Goal: Communication & Community: Answer question/provide support

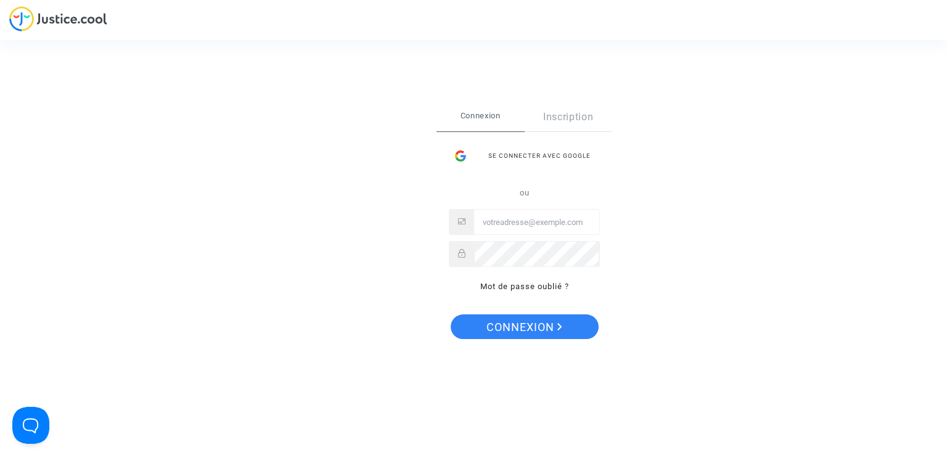
drag, startPoint x: 513, startPoint y: 160, endPoint x: 390, endPoint y: 80, distance: 147.9
click at [513, 160] on div "Se connecter avec Google" at bounding box center [524, 156] width 151 height 25
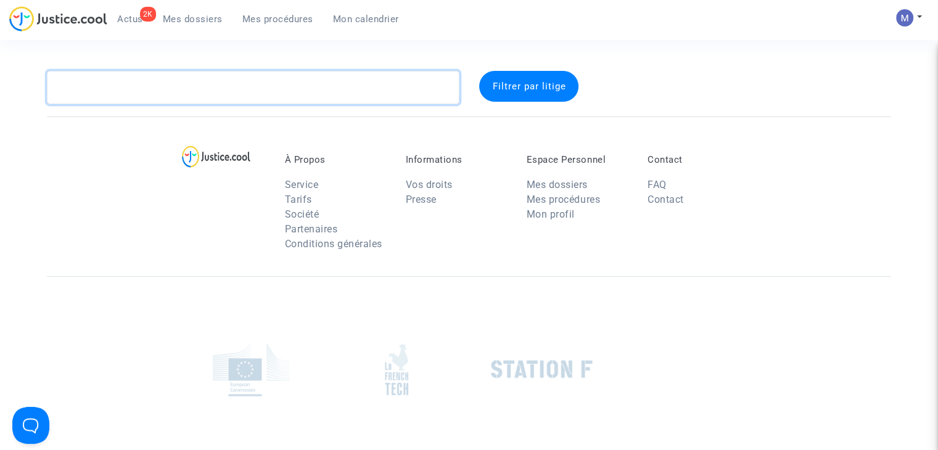
click at [176, 86] on textarea at bounding box center [253, 87] width 412 height 33
paste textarea "KOUNKOU"
type textarea "KOUNKOU"
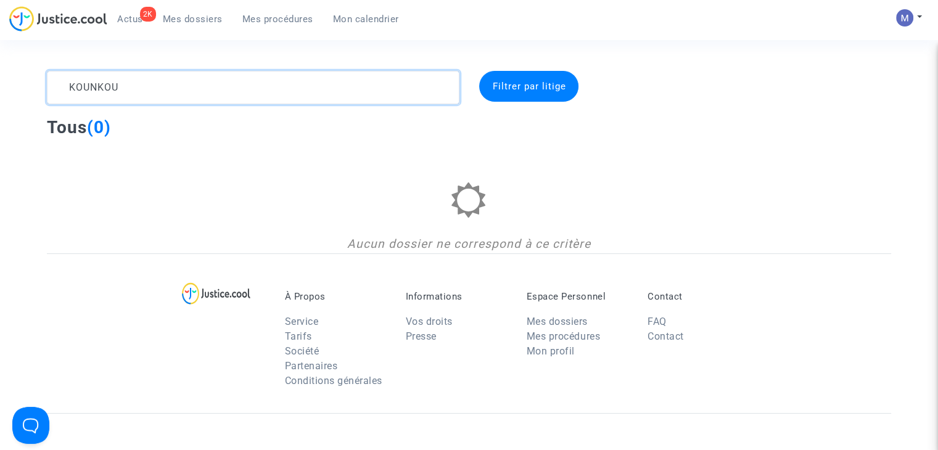
click at [72, 87] on textarea at bounding box center [253, 87] width 412 height 33
click at [68, 88] on textarea at bounding box center [253, 87] width 412 height 33
drag, startPoint x: 126, startPoint y: 87, endPoint x: 49, endPoint y: 75, distance: 77.9
click at [49, 75] on textarea at bounding box center [253, 87] width 412 height 33
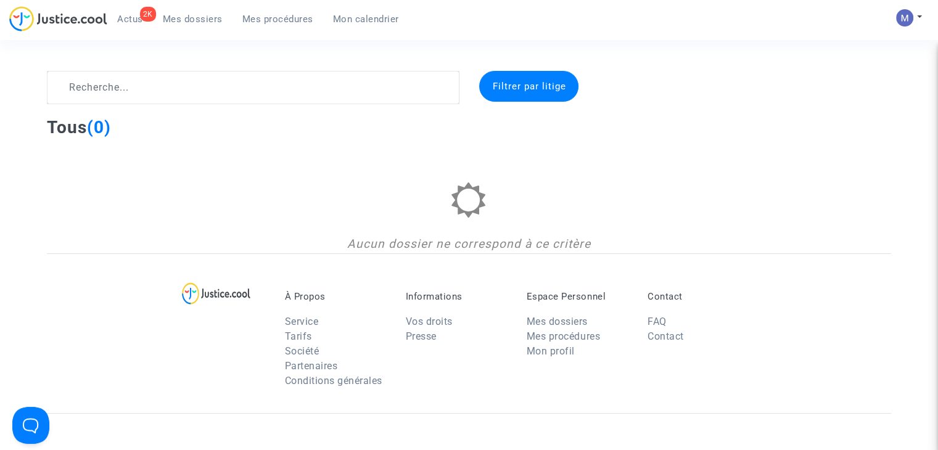
click at [178, 20] on span "Mes dossiers" at bounding box center [193, 19] width 60 height 11
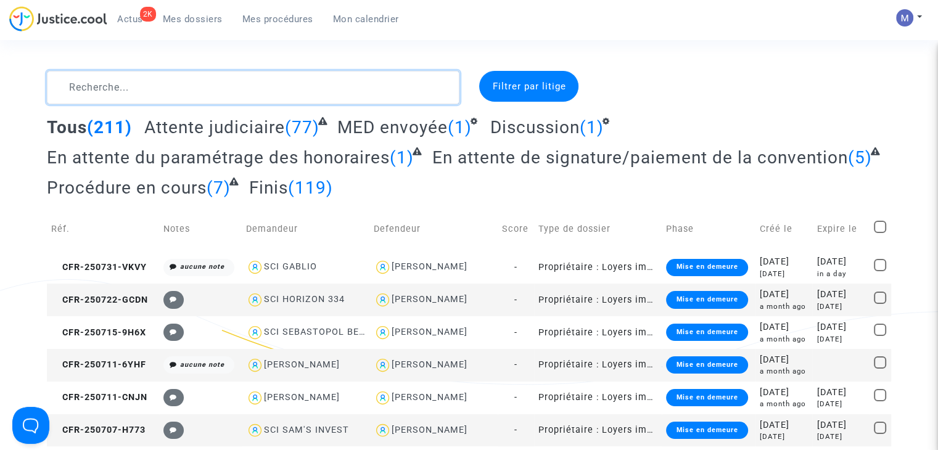
click at [195, 83] on textarea at bounding box center [253, 87] width 412 height 33
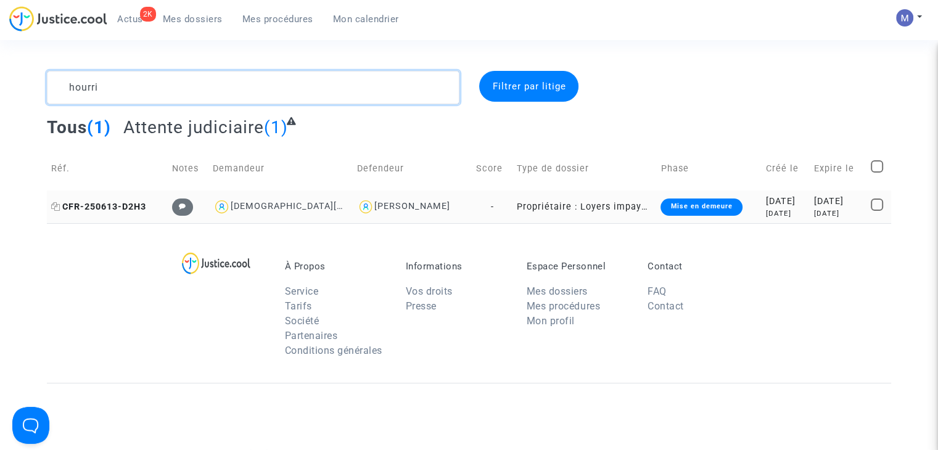
type textarea "hourri"
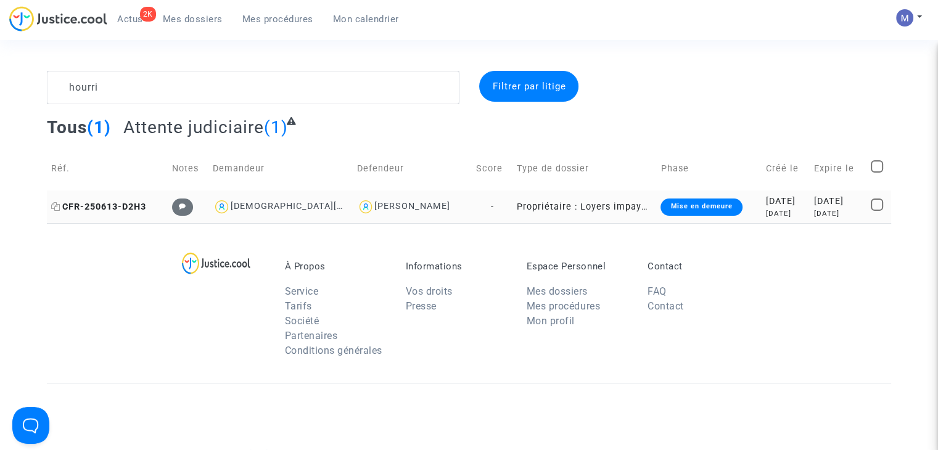
click at [123, 203] on span "CFR-250613-D2H3" at bounding box center [98, 207] width 95 height 10
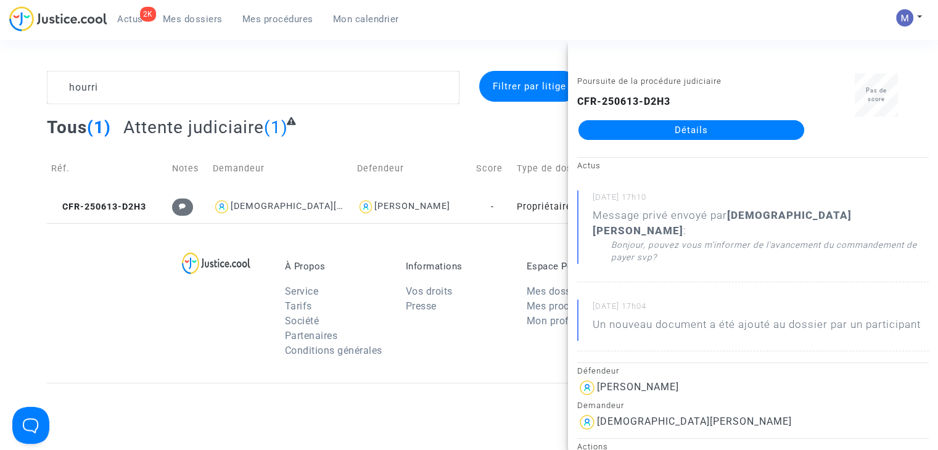
click at [650, 134] on link "Détails" at bounding box center [691, 130] width 226 height 20
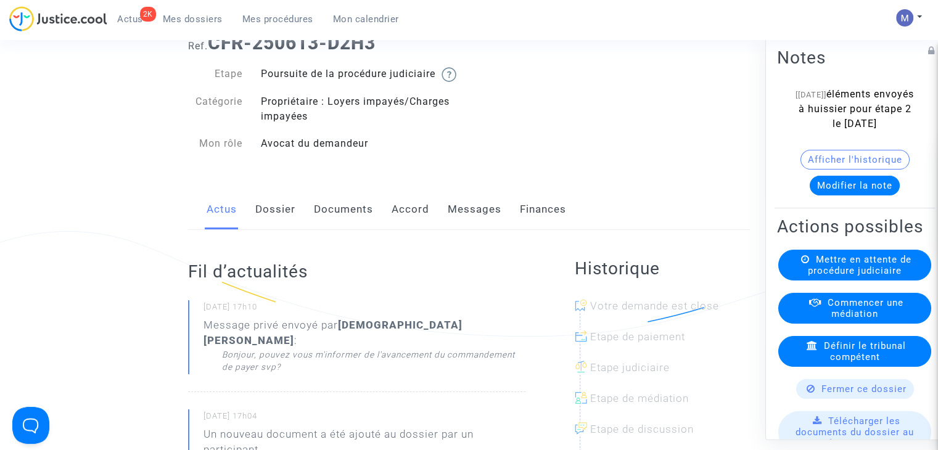
scroll to position [62, 0]
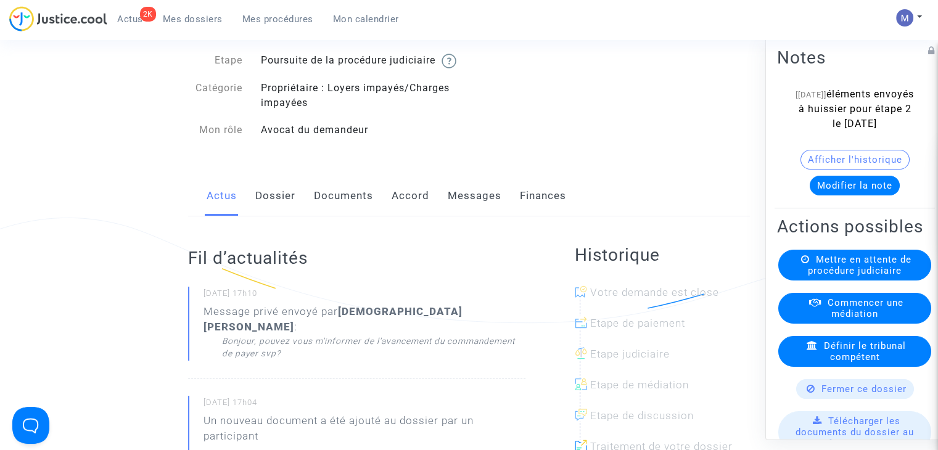
click at [343, 211] on link "Documents" at bounding box center [343, 196] width 59 height 41
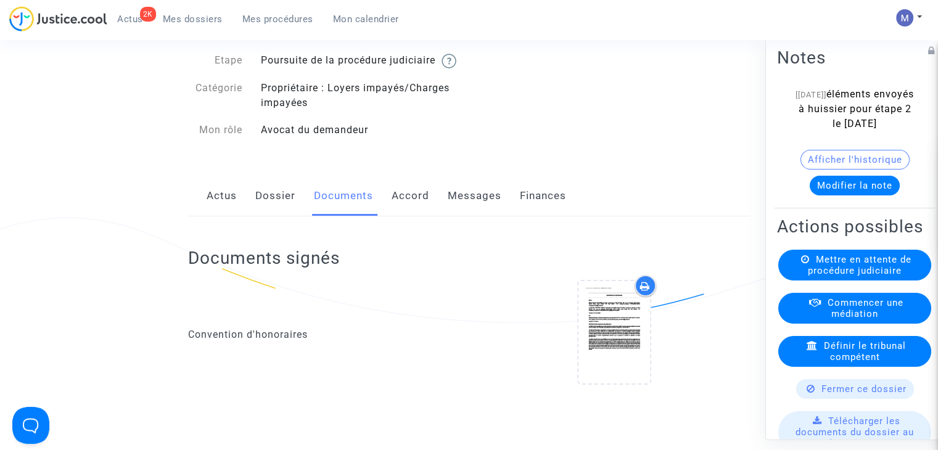
click at [828, 195] on button "Modifier la note" at bounding box center [854, 186] width 90 height 20
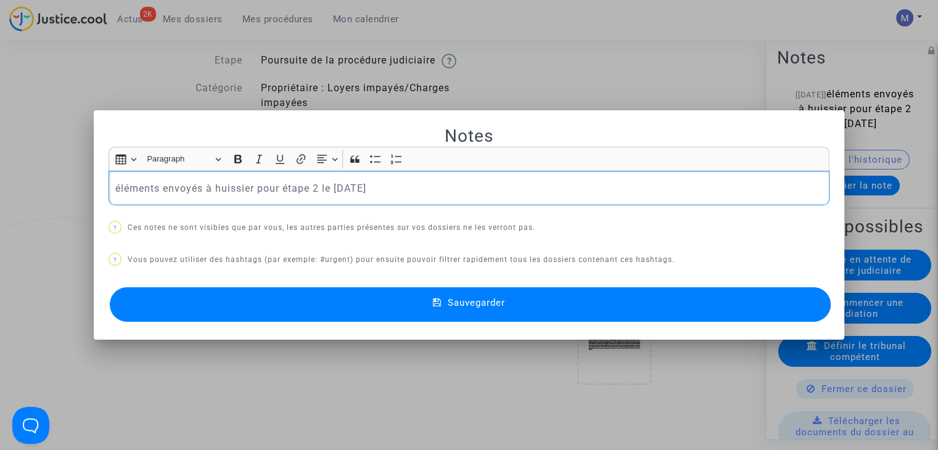
drag, startPoint x: 415, startPoint y: 190, endPoint x: 33, endPoint y: 169, distance: 383.4
click at [33, 170] on div "Notes Rich Text Editor Insert table Insert table Heading Paragraph Paragraph He…" at bounding box center [469, 225] width 938 height 450
click at [577, 315] on button "Sauvegarder" at bounding box center [470, 304] width 721 height 35
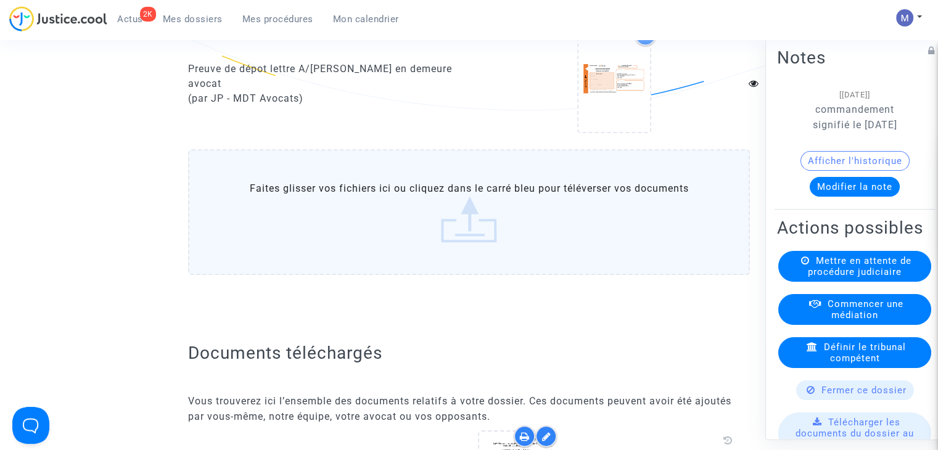
scroll to position [1356, 0]
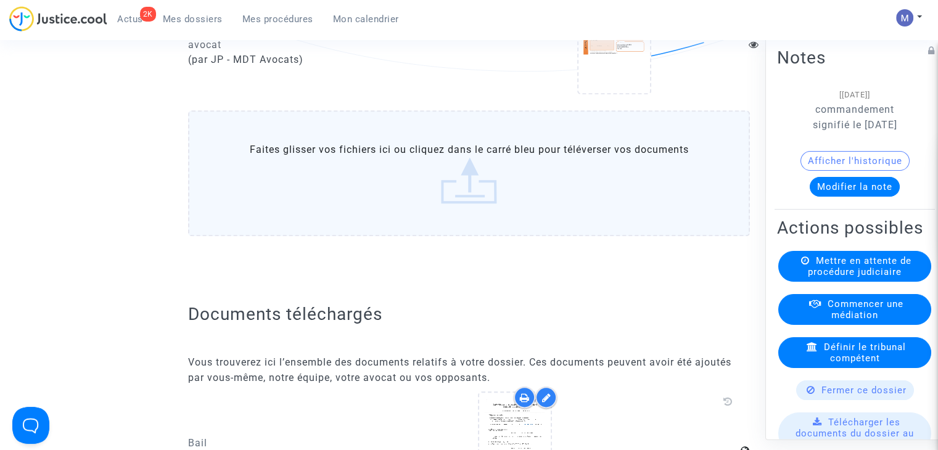
click at [453, 203] on label "Faites glisser vos fichiers ici ou cliquez dans le carré bleu pour téléverser v…" at bounding box center [469, 173] width 562 height 126
click at [0, 0] on input "Faites glisser vos fichiers ici ou cliquez dans le carré bleu pour téléverser v…" at bounding box center [0, 0] width 0 height 0
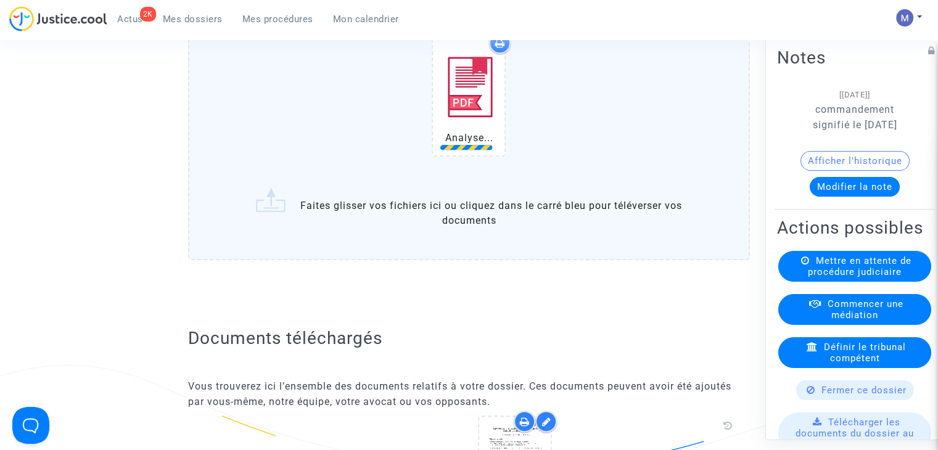
scroll to position [1479, 0]
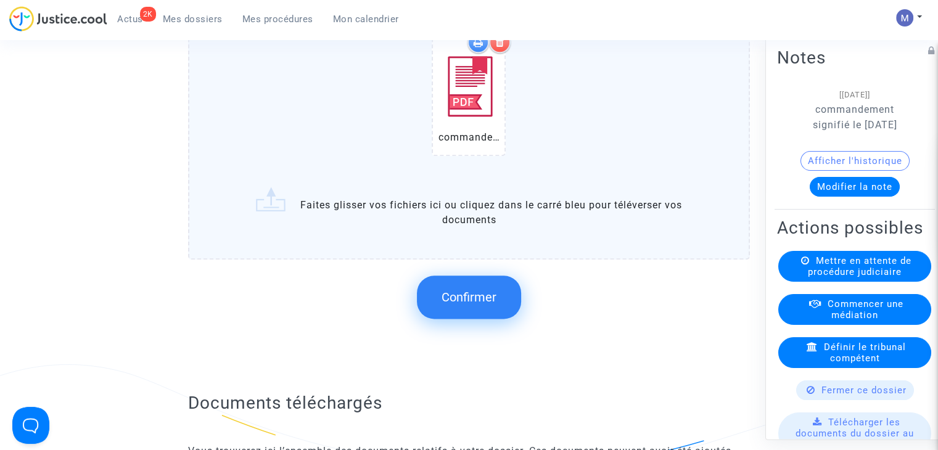
click at [446, 299] on span "Confirmer" at bounding box center [468, 297] width 55 height 15
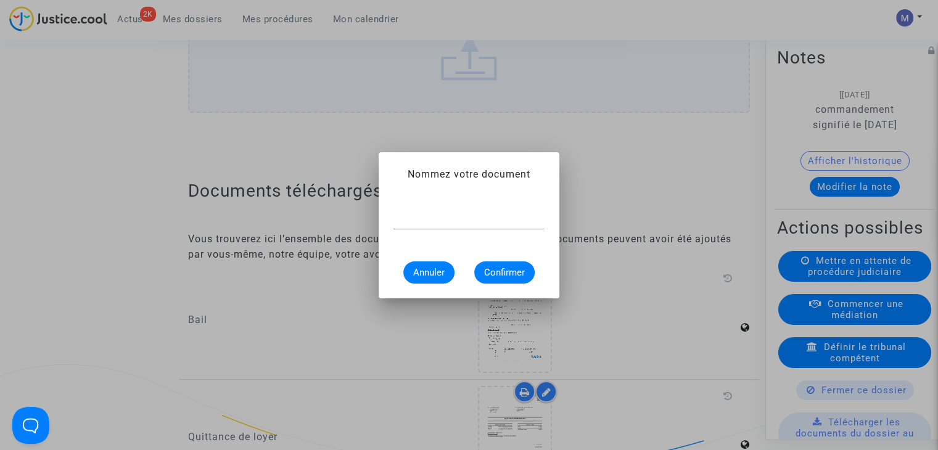
scroll to position [0, 0]
type input "commandement de payer"
click at [502, 268] on span "Confirmer" at bounding box center [504, 272] width 41 height 11
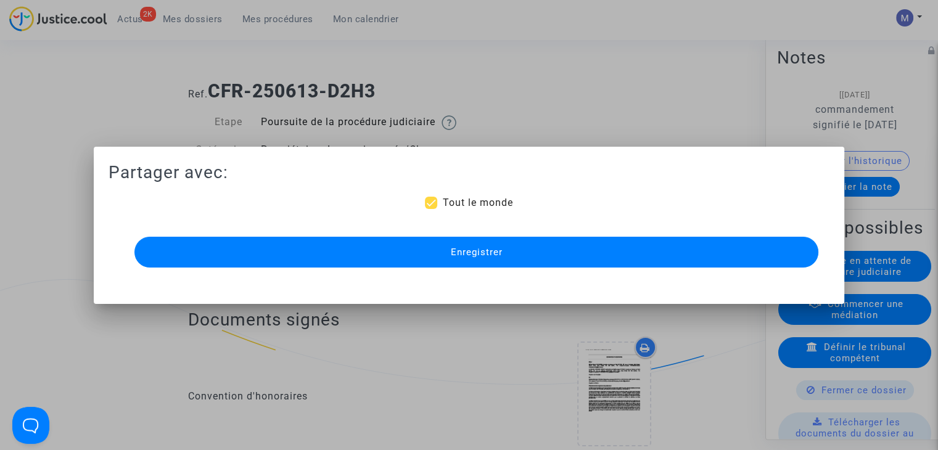
scroll to position [1479, 0]
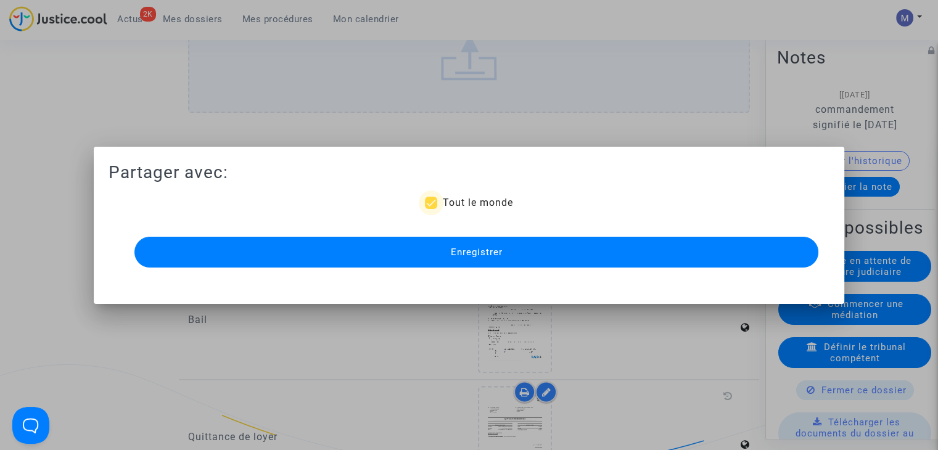
click at [456, 201] on span "Tout le monde" at bounding box center [477, 203] width 70 height 12
click at [431, 209] on input "Tout le monde" at bounding box center [430, 209] width 1 height 1
checkbox input "false"
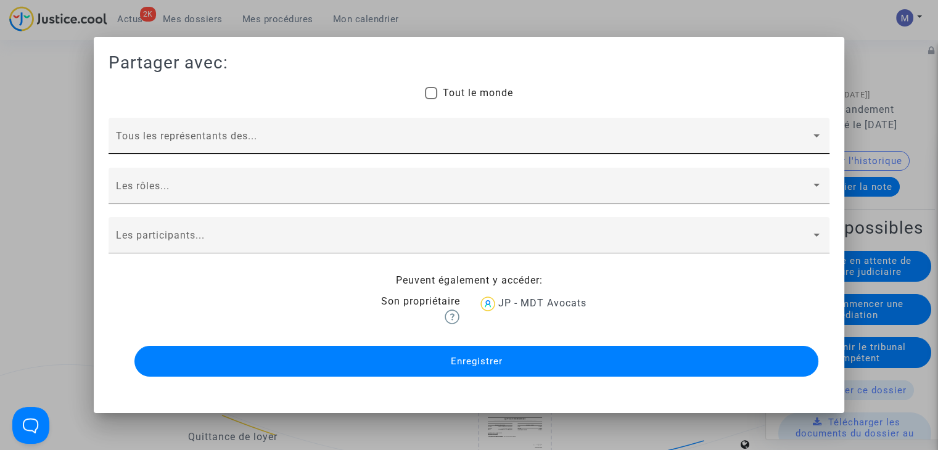
click at [284, 139] on span at bounding box center [463, 141] width 695 height 11
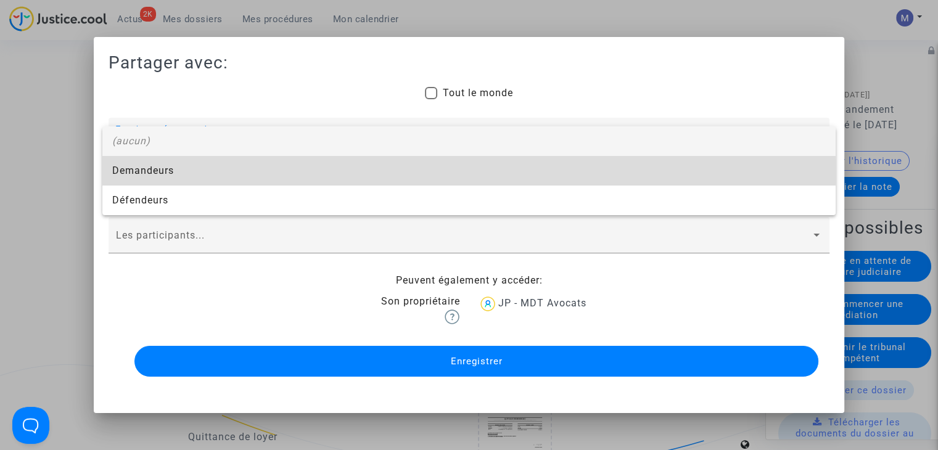
click at [134, 171] on span "Demandeurs" at bounding box center [468, 171] width 713 height 30
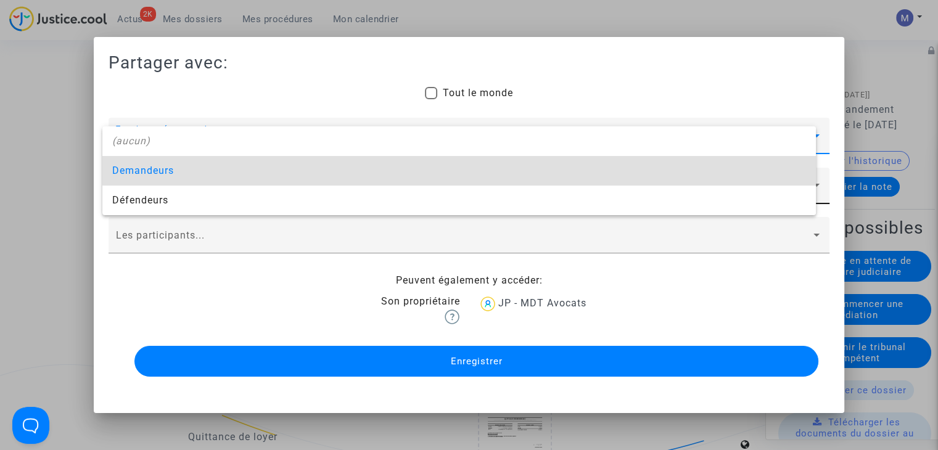
click at [141, 186] on span at bounding box center [463, 191] width 695 height 11
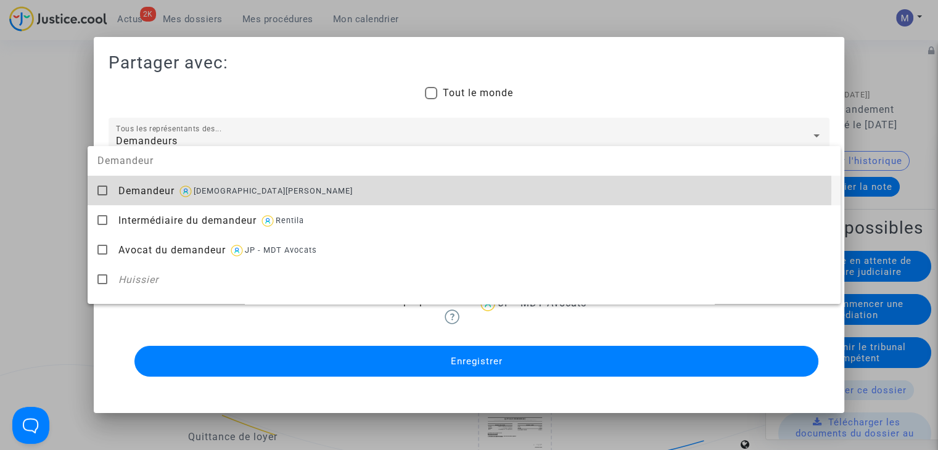
click at [141, 189] on span "Demandeur" at bounding box center [146, 191] width 56 height 12
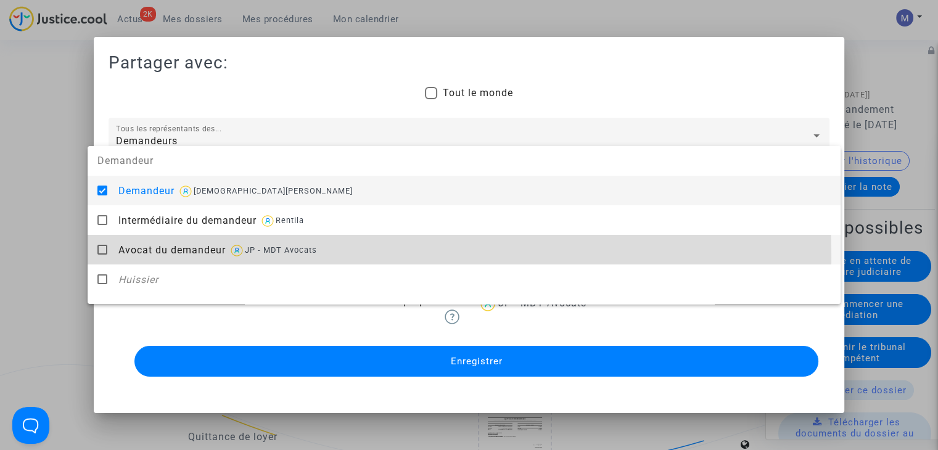
drag, startPoint x: 155, startPoint y: 257, endPoint x: 107, endPoint y: 255, distance: 48.1
click at [155, 257] on div "Avocat du demandeur JP - MDT Avocats" at bounding box center [474, 250] width 712 height 30
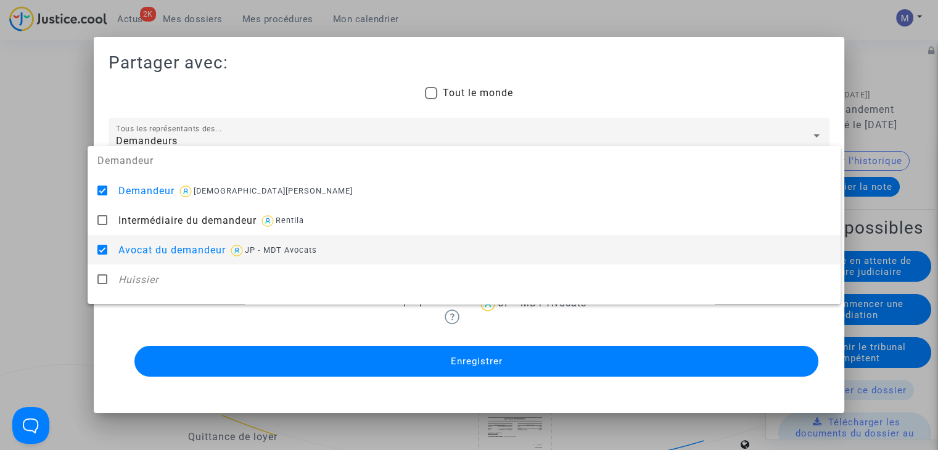
drag, startPoint x: 65, startPoint y: 251, endPoint x: 75, endPoint y: 251, distance: 9.2
click at [70, 251] on div at bounding box center [469, 225] width 938 height 450
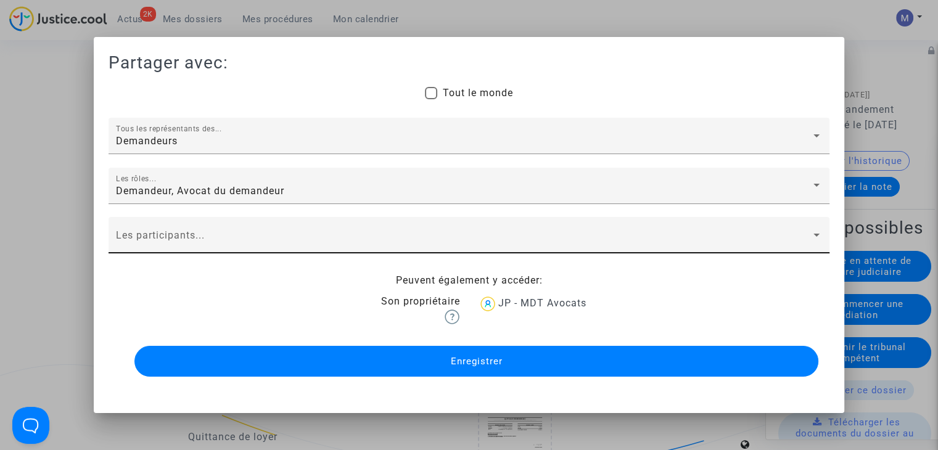
click at [173, 222] on div "Les participants..." at bounding box center [468, 235] width 721 height 36
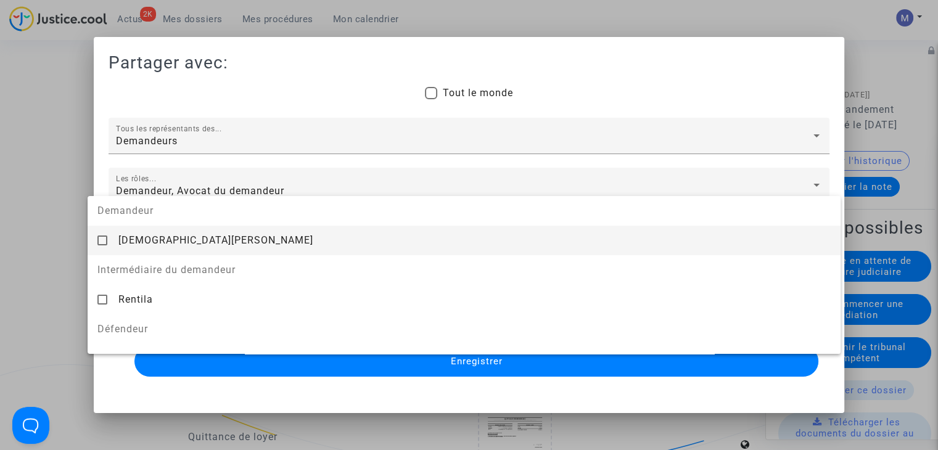
click at [160, 239] on span "[DEMOGRAPHIC_DATA][PERSON_NAME]" at bounding box center [215, 240] width 195 height 12
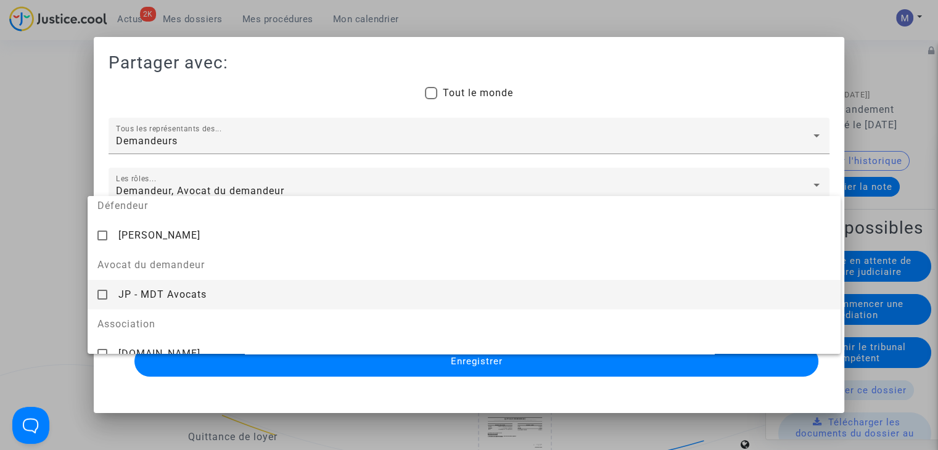
click at [142, 287] on div "JP - MDT Avocats" at bounding box center [474, 294] width 712 height 30
drag, startPoint x: 67, startPoint y: 272, endPoint x: 280, endPoint y: 359, distance: 230.5
click at [67, 272] on div at bounding box center [469, 225] width 938 height 450
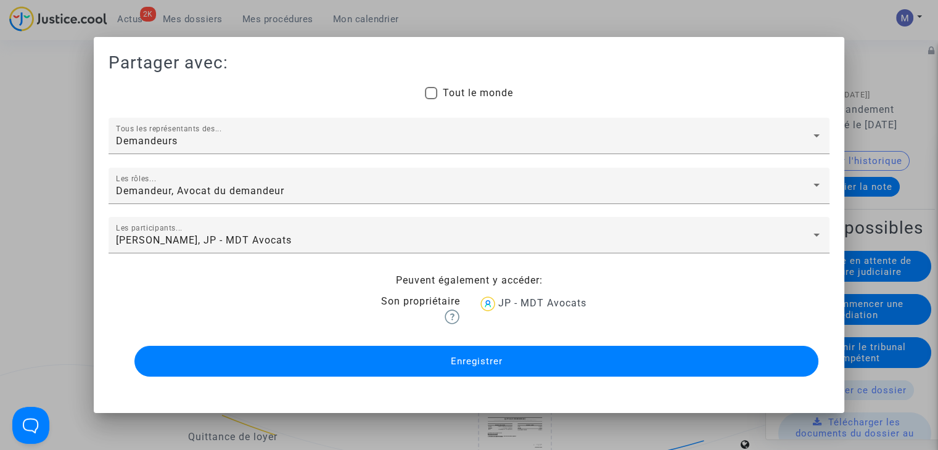
click at [411, 368] on button "Enregistrer" at bounding box center [476, 361] width 684 height 31
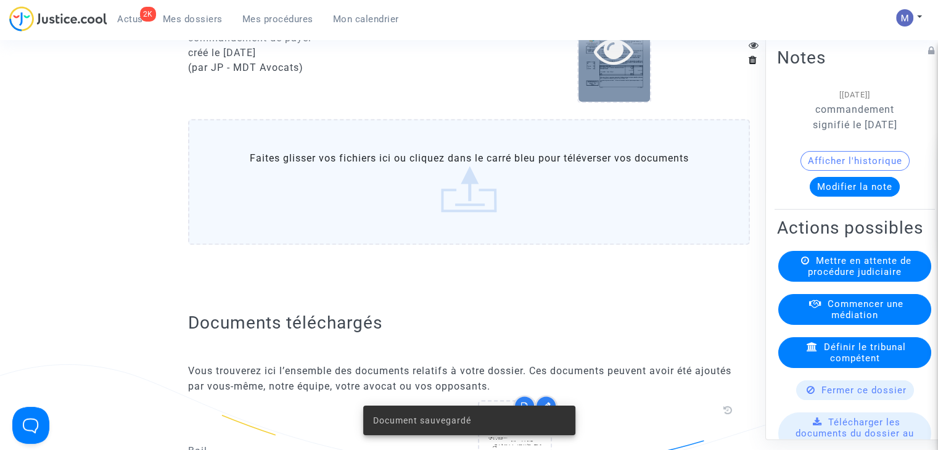
click at [626, 68] on icon at bounding box center [614, 50] width 40 height 39
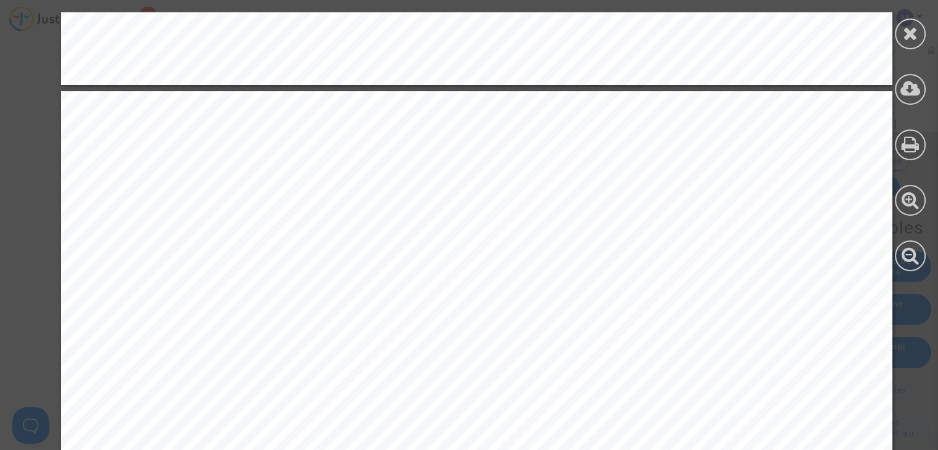
scroll to position [4561, 0]
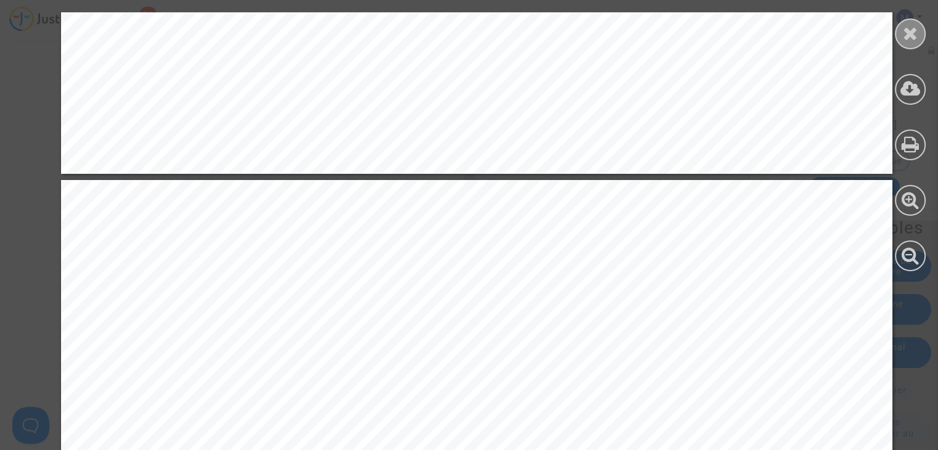
click at [899, 35] on div at bounding box center [909, 33] width 31 height 31
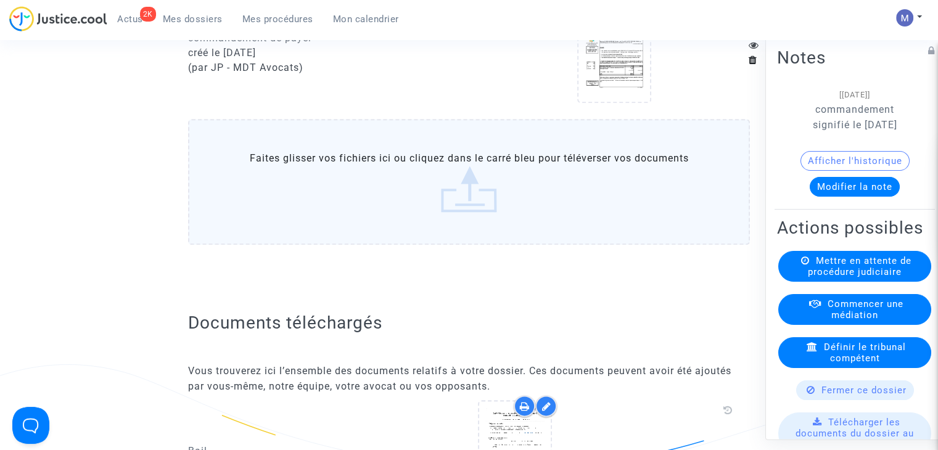
click at [466, 210] on label "Faites glisser vos fichiers ici ou cliquez dans le carré bleu pour téléverser v…" at bounding box center [469, 182] width 562 height 126
click at [0, 0] on input "Faites glisser vos fichiers ici ou cliquez dans le carré bleu pour téléverser v…" at bounding box center [0, 0] width 0 height 0
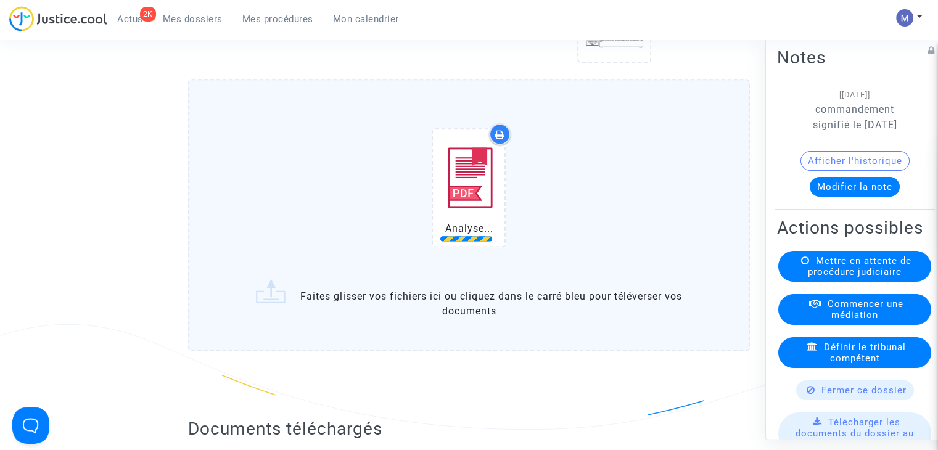
scroll to position [1541, 0]
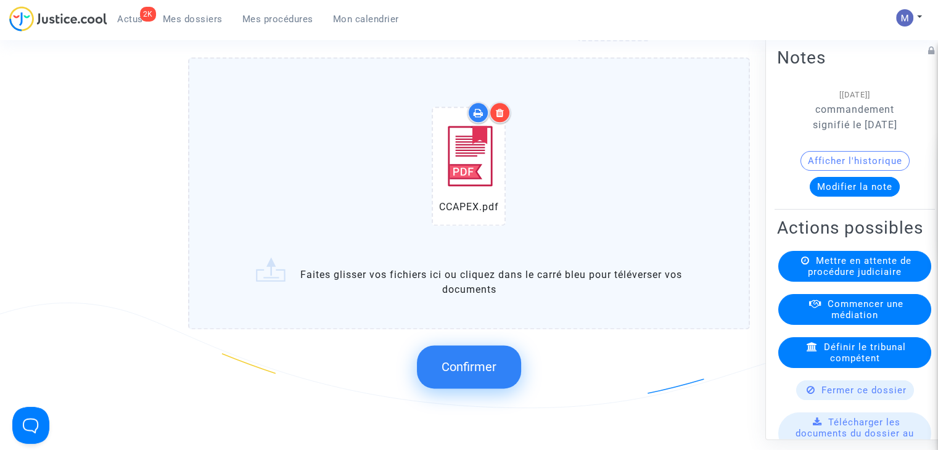
click at [473, 374] on span "Confirmer" at bounding box center [468, 366] width 55 height 15
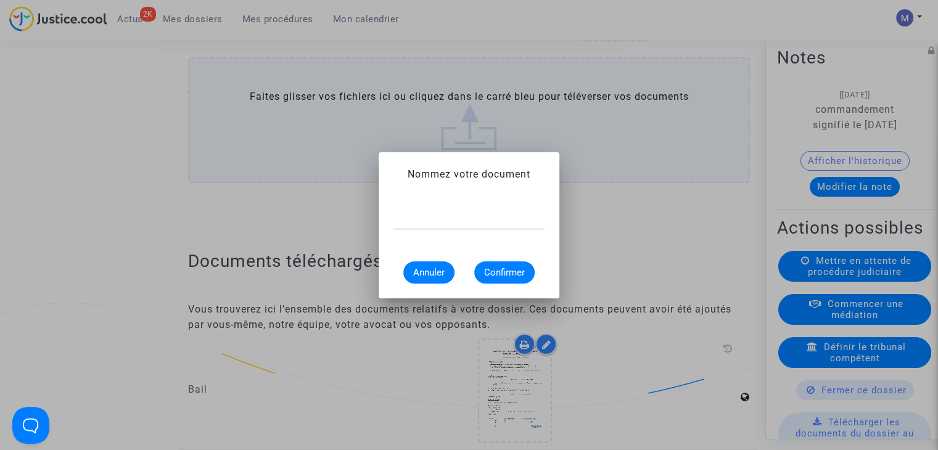
scroll to position [0, 0]
type input "dénonciation CCAPEX"
click at [498, 272] on span "Confirmer" at bounding box center [504, 272] width 41 height 11
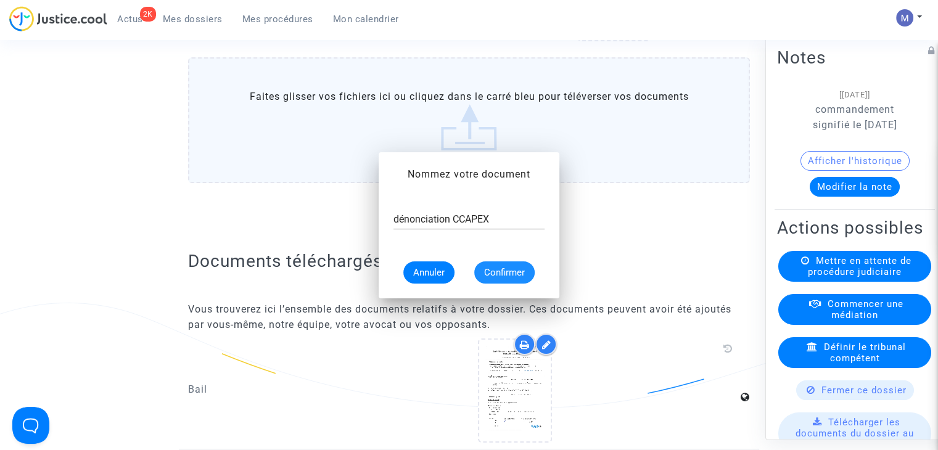
scroll to position [1541, 0]
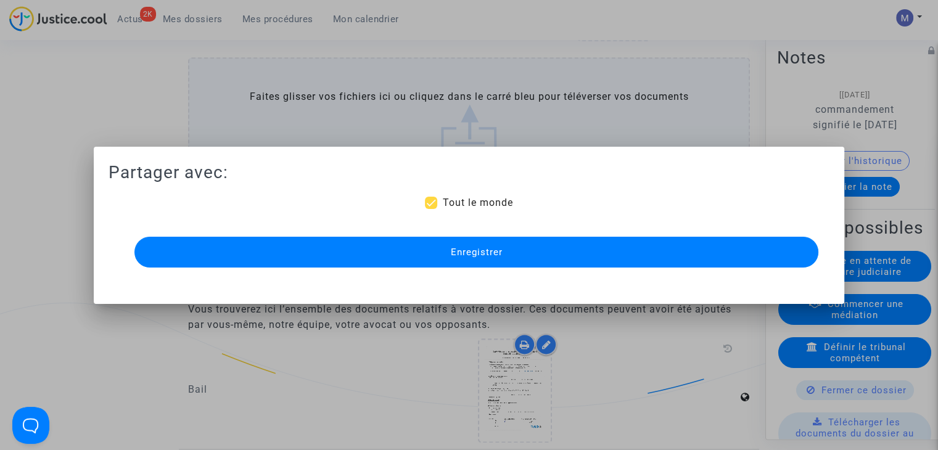
click at [459, 204] on span "Tout le monde" at bounding box center [477, 203] width 70 height 12
click at [431, 209] on input "Tout le monde" at bounding box center [430, 209] width 1 height 1
checkbox input "false"
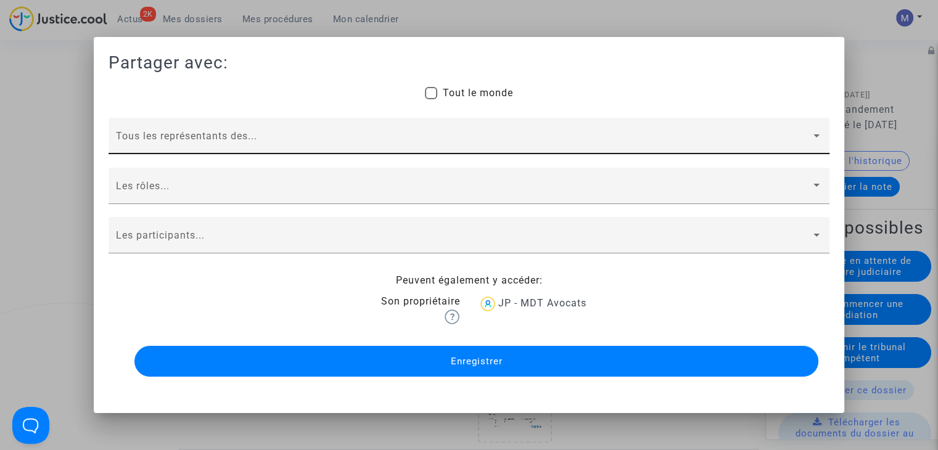
click at [148, 137] on span at bounding box center [463, 141] width 695 height 11
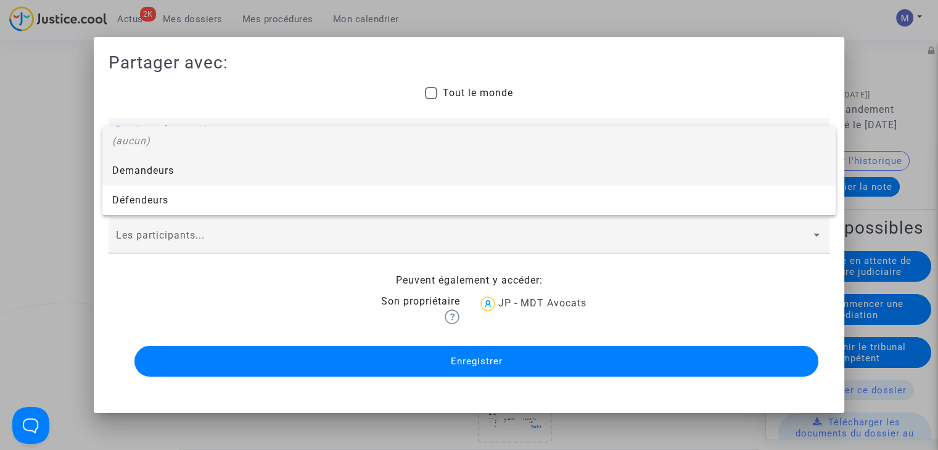
click at [139, 173] on span "Demandeurs" at bounding box center [468, 171] width 713 height 30
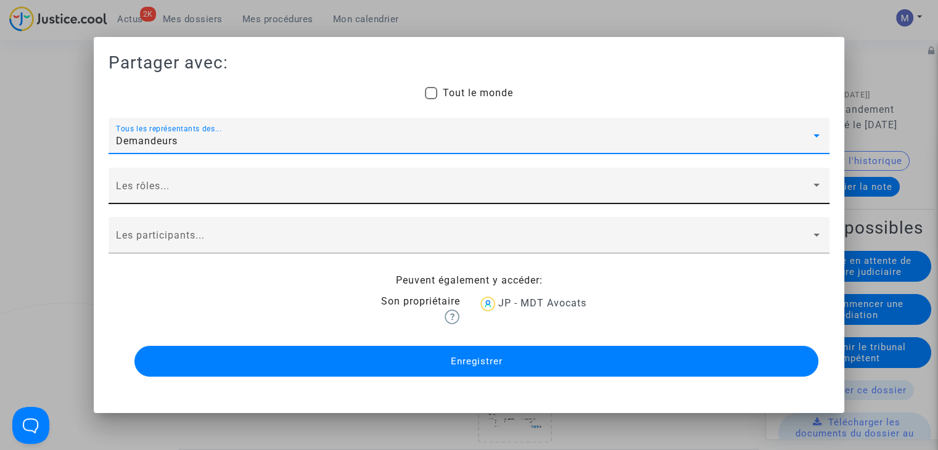
click at [137, 186] on span at bounding box center [463, 191] width 695 height 11
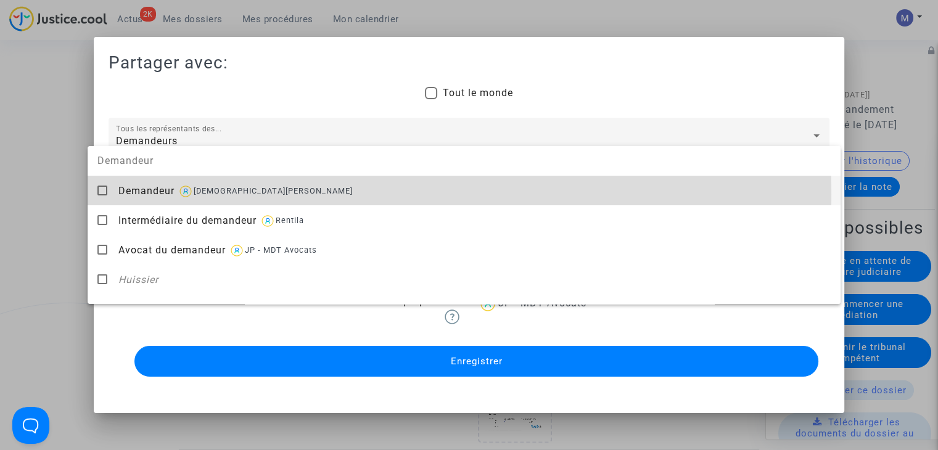
click at [134, 194] on span "Demandeur" at bounding box center [146, 191] width 56 height 12
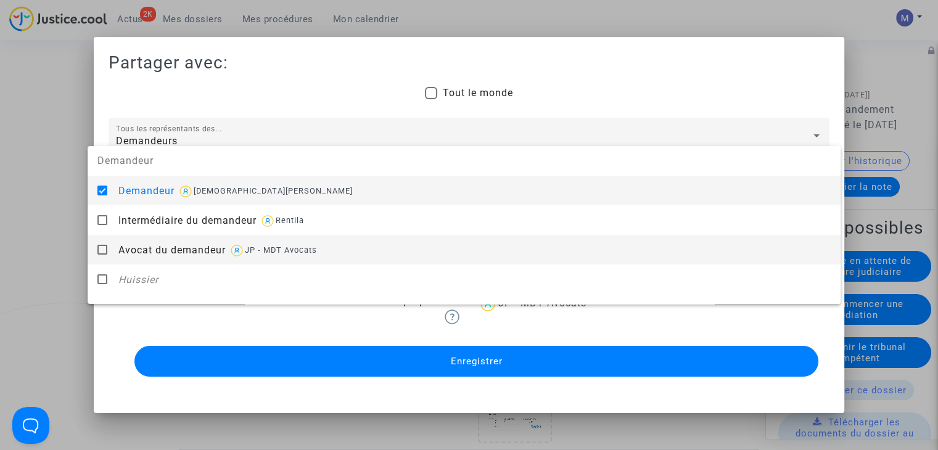
click at [143, 244] on span "Avocat du demandeur" at bounding box center [171, 250] width 107 height 12
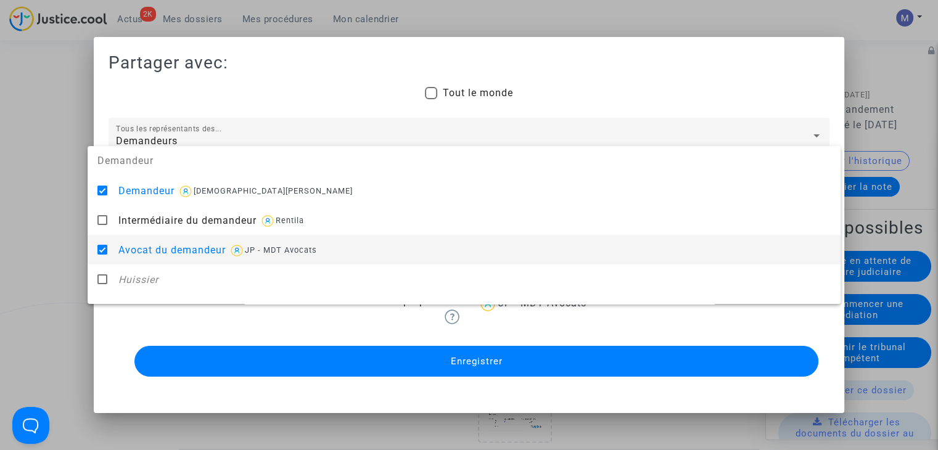
click at [42, 227] on div at bounding box center [469, 225] width 938 height 450
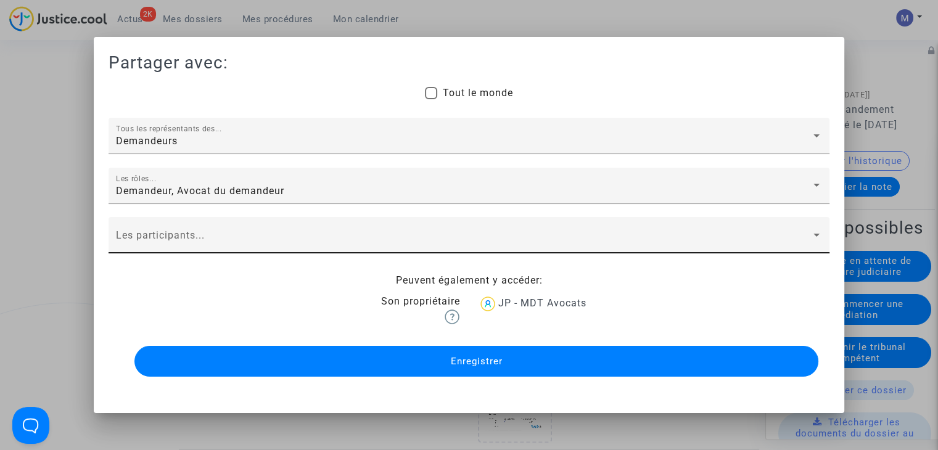
click at [131, 243] on span at bounding box center [463, 240] width 695 height 11
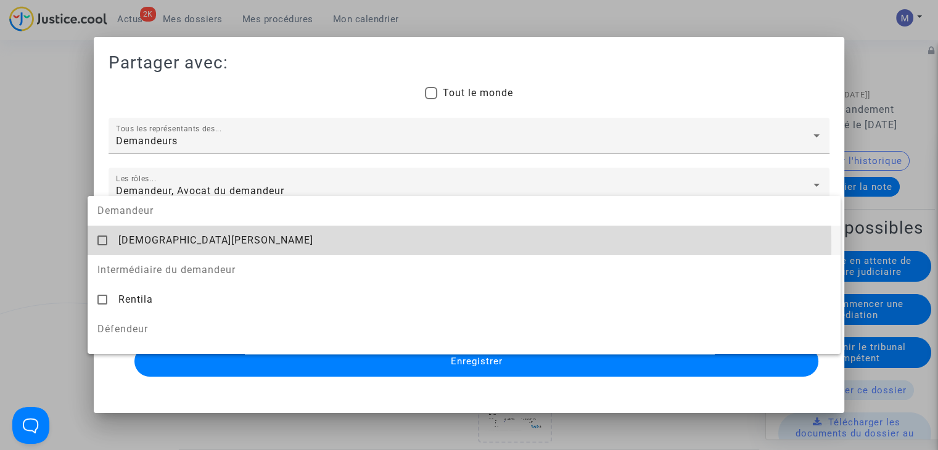
click at [133, 245] on span "[DEMOGRAPHIC_DATA][PERSON_NAME]" at bounding box center [215, 240] width 195 height 12
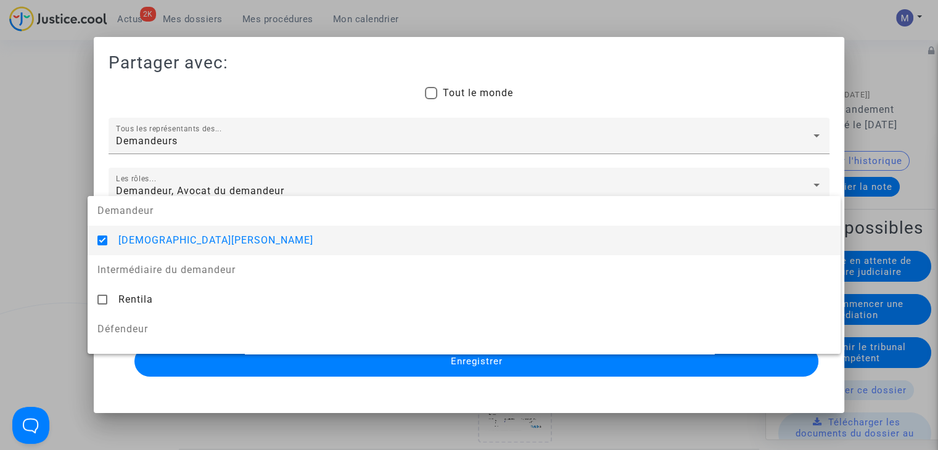
scroll to position [138, 0]
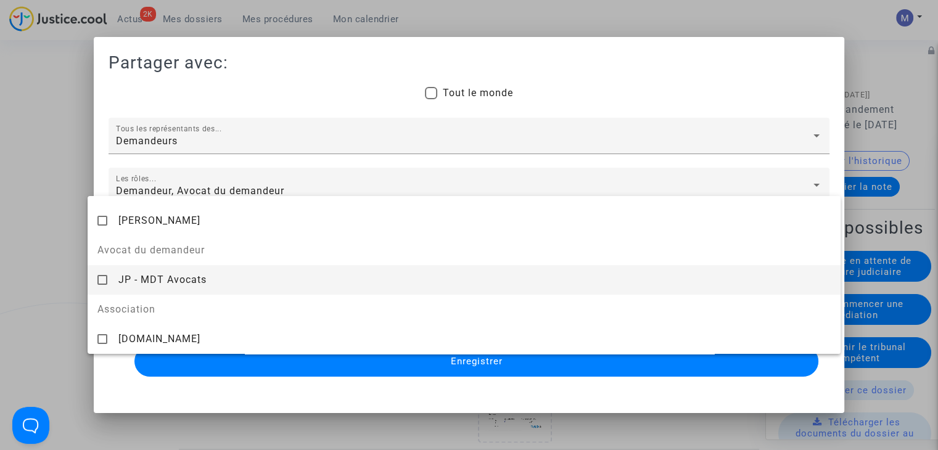
drag, startPoint x: 144, startPoint y: 280, endPoint x: 39, endPoint y: 242, distance: 111.5
click at [137, 276] on span "JP - MDT Avocats" at bounding box center [162, 280] width 88 height 12
click at [41, 242] on div at bounding box center [469, 225] width 938 height 450
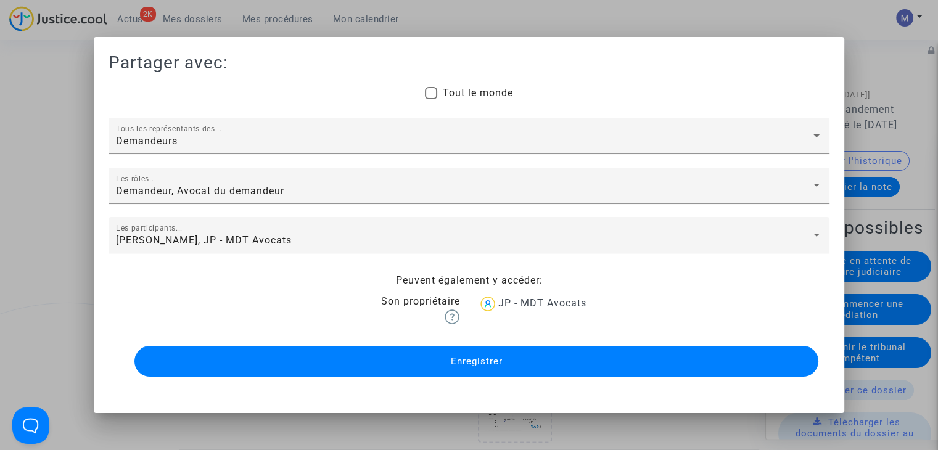
click at [400, 369] on button "Enregistrer" at bounding box center [476, 361] width 684 height 31
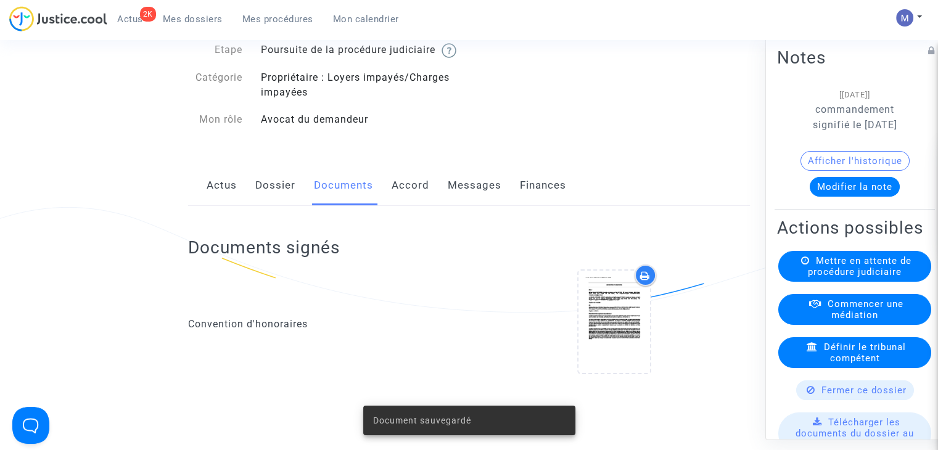
scroll to position [0, 0]
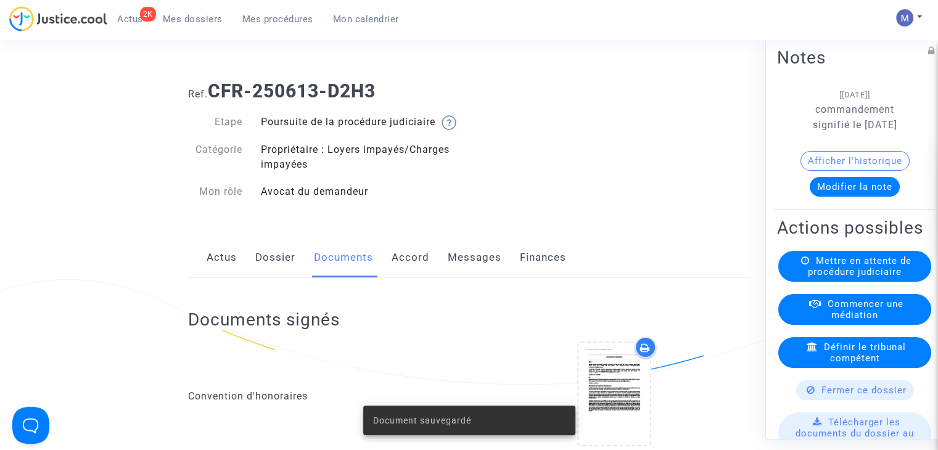
click at [473, 263] on link "Messages" at bounding box center [475, 257] width 54 height 41
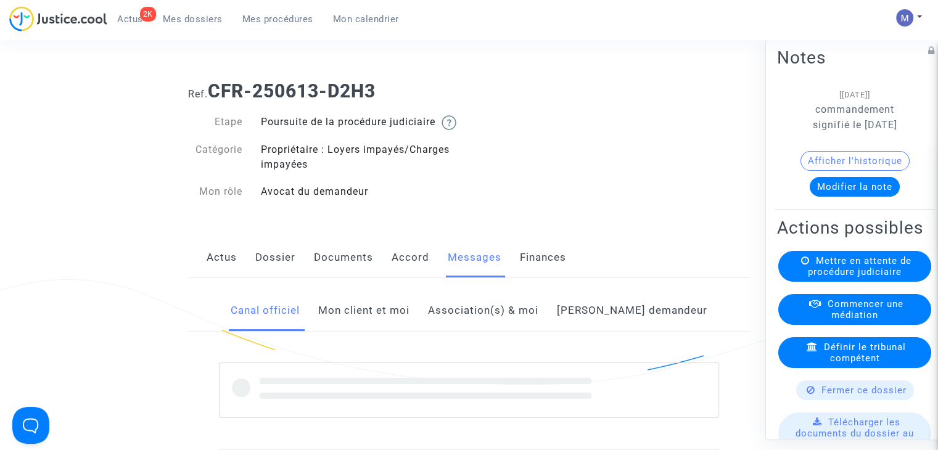
click at [383, 326] on link "Mon client et moi" at bounding box center [363, 310] width 91 height 41
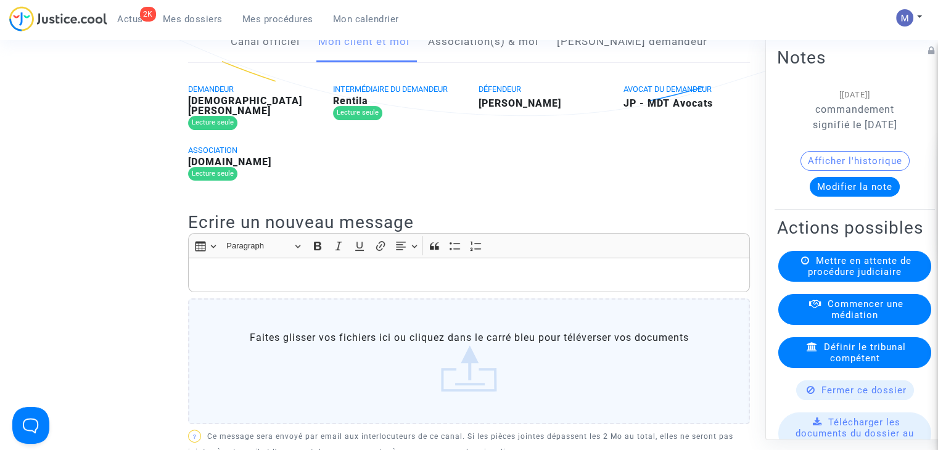
scroll to position [308, 0]
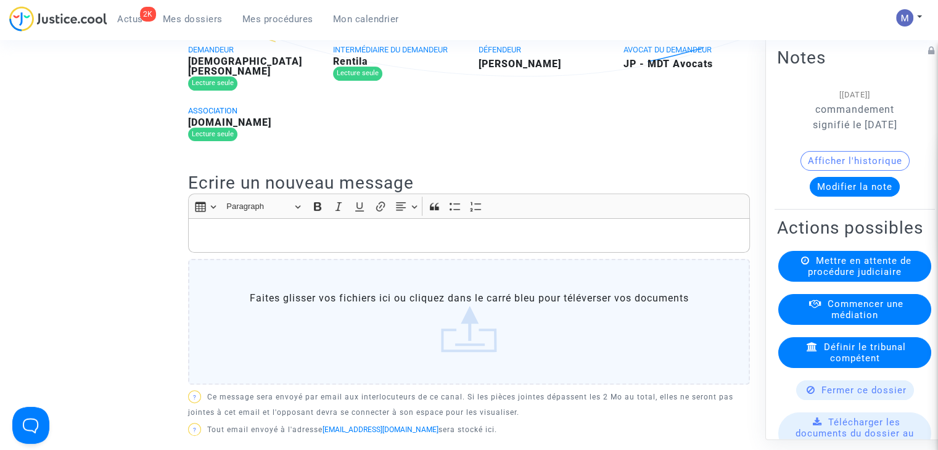
click at [214, 235] on p "Rich Text Editor, main" at bounding box center [469, 234] width 549 height 15
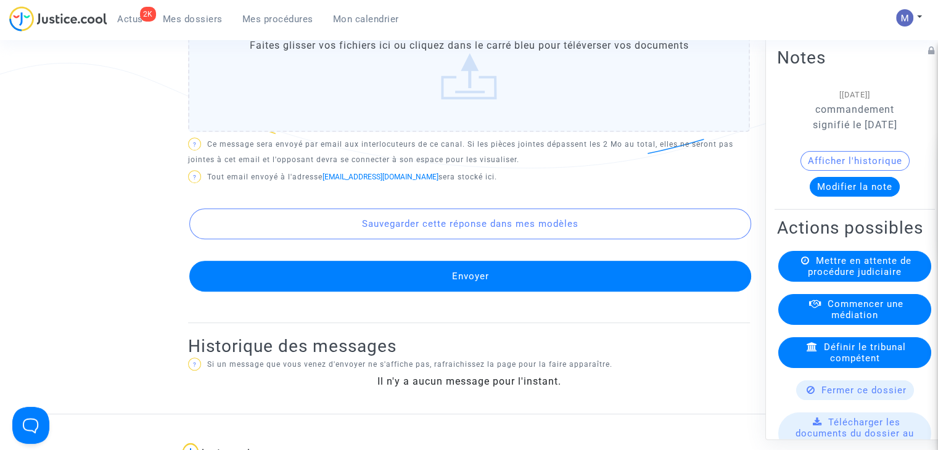
scroll to position [740, 0]
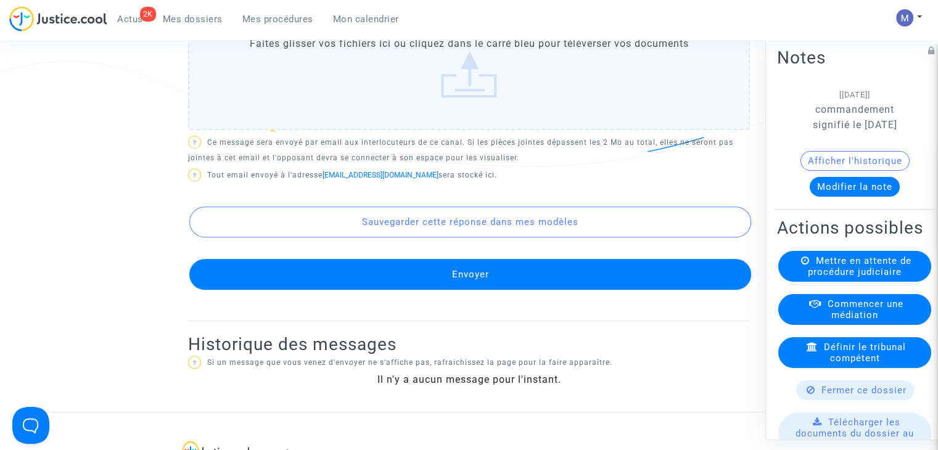
click at [466, 290] on button "Envoyer" at bounding box center [470, 274] width 562 height 31
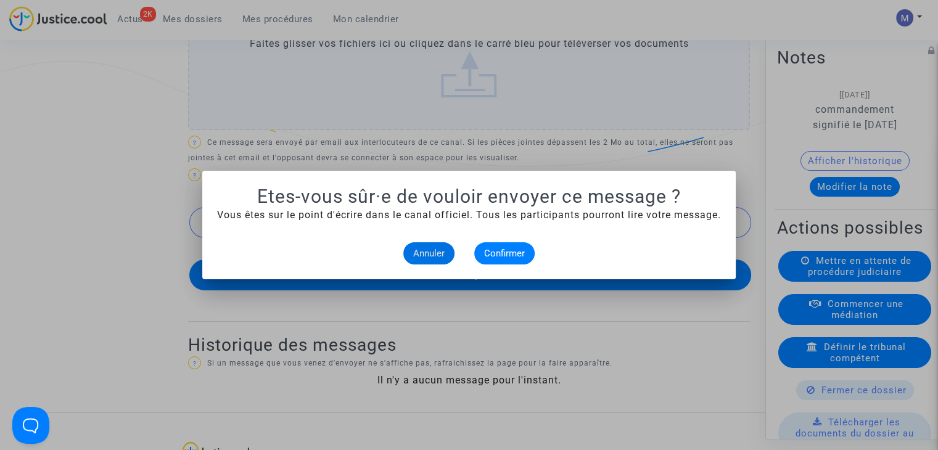
click at [392, 247] on div "Annuler Confirmer" at bounding box center [469, 253] width 504 height 22
click at [414, 257] on span "Annuler" at bounding box center [428, 253] width 31 height 11
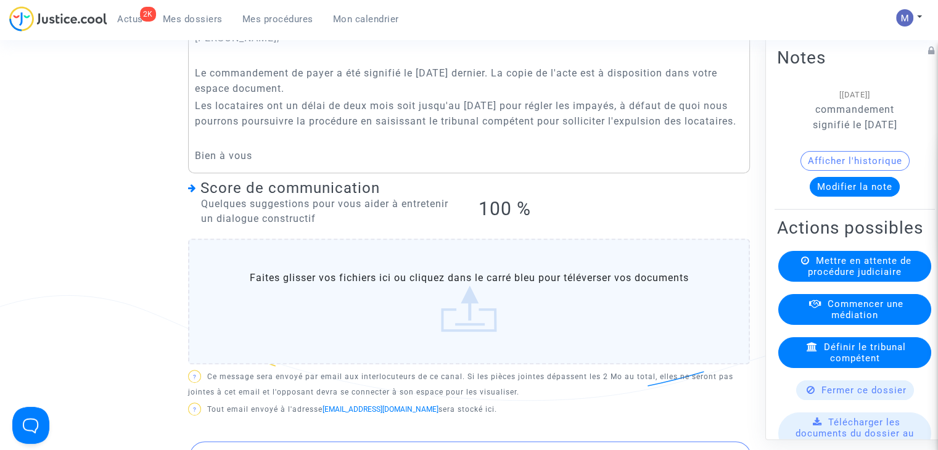
scroll to position [431, 0]
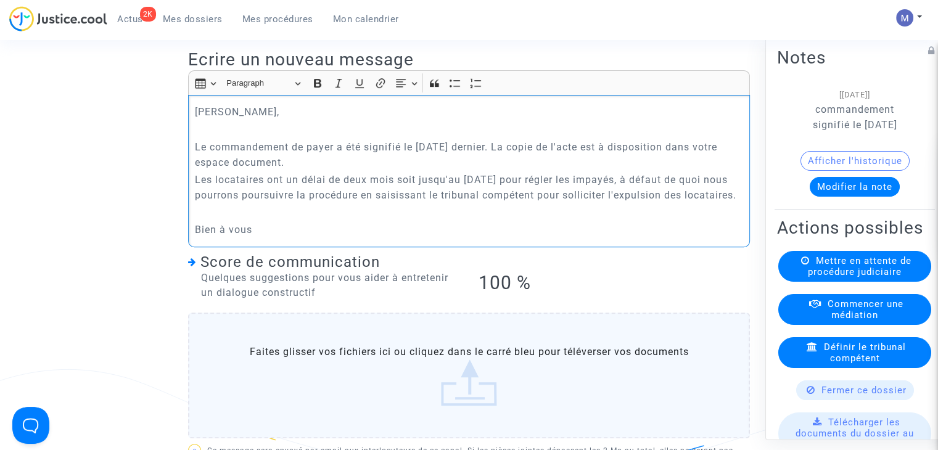
drag, startPoint x: 270, startPoint y: 264, endPoint x: 259, endPoint y: 203, distance: 62.6
click at [182, 105] on div "Canal officiel Mon client et moi Association(s) & [PERSON_NAME] demandeur DEMAN…" at bounding box center [469, 283] width 580 height 849
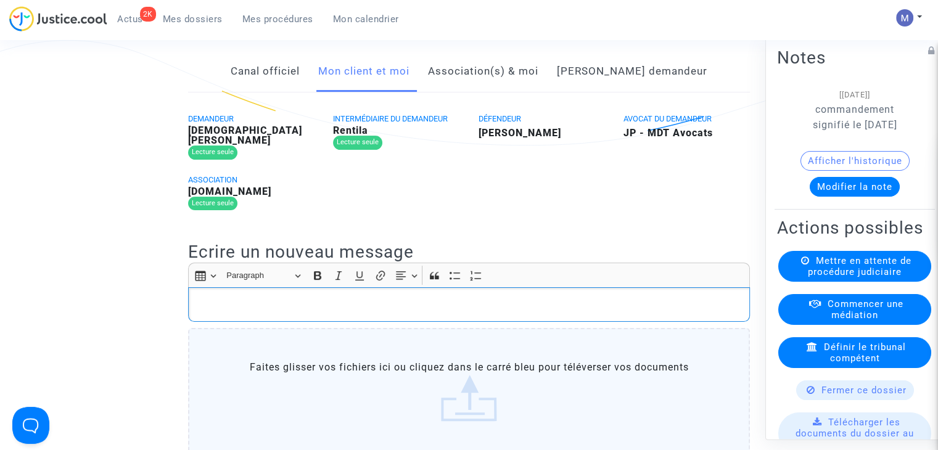
scroll to position [185, 0]
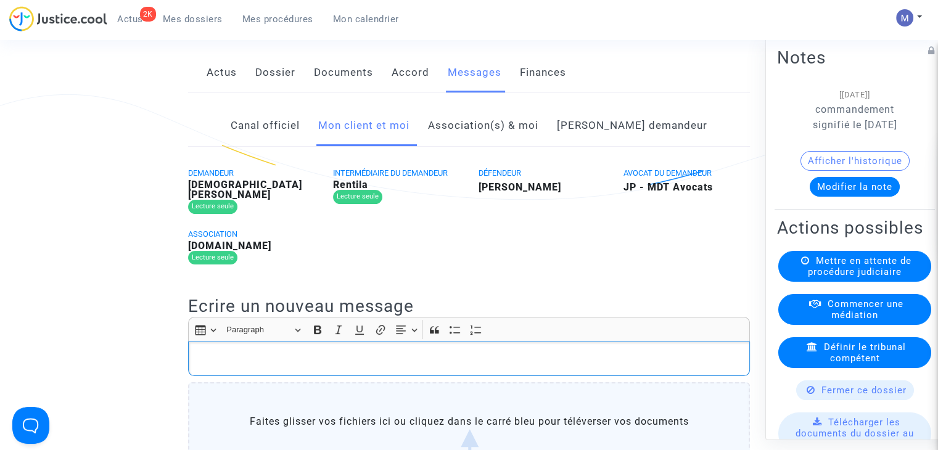
click at [300, 139] on link "Canal officiel" at bounding box center [265, 125] width 69 height 41
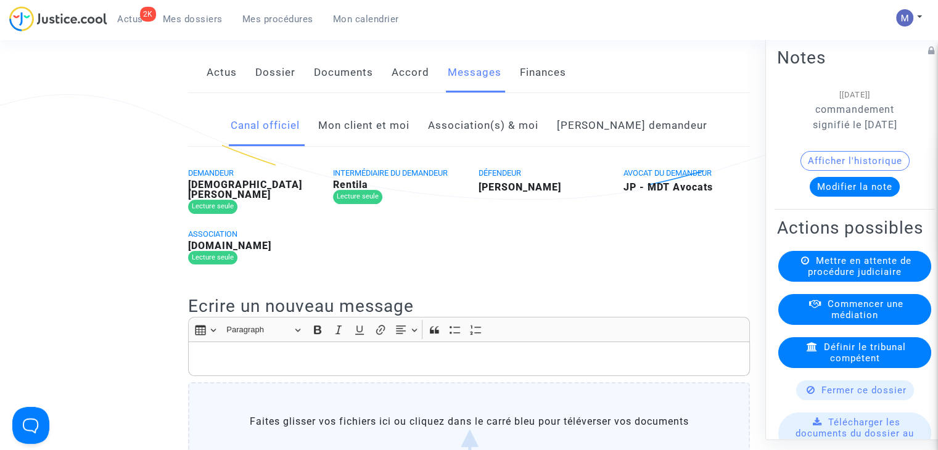
click at [385, 142] on link "Mon client et moi" at bounding box center [363, 125] width 91 height 41
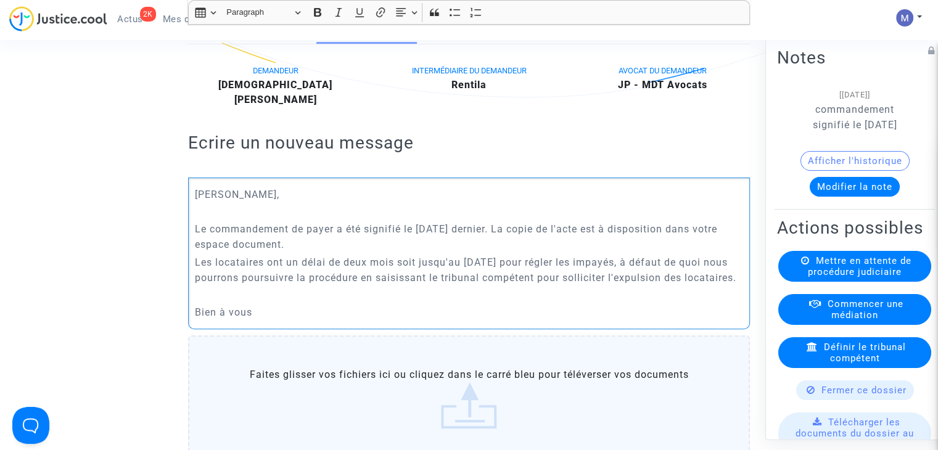
scroll to position [555, 0]
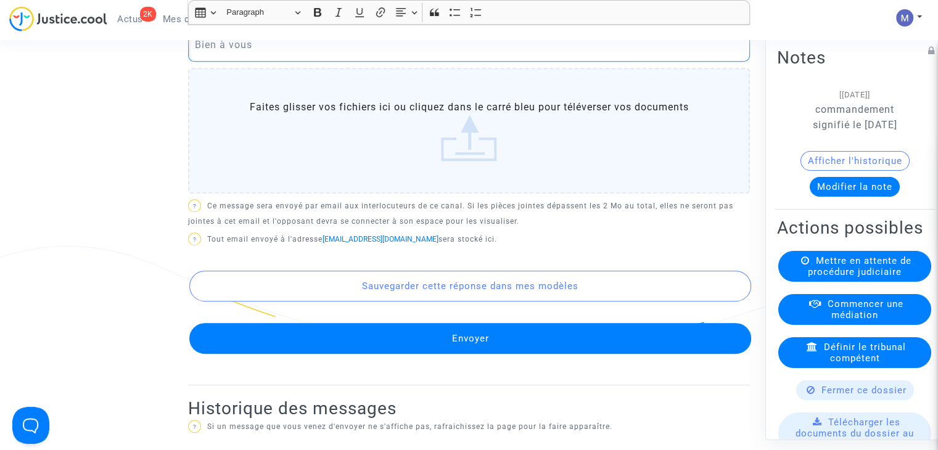
click at [496, 352] on button "Envoyer" at bounding box center [470, 338] width 562 height 31
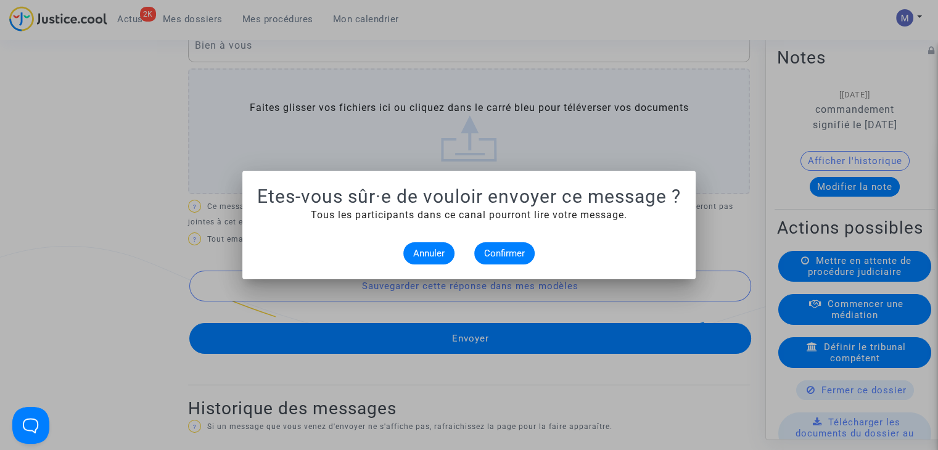
scroll to position [0, 0]
click at [515, 264] on mat-dialog-container "Etes-vous sûr·e de vouloir envoyer ce message ? Tous les participants dans ce c…" at bounding box center [468, 225] width 453 height 108
click at [509, 256] on span "Confirmer" at bounding box center [504, 253] width 41 height 11
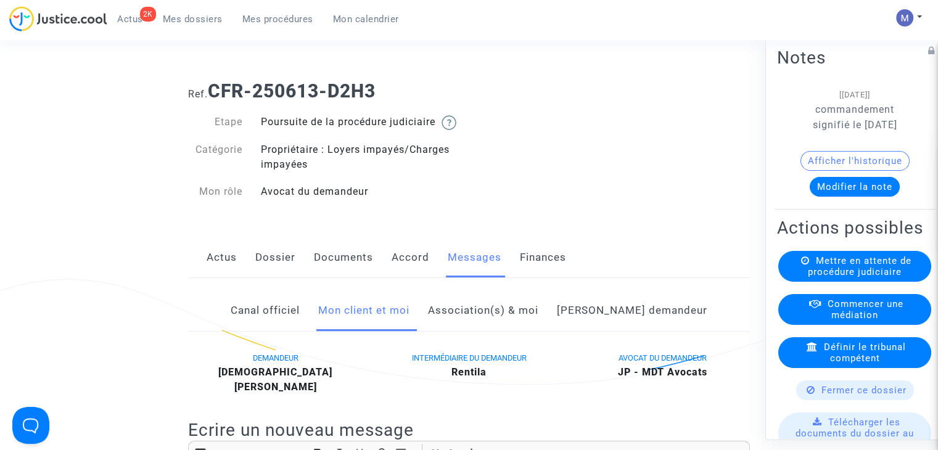
drag, startPoint x: 395, startPoint y: 99, endPoint x: 213, endPoint y: 88, distance: 182.2
click at [212, 89] on h1 "Ref. CFR-250613-D2H3" at bounding box center [469, 91] width 562 height 22
copy b "CFR-250613-D2H3"
click at [200, 15] on span "Mes dossiers" at bounding box center [193, 19] width 60 height 11
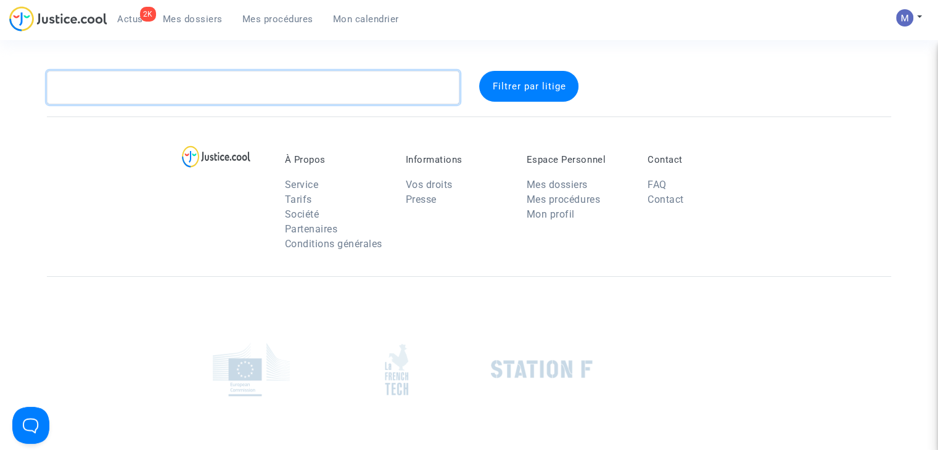
click at [206, 84] on textarea at bounding box center [253, 87] width 412 height 33
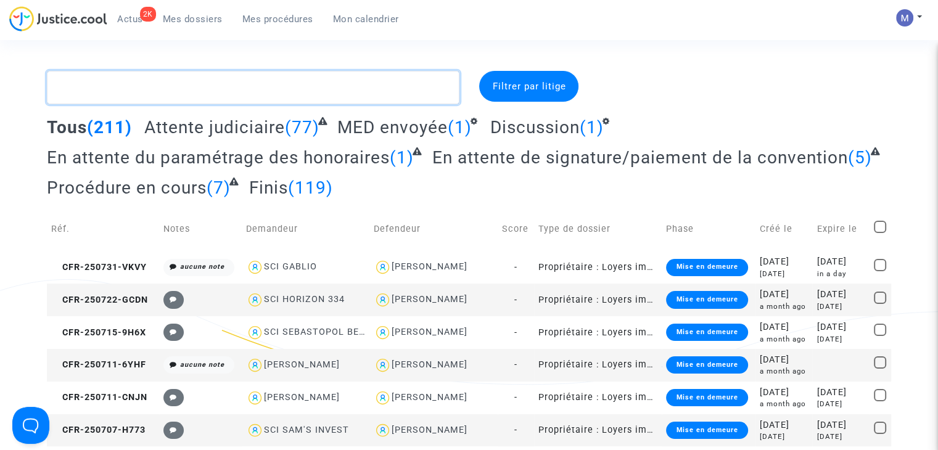
paste textarea "CFR-230805-N8AR"
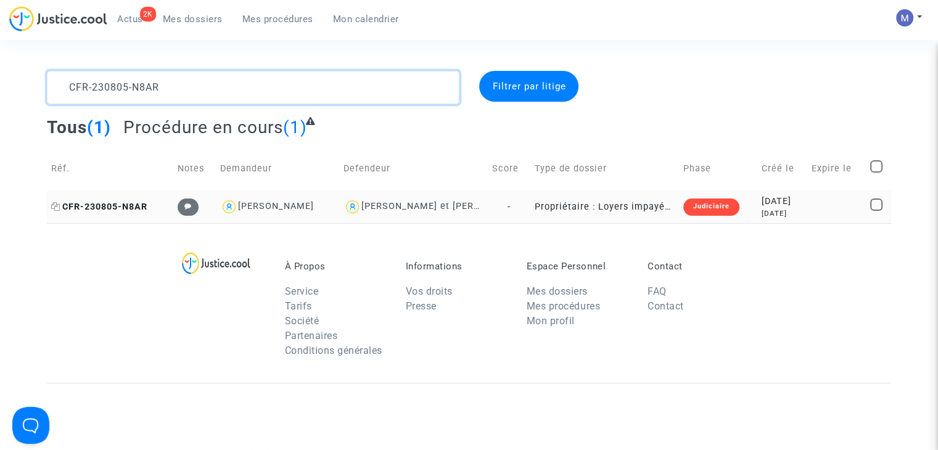
type textarea "CFR-230805-N8AR"
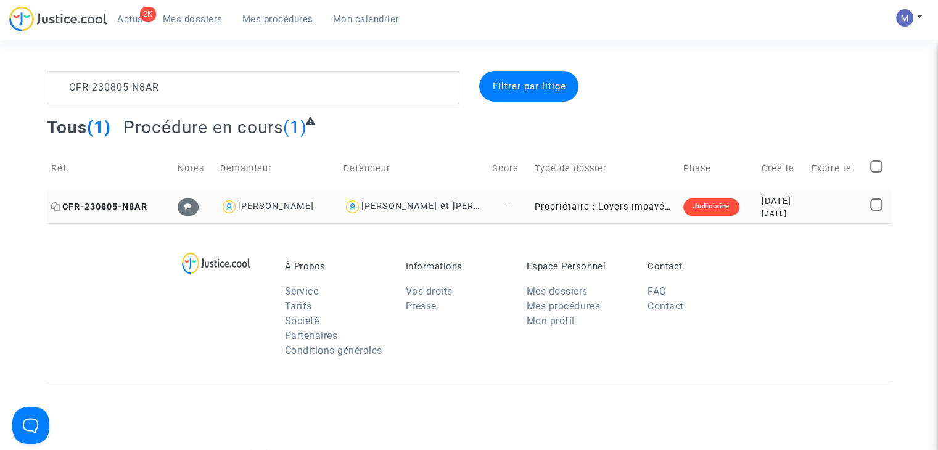
click at [123, 206] on span "CFR-230805-N8AR" at bounding box center [99, 207] width 96 height 10
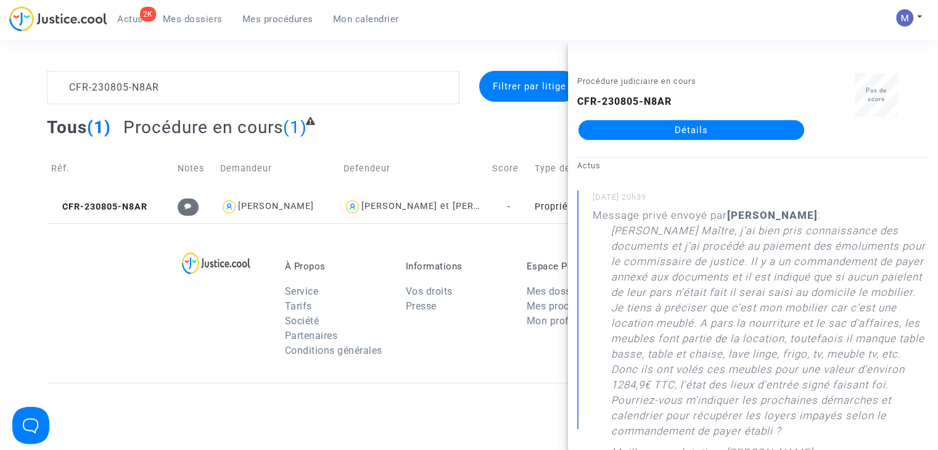
click at [662, 123] on link "Détails" at bounding box center [691, 130] width 226 height 20
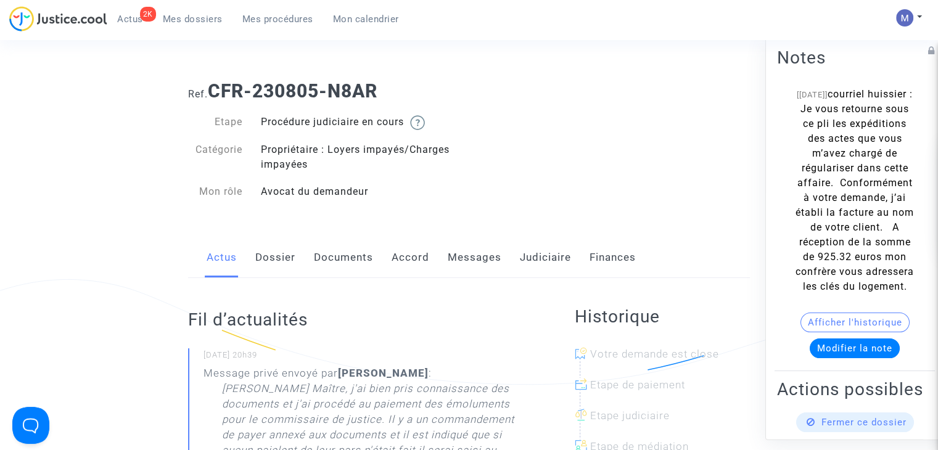
click at [468, 264] on link "Messages" at bounding box center [475, 257] width 54 height 41
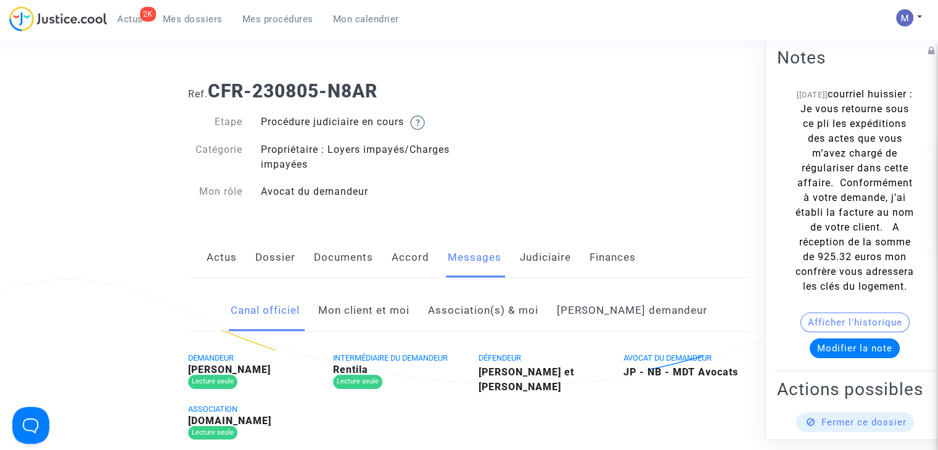
click at [374, 308] on link "Mon client et moi" at bounding box center [363, 310] width 91 height 41
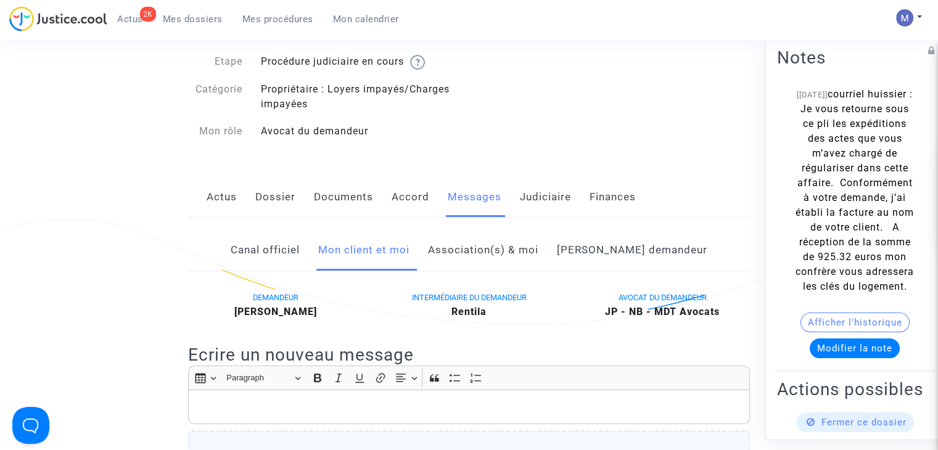
scroll to position [185, 0]
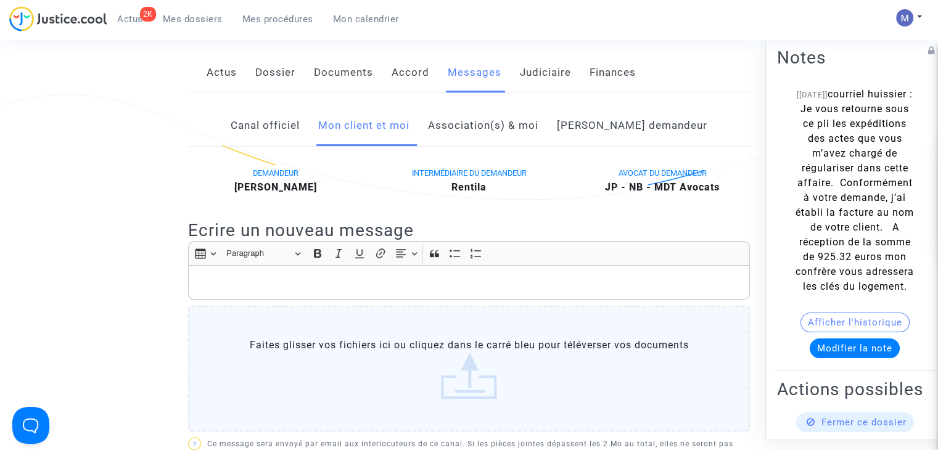
click at [246, 286] on p "Rich Text Editor, main" at bounding box center [469, 282] width 549 height 15
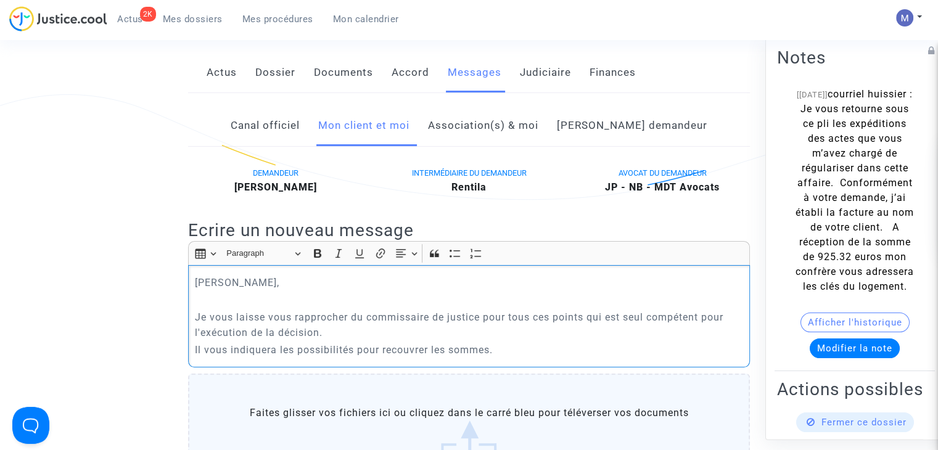
click at [358, 351] on p "Il vous indiquera les possibilités pour recouvrer les sommes." at bounding box center [469, 349] width 549 height 15
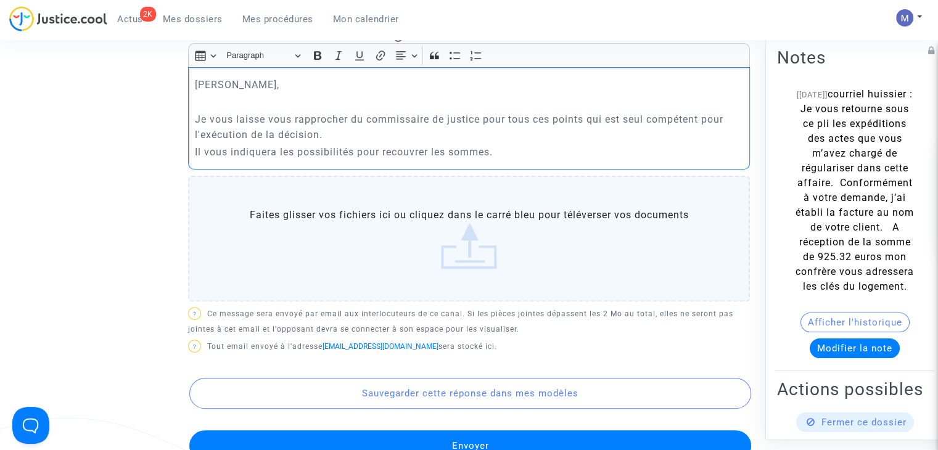
scroll to position [308, 0]
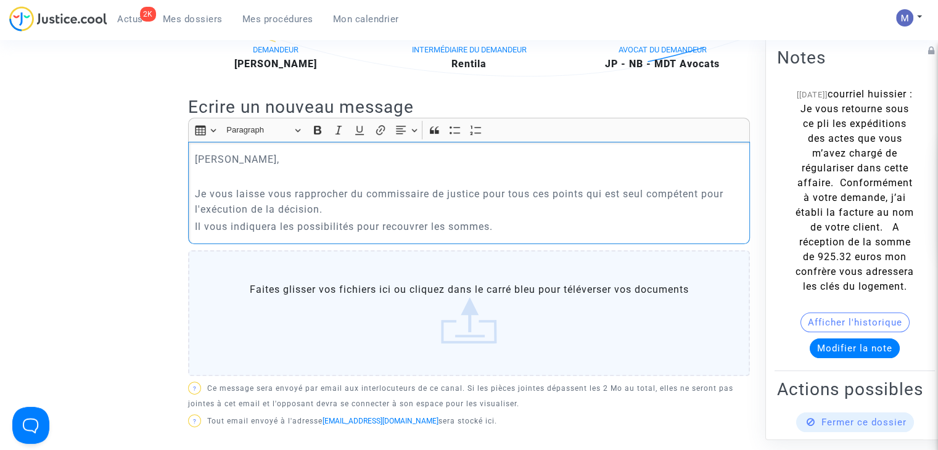
click at [502, 193] on p "Je vous laisse vous rapprocher du commissaire de justice pour tous ces points q…" at bounding box center [469, 201] width 549 height 31
drag, startPoint x: 514, startPoint y: 230, endPoint x: 507, endPoint y: 224, distance: 8.8
click at [513, 229] on p "Il vous indiquera les possibilités pour recouvrer les sommes." at bounding box center [469, 226] width 549 height 15
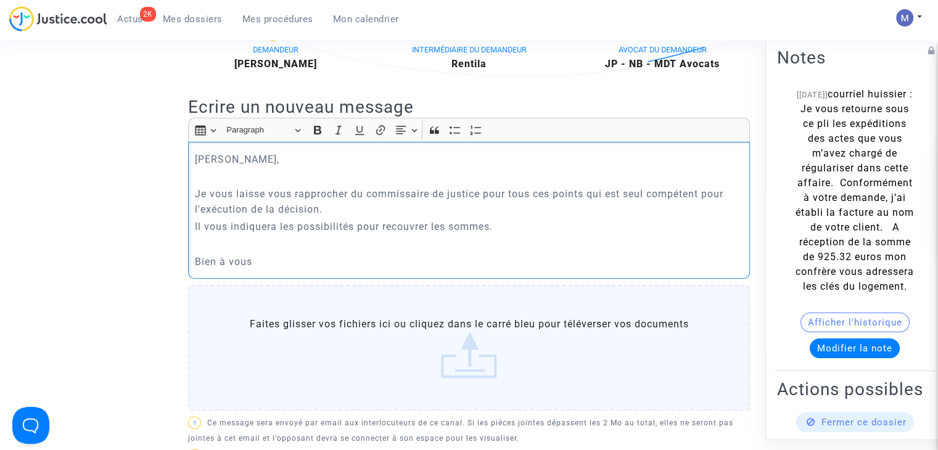
click at [197, 196] on p "Je vous laisse vous rapprocher du commissaire de justice pour tous ces points q…" at bounding box center [469, 201] width 549 height 31
click at [200, 194] on p "Je vous laisse vous rapprocher du commissaire de justice pour tous ces points q…" at bounding box center [469, 201] width 549 height 31
click at [489, 190] on p "J'ai bien pris connaissance de votre courriel et vous laisse vous rapprocher du…" at bounding box center [469, 201] width 549 height 31
click at [621, 193] on p "J'ai bien pris connaissance de votre courriel et vous laisse le soin de vous ra…" at bounding box center [469, 201] width 549 height 31
click at [415, 210] on p "J'ai bien pris connaissance de votre courriel et vous laisse le soin de vous ra…" at bounding box center [469, 201] width 549 height 31
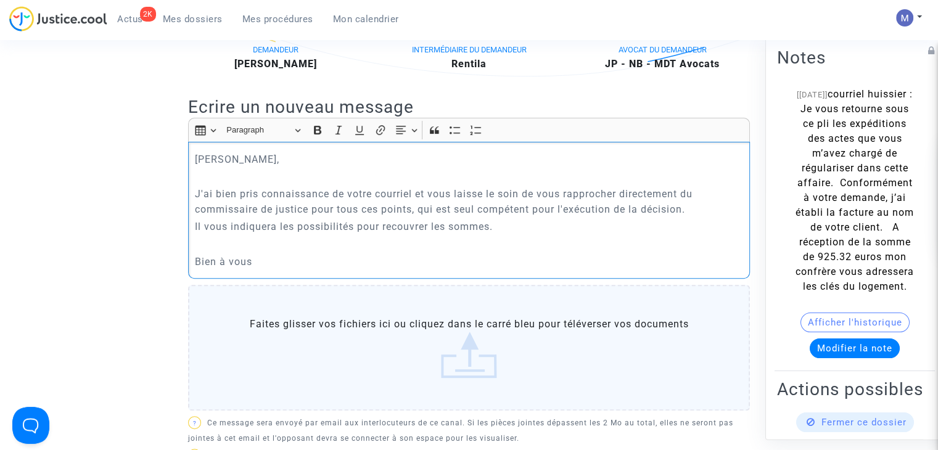
click at [692, 209] on p "J'ai bien pris connaissance de votre courriel et vous laisse le soin de vous ra…" at bounding box center [469, 201] width 549 height 31
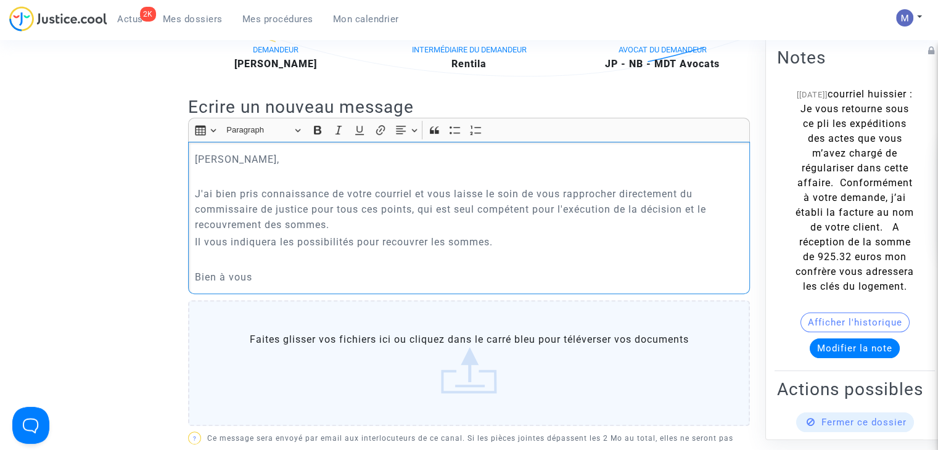
drag, startPoint x: 519, startPoint y: 241, endPoint x: 180, endPoint y: 238, distance: 339.0
click at [211, 250] on div "[PERSON_NAME] Monsieur, J'ai bien pris connaissance de votre courriel et vous l…" at bounding box center [469, 218] width 562 height 152
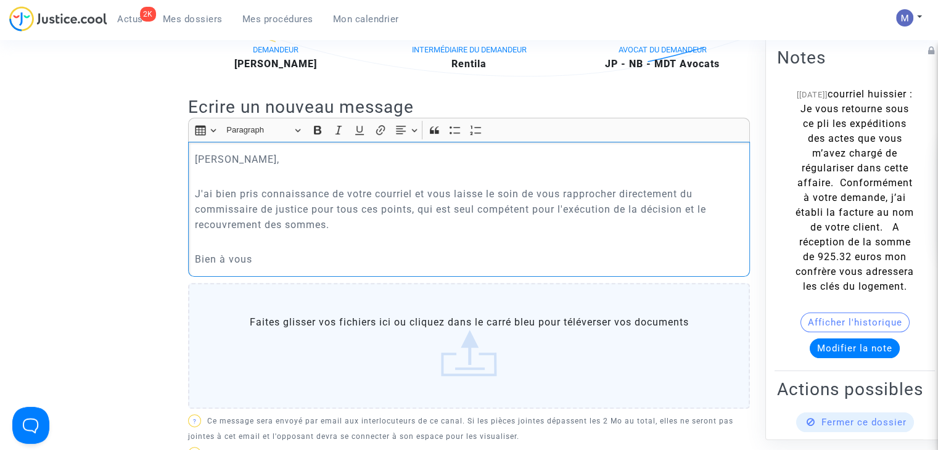
click at [382, 222] on p "J'ai bien pris connaissance de votre courriel et vous laisse le soin de vous ra…" at bounding box center [469, 209] width 549 height 46
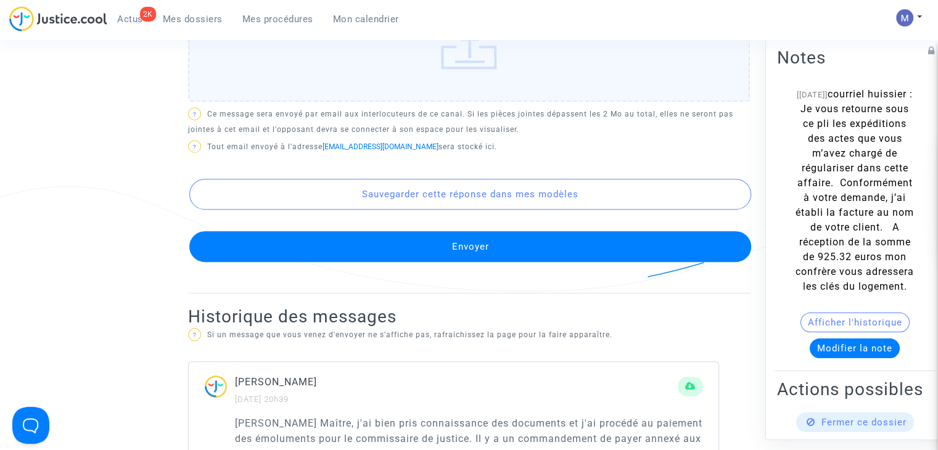
scroll to position [616, 0]
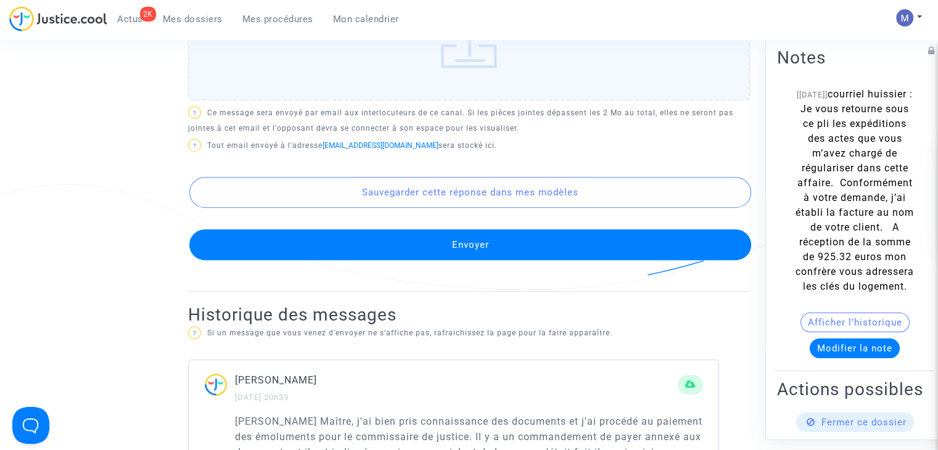
click at [443, 249] on button "Envoyer" at bounding box center [470, 244] width 562 height 31
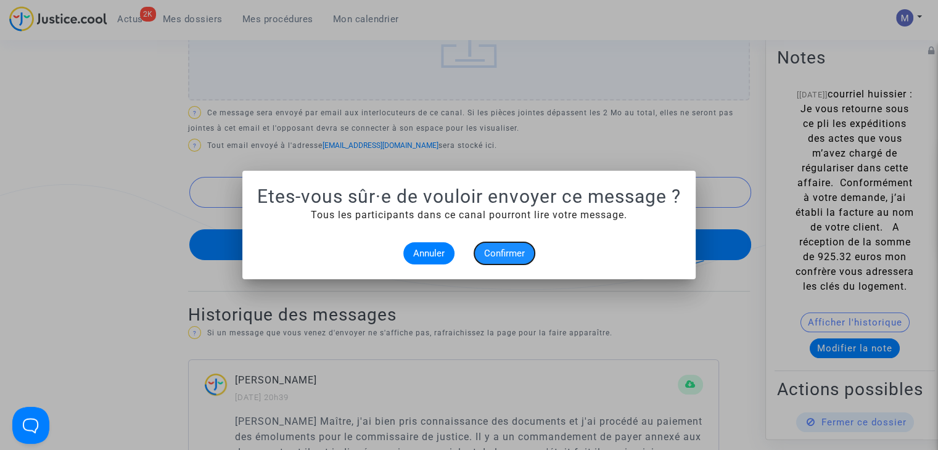
click at [505, 253] on span "Confirmer" at bounding box center [504, 253] width 41 height 11
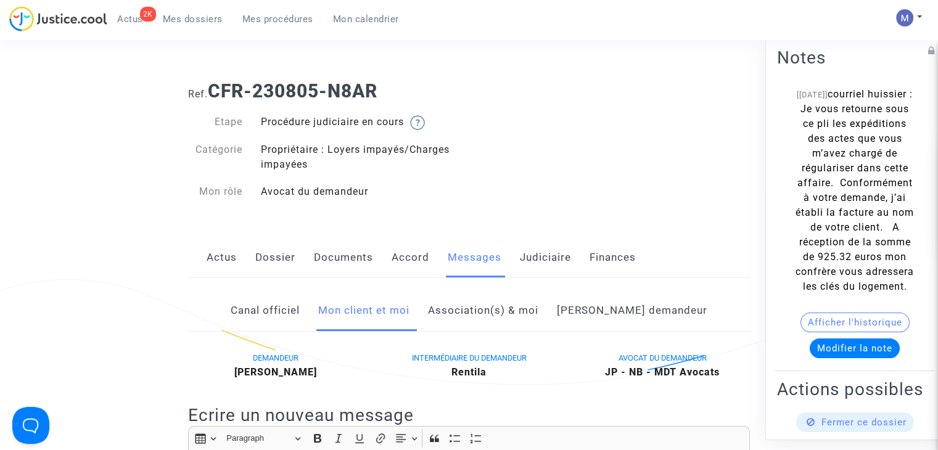
scroll to position [616, 0]
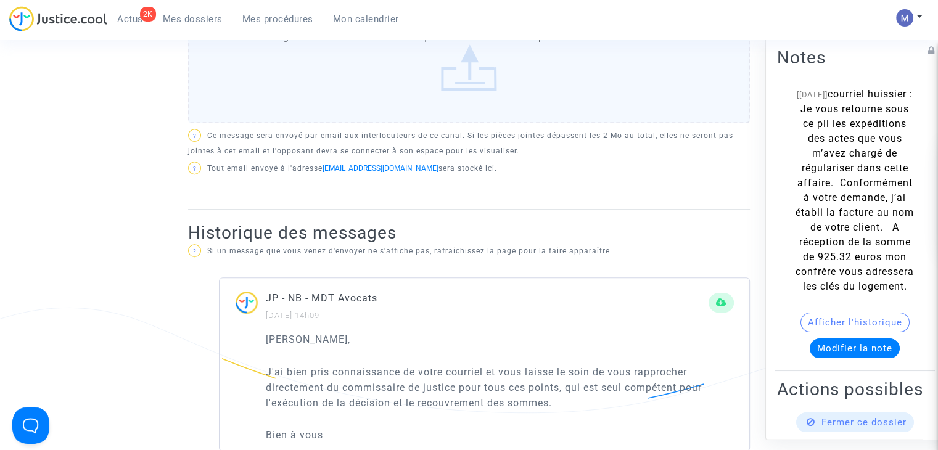
click at [189, 22] on span "Mes dossiers" at bounding box center [193, 19] width 60 height 11
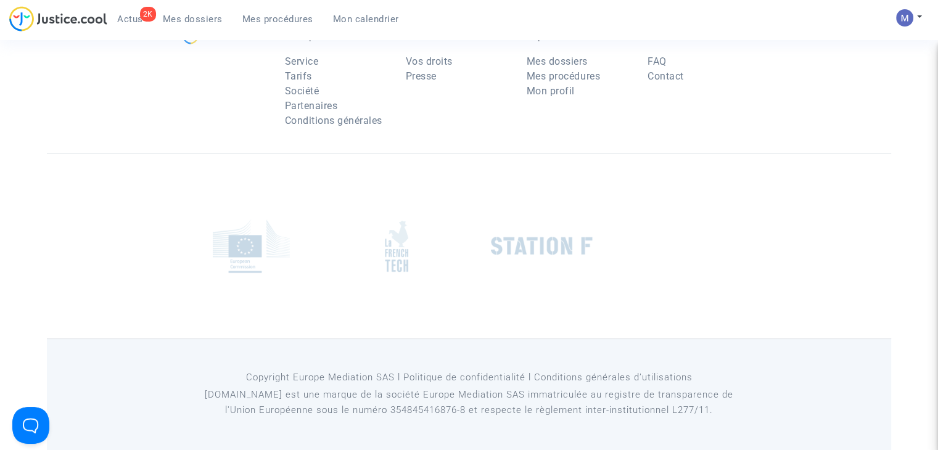
scroll to position [400, 0]
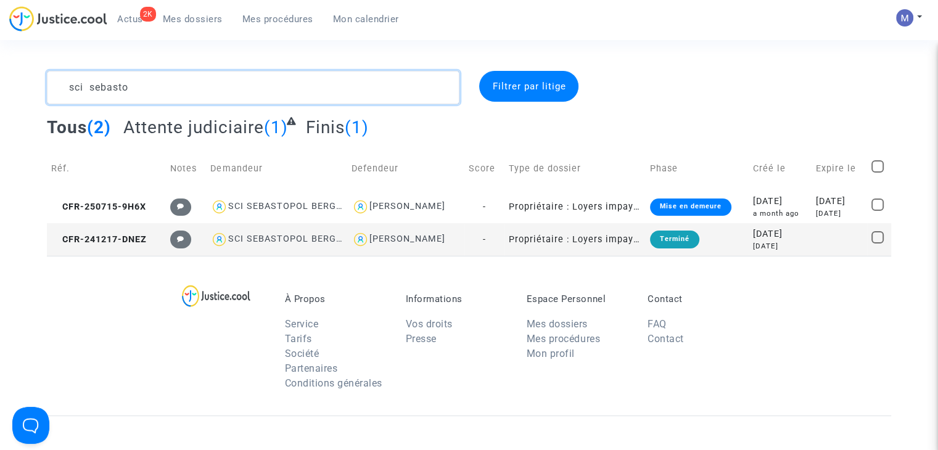
type textarea "sci sebasto"
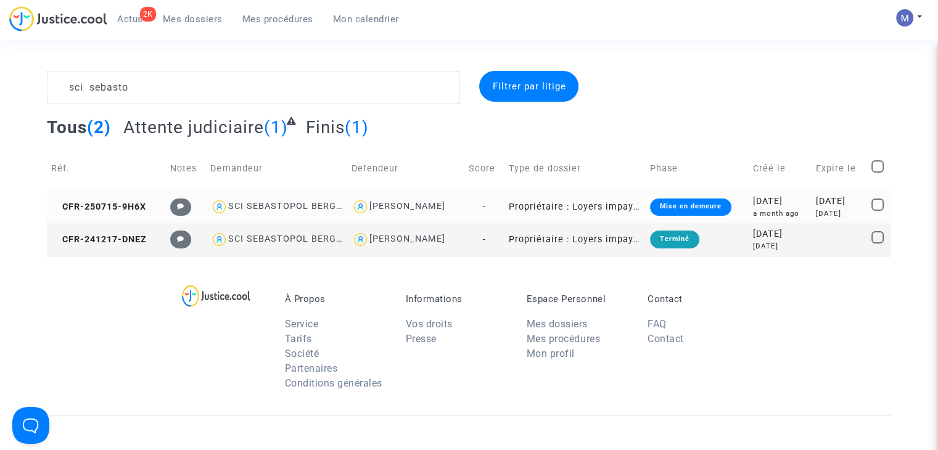
click at [112, 214] on td "CFR-250715-9H6X" at bounding box center [106, 206] width 119 height 33
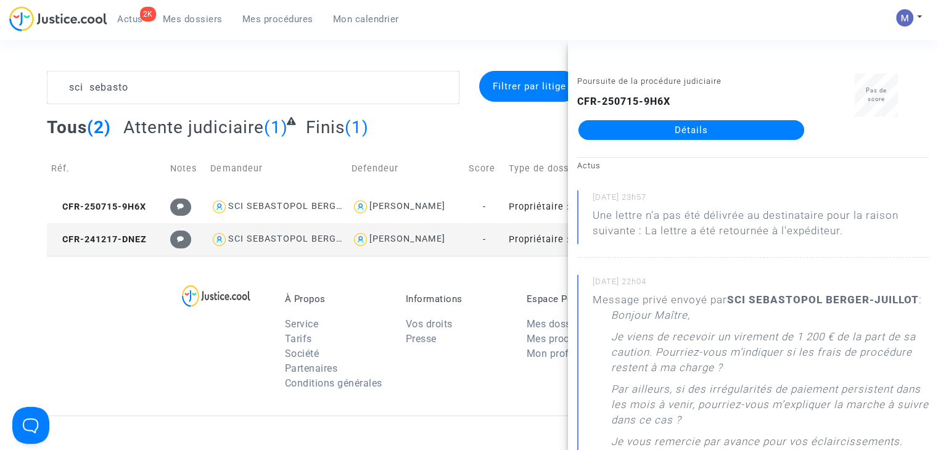
click at [634, 131] on link "Détails" at bounding box center [691, 130] width 226 height 20
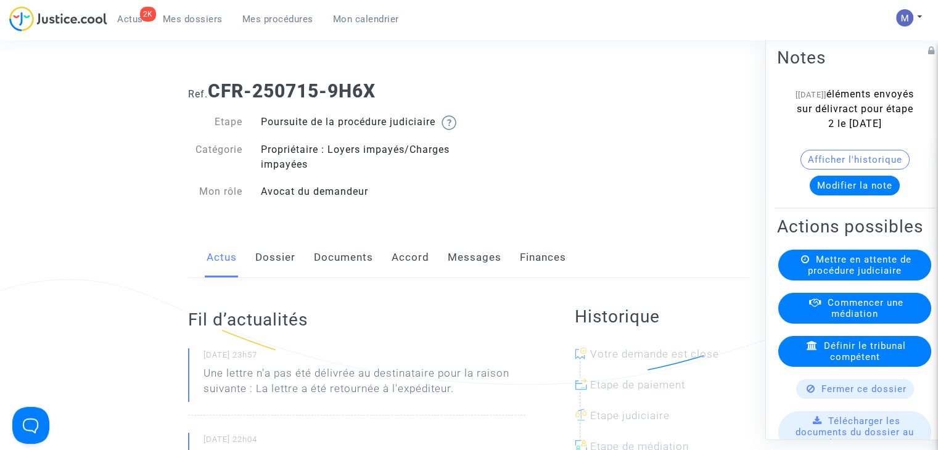
click at [851, 195] on button "Modifier la note" at bounding box center [854, 186] width 90 height 20
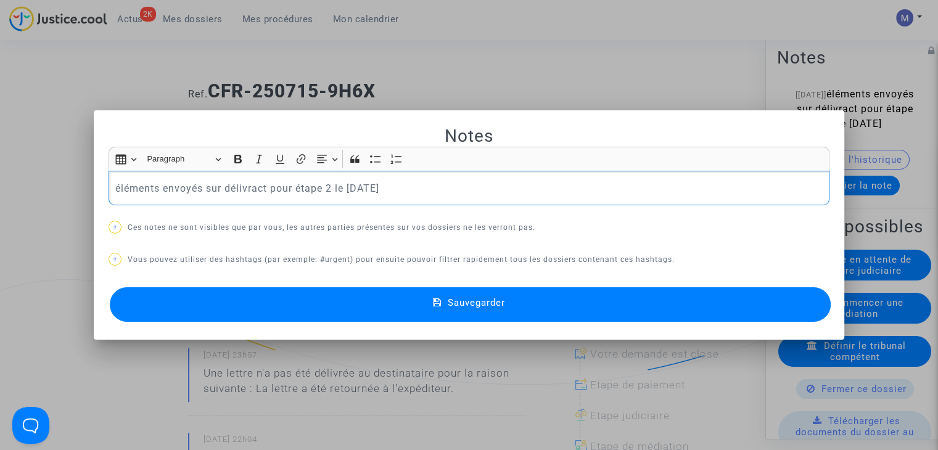
drag, startPoint x: 299, startPoint y: 185, endPoint x: 73, endPoint y: 207, distance: 226.7
click at [73, 207] on div "Notes Rich Text Editor Insert table Insert table Heading Paragraph Paragraph He…" at bounding box center [469, 225] width 938 height 450
click at [425, 190] on p "éléments envoyés sur délivract pour étape 2 le [DATE]" at bounding box center [469, 188] width 708 height 15
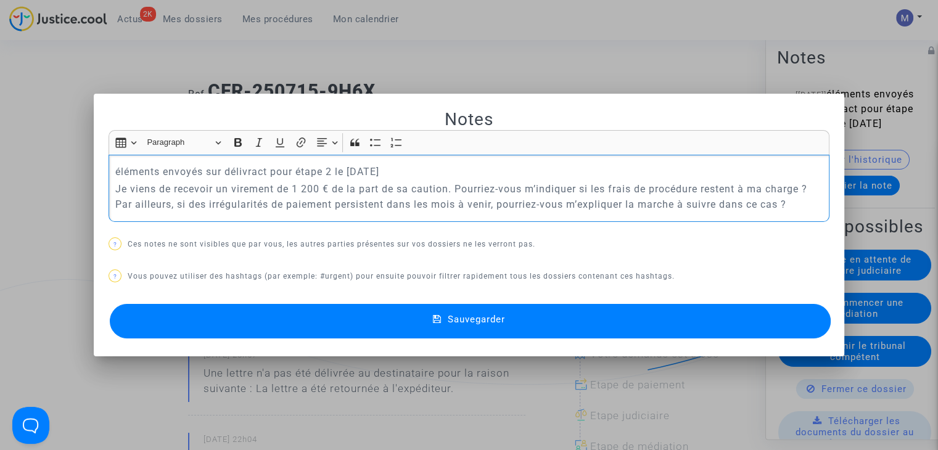
click at [115, 190] on p "Je viens de recevoir un virement de 1 200 € de la part de sa caution. Pourriez-…" at bounding box center [469, 196] width 708 height 31
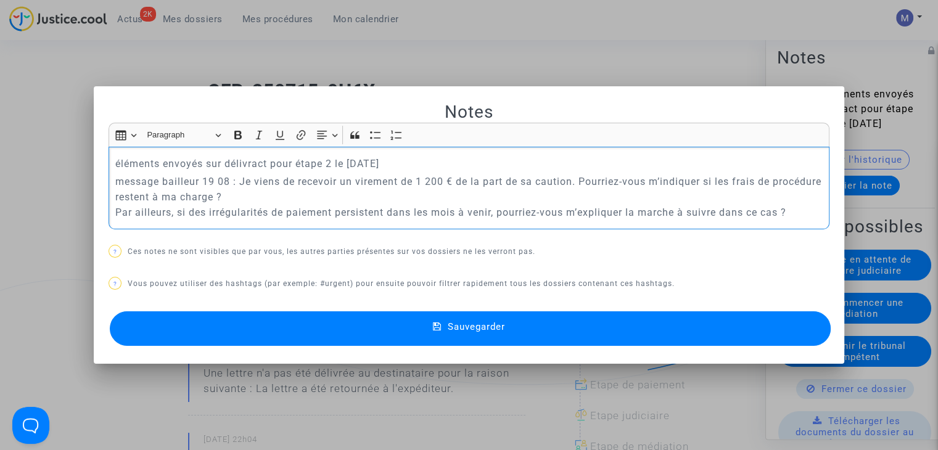
click at [433, 329] on icon at bounding box center [437, 327] width 9 height 11
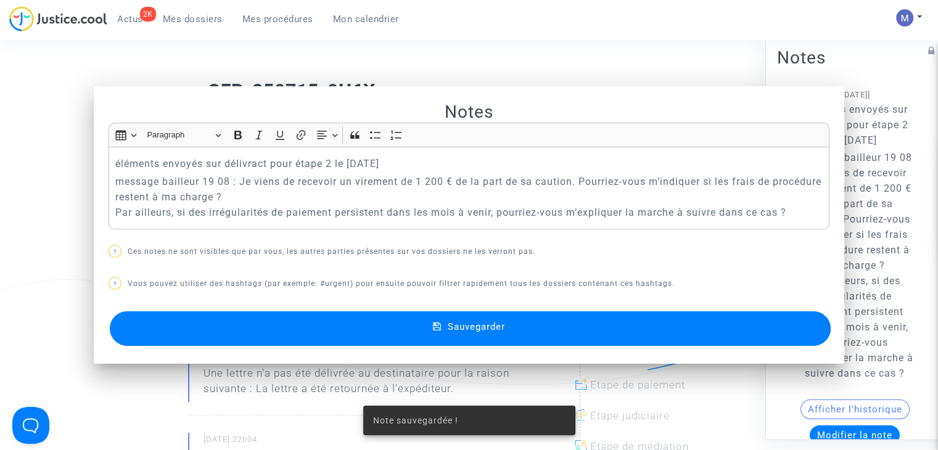
scroll to position [228, 0]
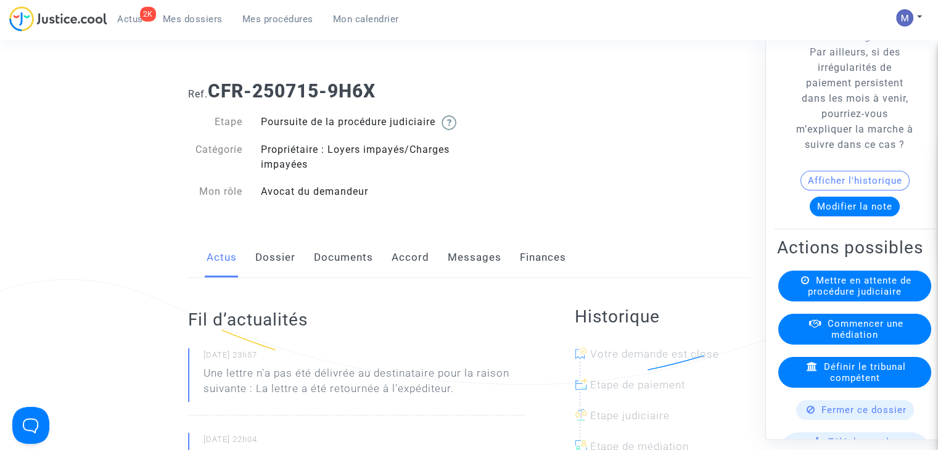
click at [470, 276] on link "Messages" at bounding box center [475, 257] width 54 height 41
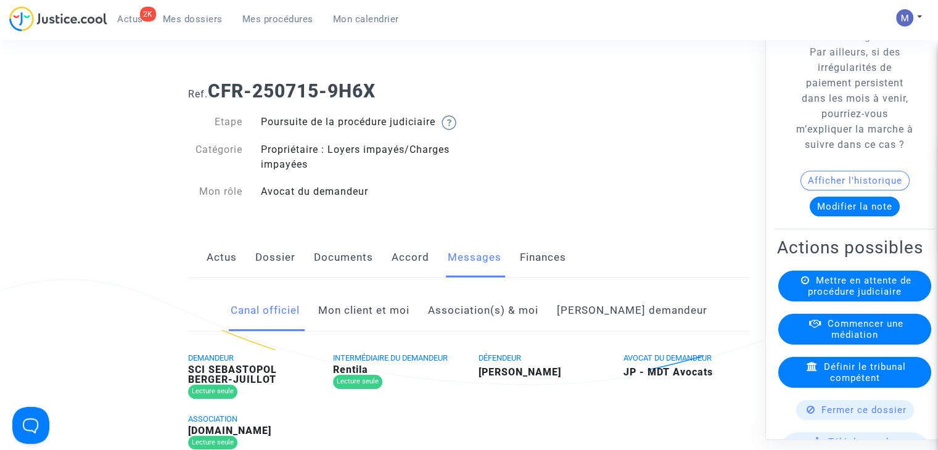
click at [378, 324] on link "Mon client et moi" at bounding box center [363, 310] width 91 height 41
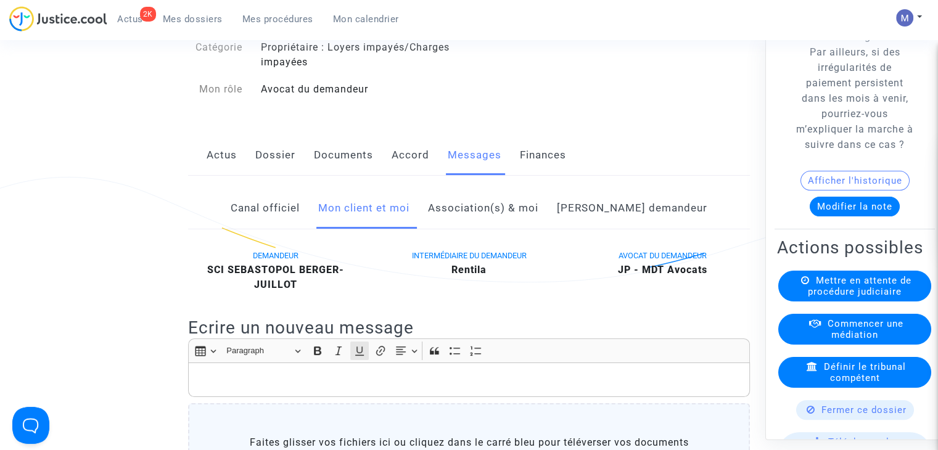
scroll to position [185, 0]
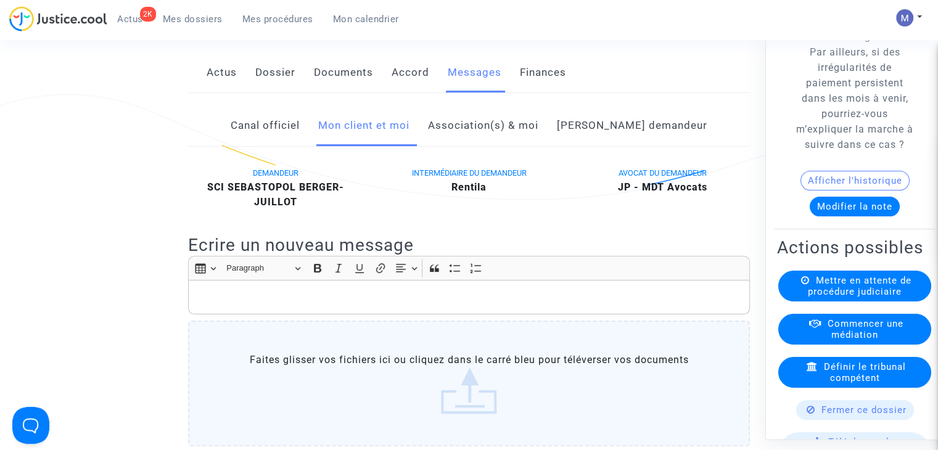
click at [249, 314] on div "Rich Text Editor, main" at bounding box center [469, 297] width 562 height 35
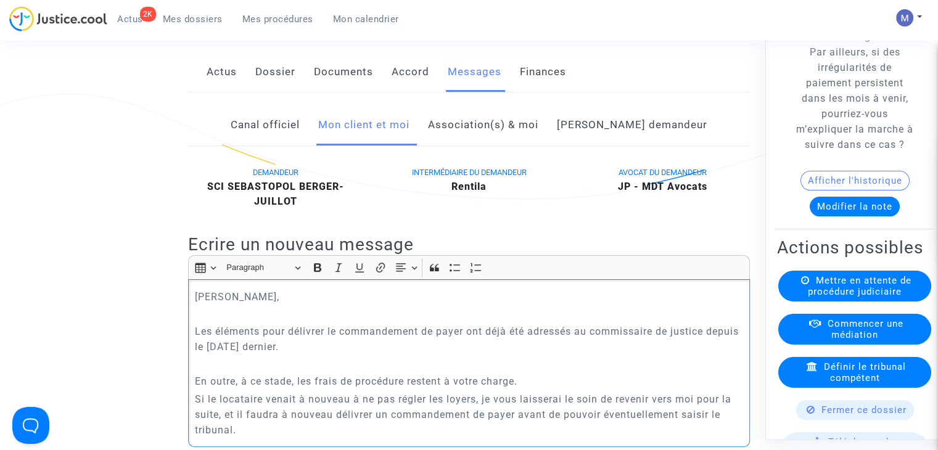
scroll to position [234, 0]
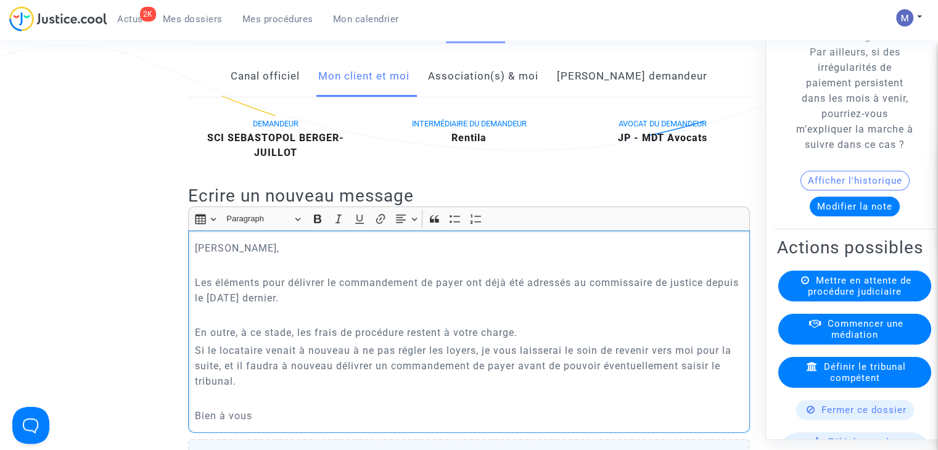
click at [330, 306] on p "Les éléments pour délivrer le commandement de payer ont déjà été adressés au co…" at bounding box center [469, 290] width 549 height 31
drag, startPoint x: 227, startPoint y: 311, endPoint x: 192, endPoint y: 316, distance: 35.5
click at [192, 316] on div "[PERSON_NAME], Les éléments pour délivrer le commandement de payer ont déjà été…" at bounding box center [469, 332] width 562 height 202
click at [206, 337] on div "[PERSON_NAME], Les éléments pour délivrer le commandement de payer ont déjà été…" at bounding box center [469, 332] width 562 height 202
click at [218, 323] on p "Rich Text Editor, main" at bounding box center [469, 315] width 549 height 15
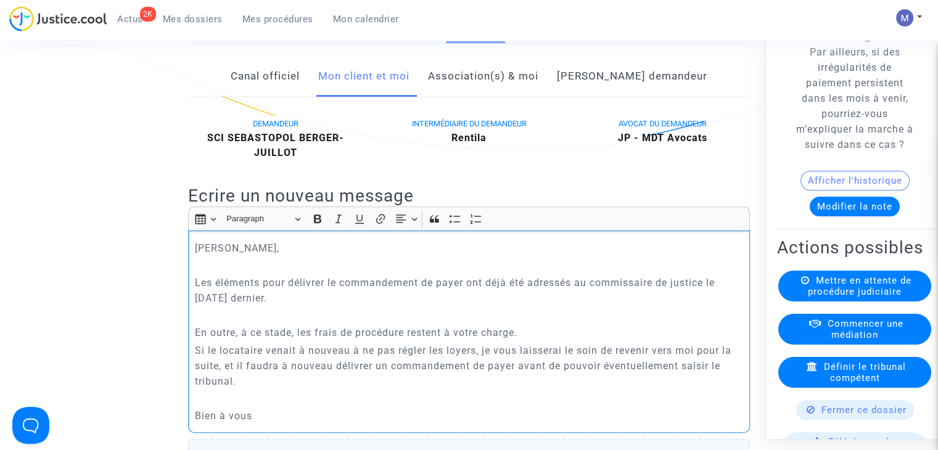
click at [192, 298] on div "[PERSON_NAME], Les éléments pour délivrer le commandement de payer ont déjà été…" at bounding box center [469, 332] width 562 height 202
drag, startPoint x: 365, startPoint y: 312, endPoint x: 324, endPoint y: 311, distance: 41.3
click at [324, 306] on p "Je prends note du réglement intégral des loyers impayés à ce jour. Les éléments…" at bounding box center [469, 290] width 549 height 31
click at [306, 296] on p "Je prends note du réglement intégral des loyers impayés à ce jour. Les éléments…" at bounding box center [469, 290] width 549 height 31
drag, startPoint x: 249, startPoint y: 348, endPoint x: 186, endPoint y: 343, distance: 63.6
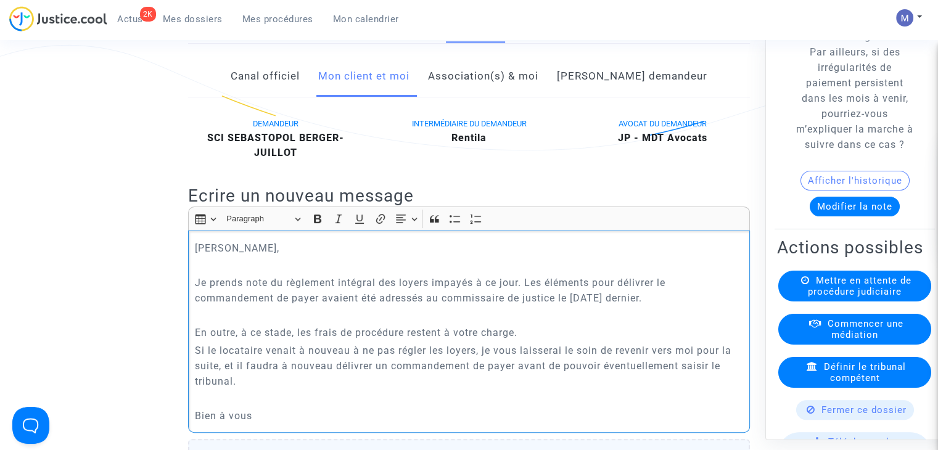
click at [478, 340] on p "A ce stade, les frais de procédure restent à votre charge." at bounding box center [469, 332] width 549 height 15
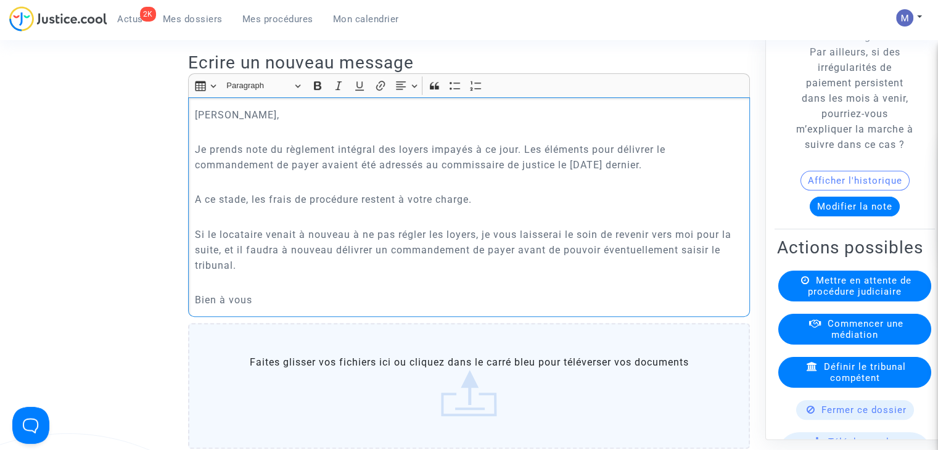
scroll to position [358, 0]
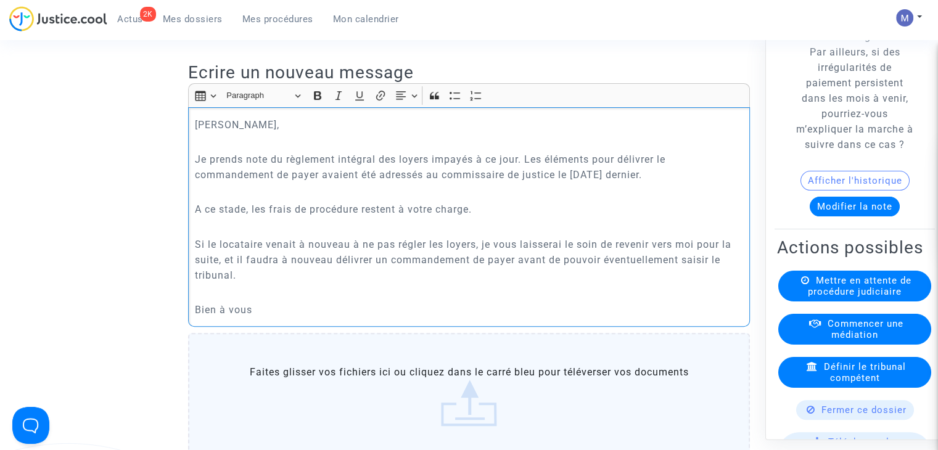
click at [475, 259] on p "Si le locataire venait à nouveau à ne pas régler les loyers, je vous laisserai …" at bounding box center [469, 260] width 549 height 46
drag, startPoint x: 343, startPoint y: 272, endPoint x: 277, endPoint y: 272, distance: 66.0
click at [277, 272] on p "Si le locataire venait à nouveau à ne pas régler les loyers dans les mois à ven…" at bounding box center [469, 260] width 549 height 46
click at [428, 272] on p "Si le locataire venait à nouveau à ne pas régler les loyers dans les mois à ven…" at bounding box center [469, 260] width 549 height 46
click at [485, 276] on p "Si le locataire venait à nouveau à ne pas régler les loyers dans les mois à ven…" at bounding box center [469, 260] width 549 height 46
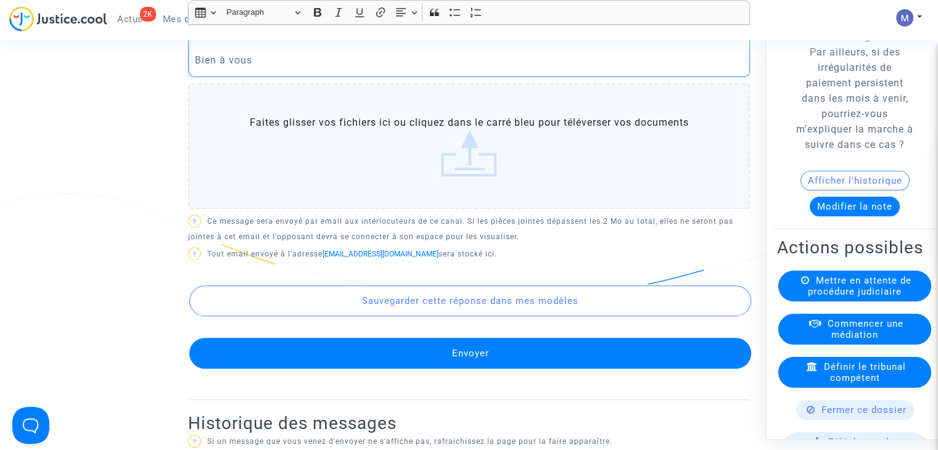
scroll to position [666, 0]
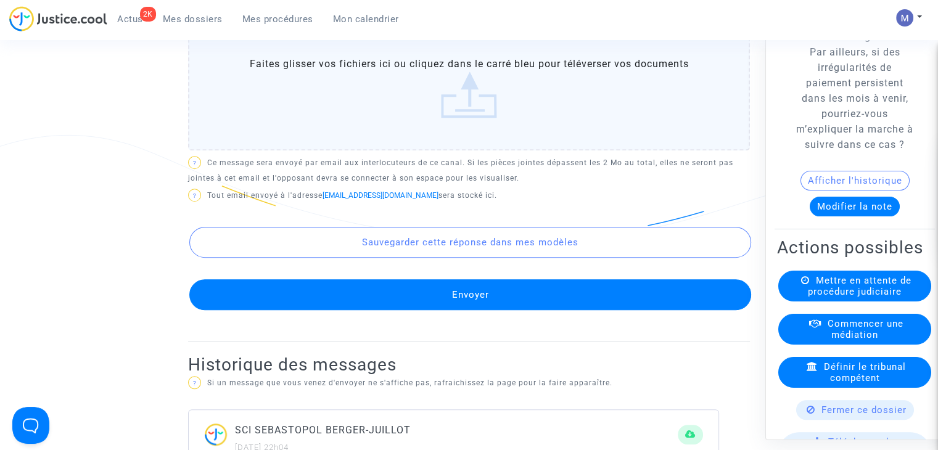
click at [486, 309] on button "Envoyer" at bounding box center [470, 294] width 562 height 31
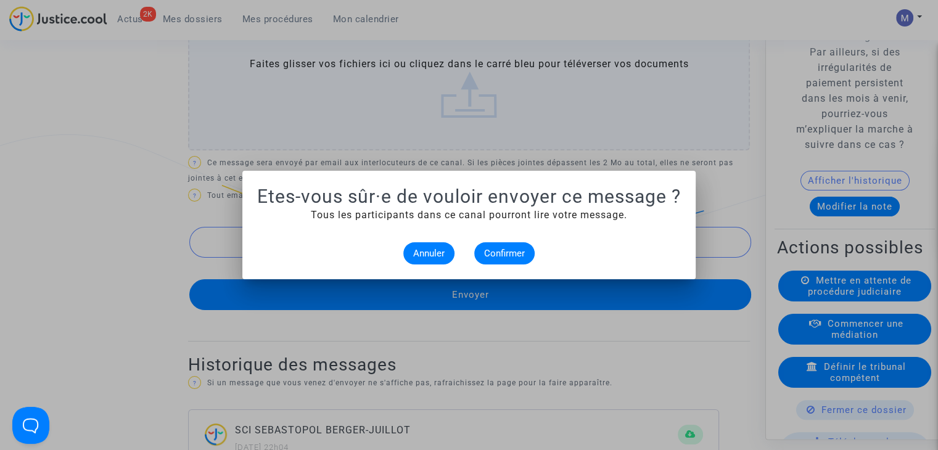
scroll to position [0, 0]
click at [500, 253] on span "Confirmer" at bounding box center [504, 253] width 41 height 11
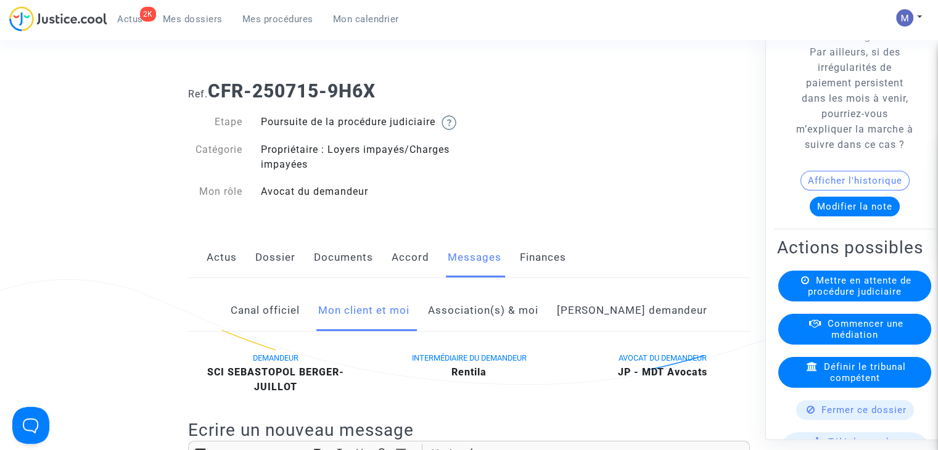
click at [192, 20] on span "Mes dossiers" at bounding box center [193, 19] width 60 height 11
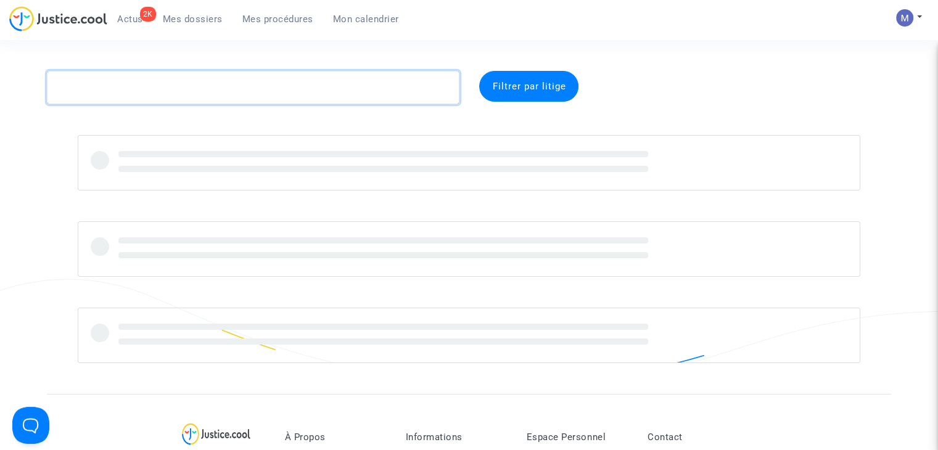
click at [125, 86] on textarea at bounding box center [253, 87] width 412 height 33
paste textarea "CFR-250707-H773"
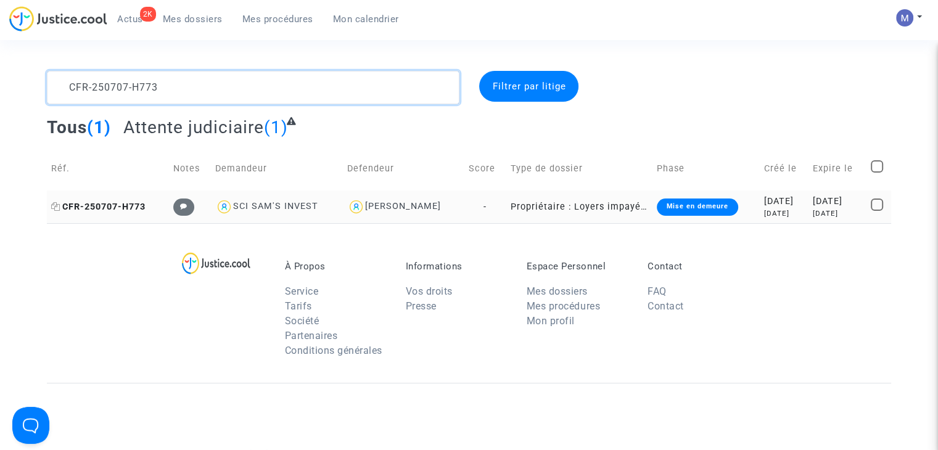
type textarea "CFR-250707-H773"
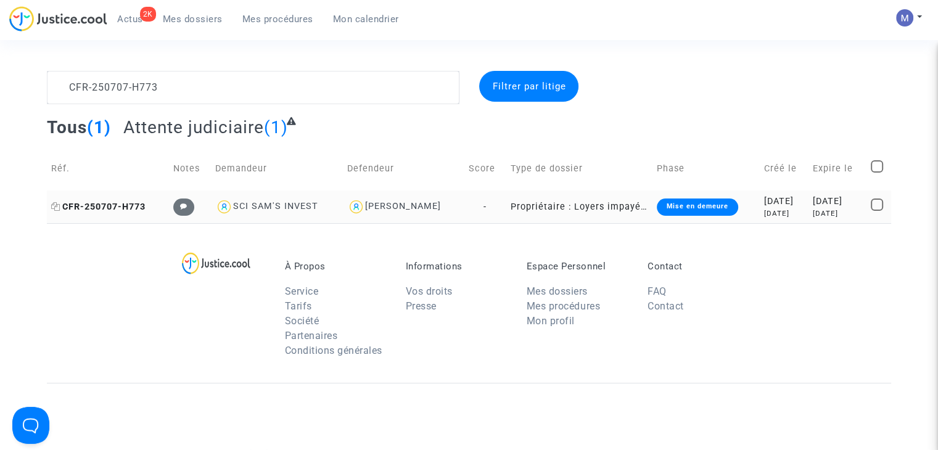
click at [92, 208] on span "CFR-250707-H773" at bounding box center [98, 207] width 94 height 10
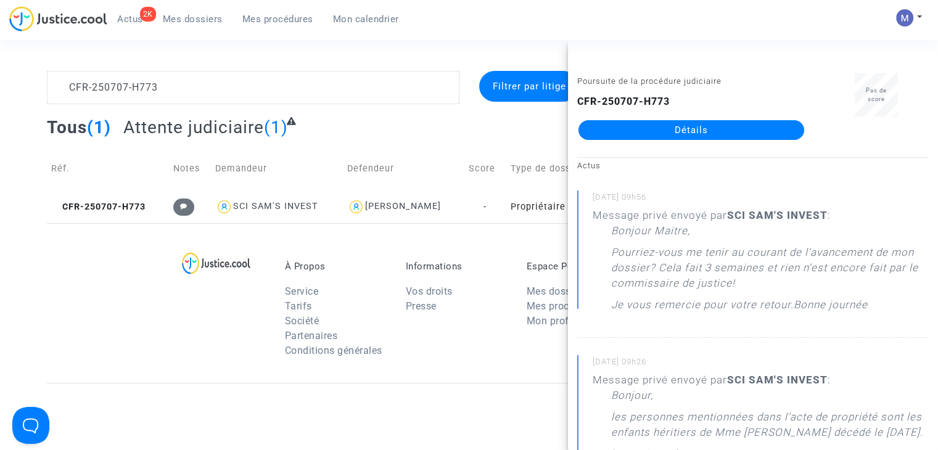
click at [675, 133] on link "Détails" at bounding box center [691, 130] width 226 height 20
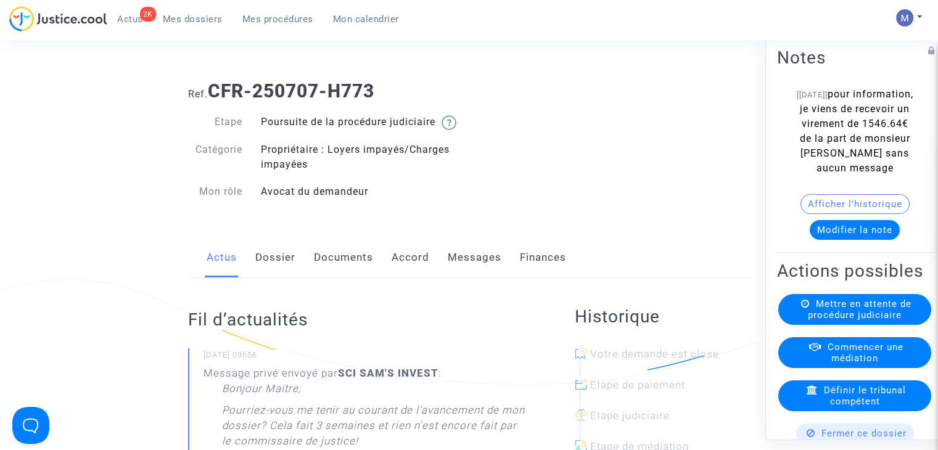
click at [852, 240] on button "Modifier la note" at bounding box center [854, 230] width 90 height 20
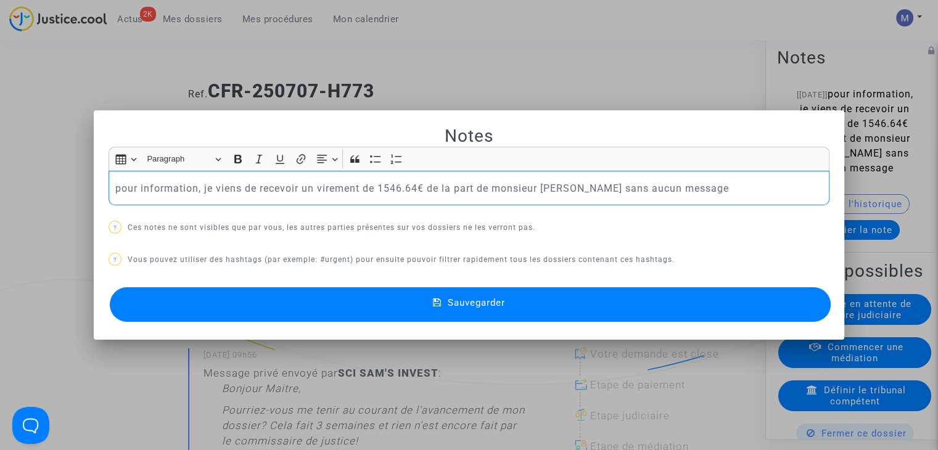
click at [516, 65] on div at bounding box center [469, 225] width 938 height 450
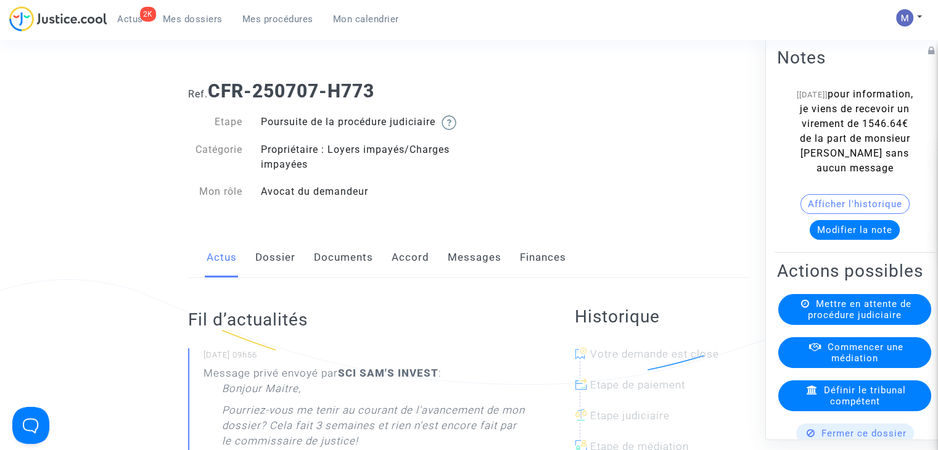
drag, startPoint x: 383, startPoint y: 89, endPoint x: 211, endPoint y: 89, distance: 171.4
click at [211, 89] on h1 "Ref. CFR-250707-H773" at bounding box center [469, 91] width 562 height 22
copy b "CFR-250707-H773"
click at [458, 269] on link "Messages" at bounding box center [475, 257] width 54 height 41
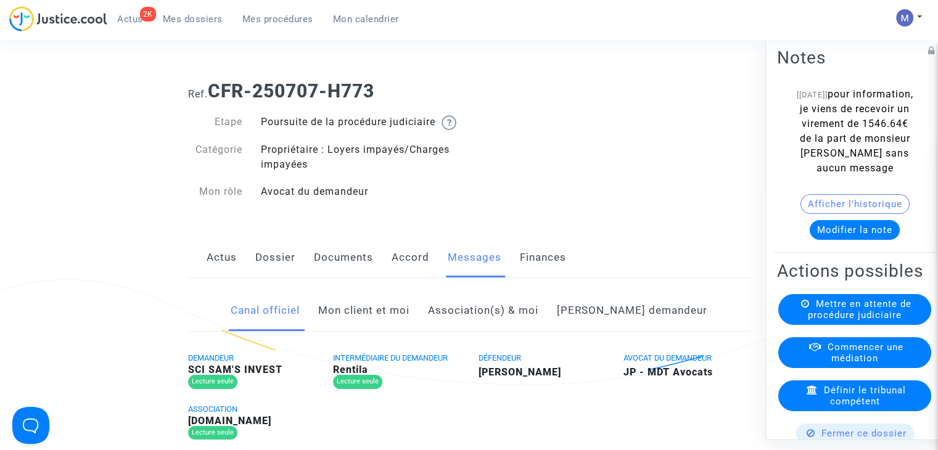
click at [385, 322] on link "Mon client et moi" at bounding box center [363, 310] width 91 height 41
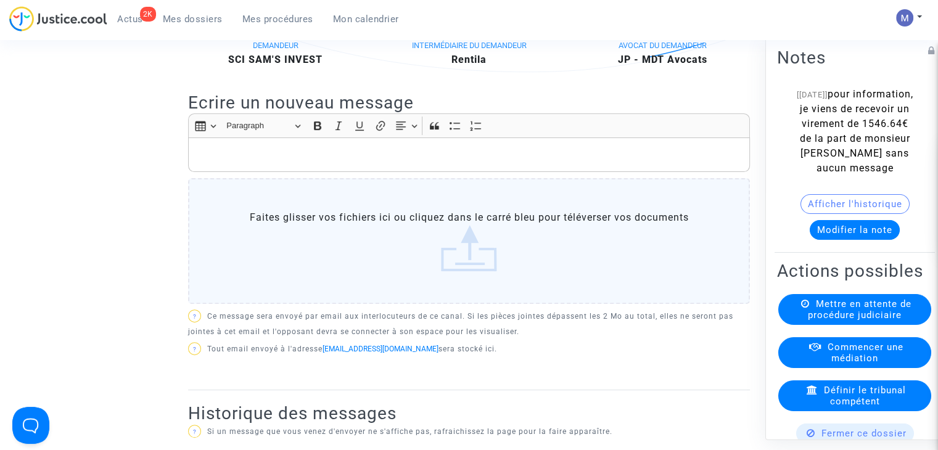
scroll to position [247, 0]
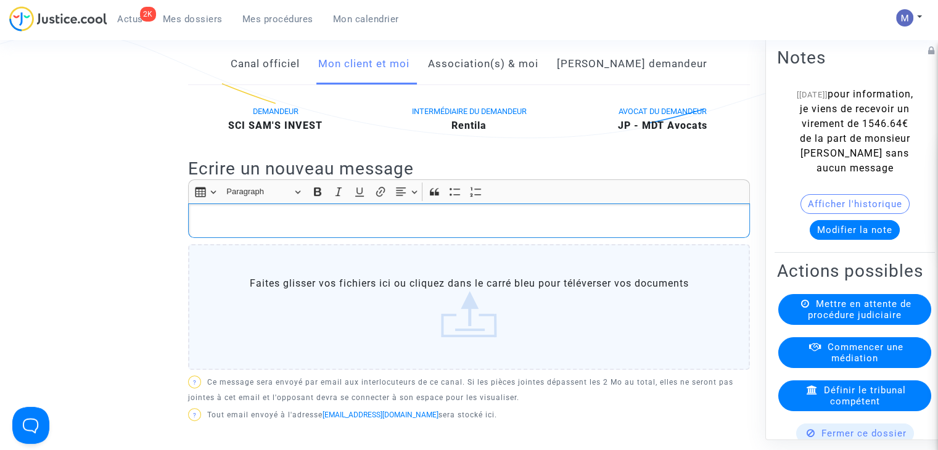
click at [210, 226] on div "Rich Text Editor, main" at bounding box center [469, 220] width 562 height 35
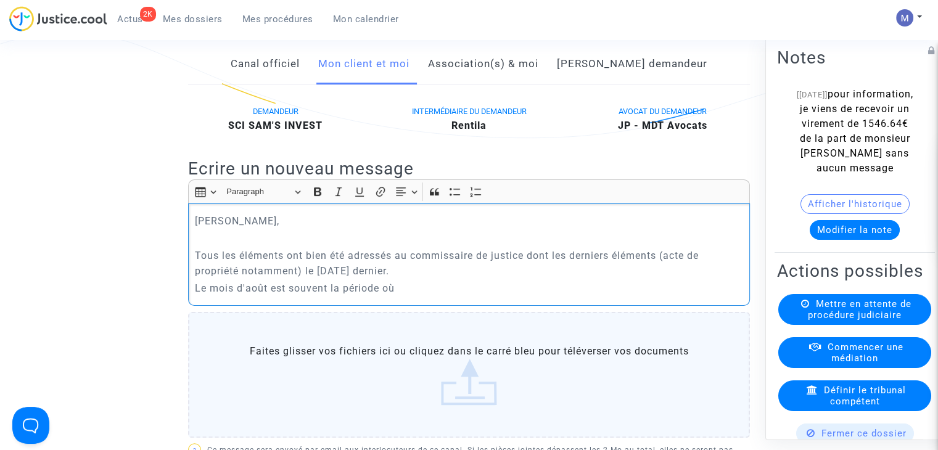
drag, startPoint x: 382, startPoint y: 299, endPoint x: 289, endPoint y: 296, distance: 92.5
click at [290, 296] on p "Le mois d'août est souvent la période où" at bounding box center [469, 287] width 549 height 15
drag, startPoint x: 682, startPoint y: 301, endPoint x: 163, endPoint y: 287, distance: 518.6
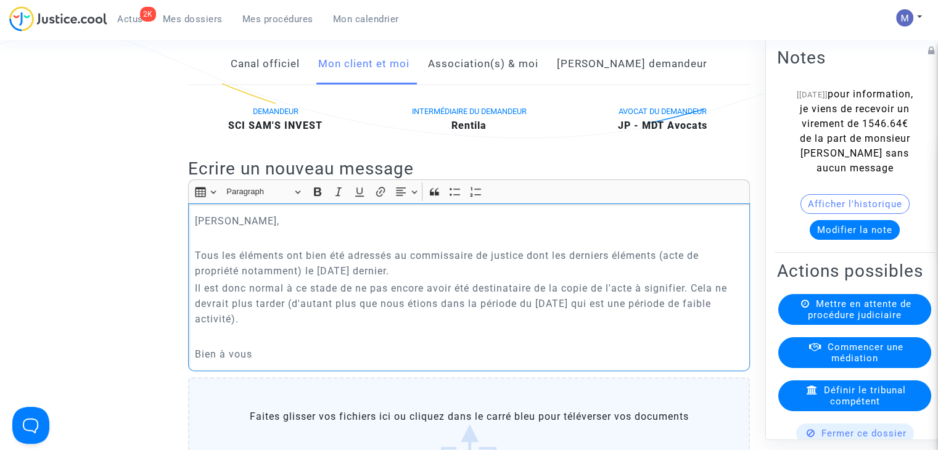
click at [531, 271] on p "Tous les éléments ont bien été adressés au commissaire de justice dont les dern…" at bounding box center [469, 263] width 549 height 31
click at [232, 327] on p "Il est donc normal à ce stade de ne pas encore avoir été destinataire de la cop…" at bounding box center [469, 303] width 549 height 46
click at [253, 327] on p "Il est donc normal à ce stade de ne pas encore avoir été destinataire de la cop…" at bounding box center [469, 303] width 549 height 46
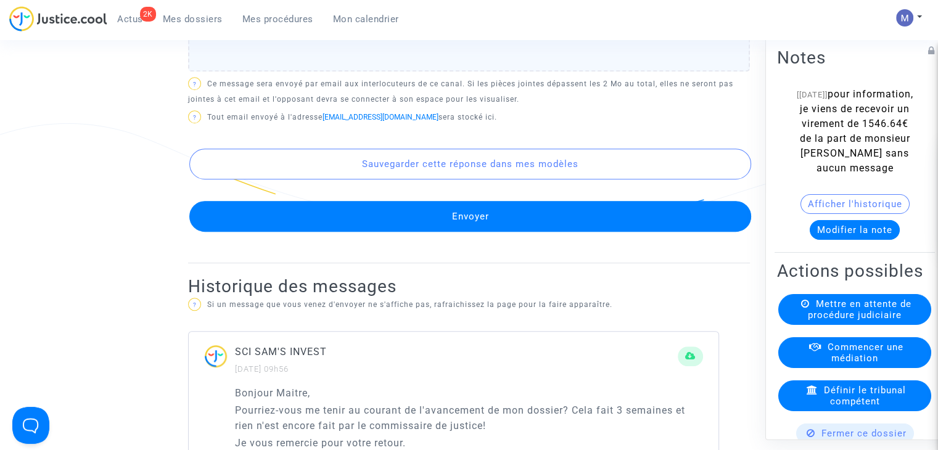
scroll to position [678, 0]
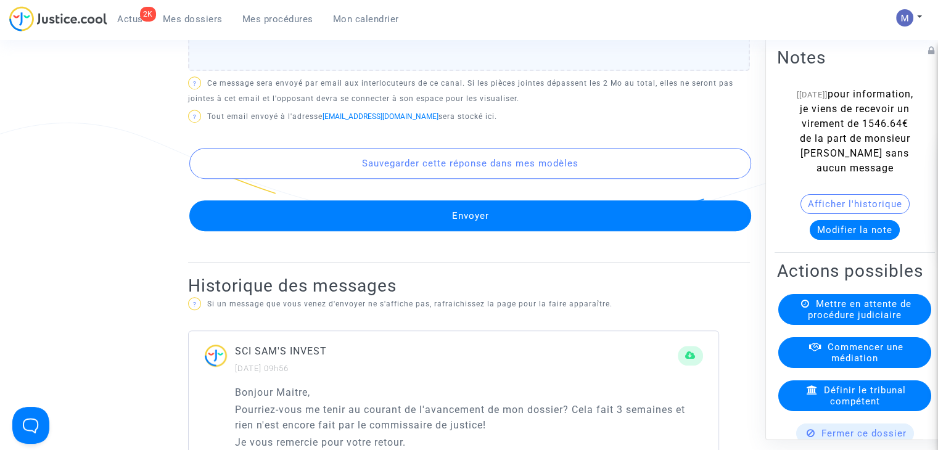
click at [461, 230] on button "Envoyer" at bounding box center [470, 215] width 562 height 31
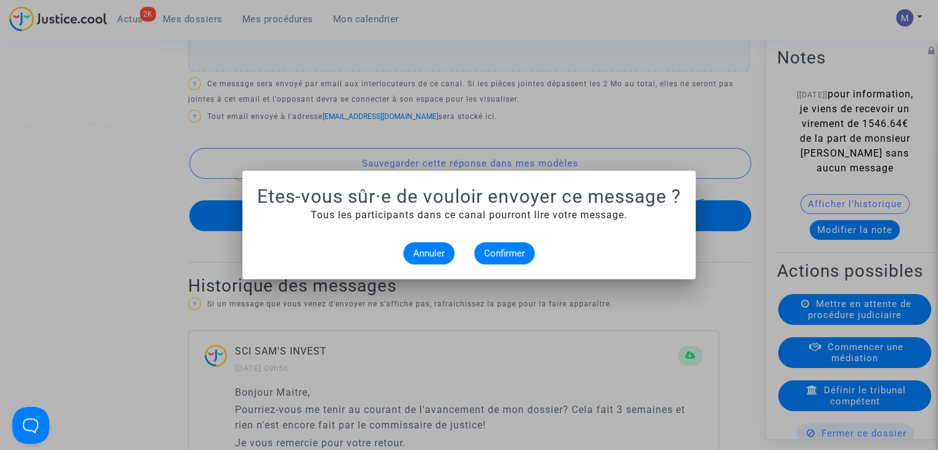
scroll to position [0, 0]
click at [507, 253] on span "Confirmer" at bounding box center [504, 253] width 41 height 11
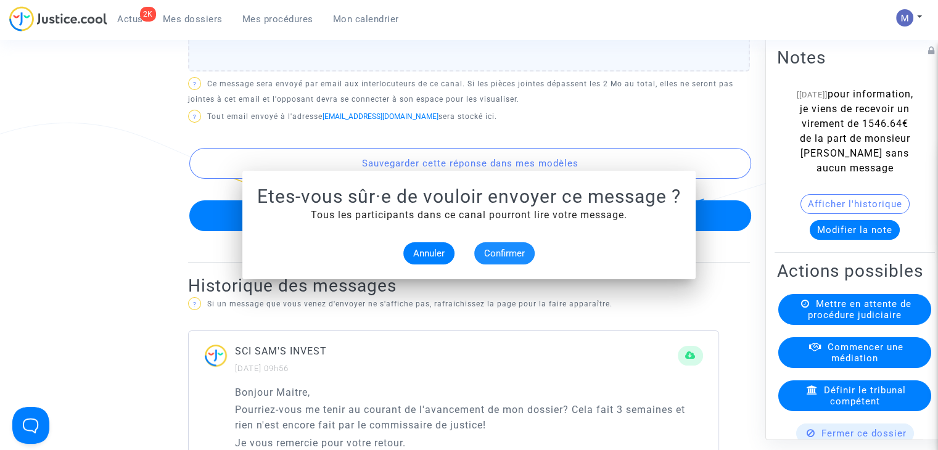
scroll to position [678, 0]
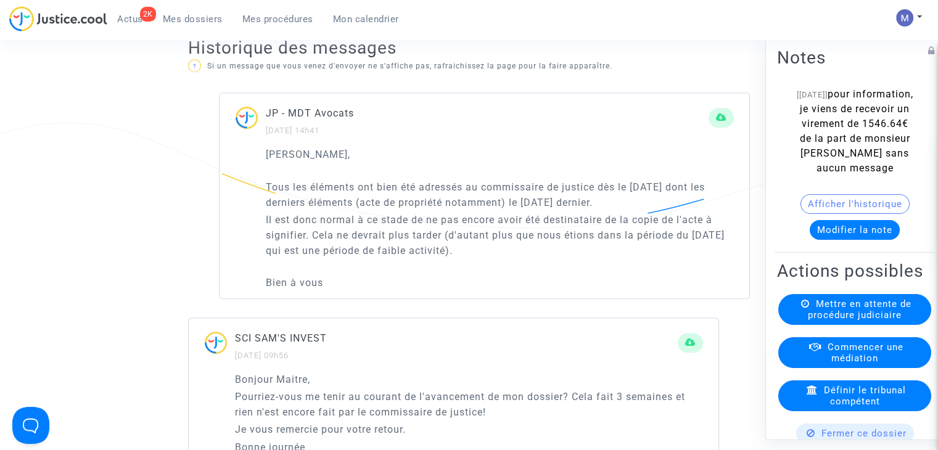
click at [187, 20] on span "Mes dossiers" at bounding box center [193, 19] width 60 height 11
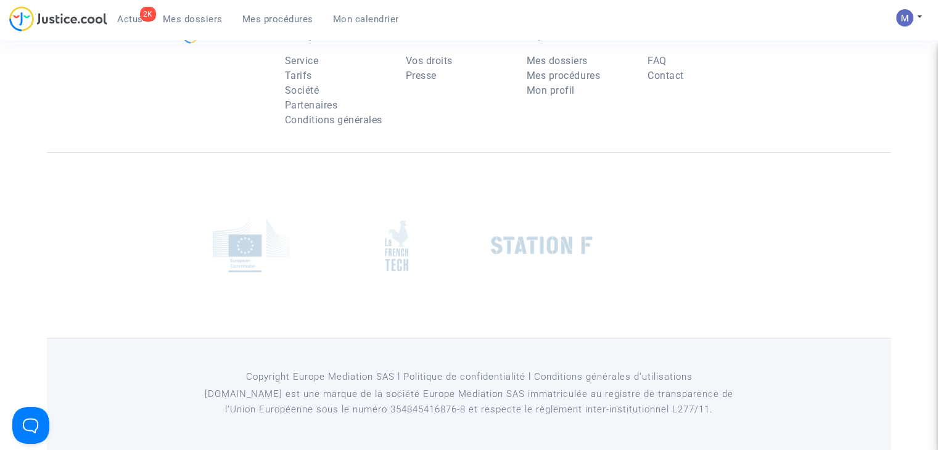
scroll to position [123, 0]
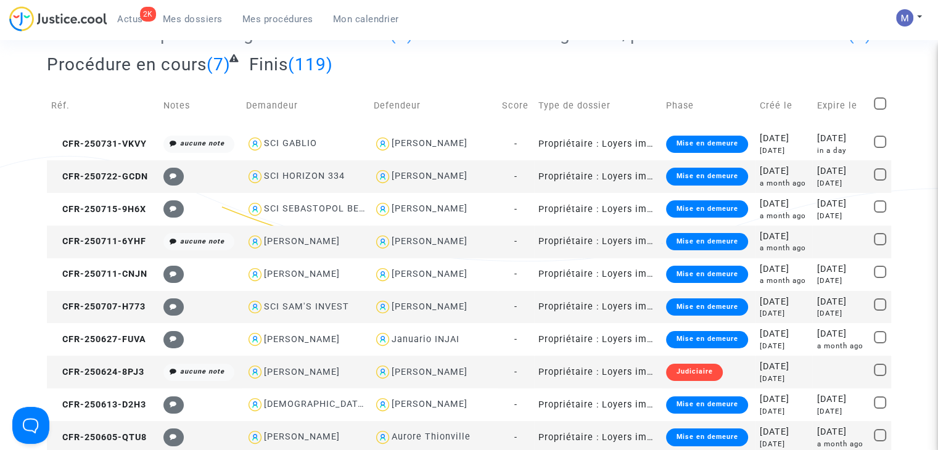
scroll to position [678, 0]
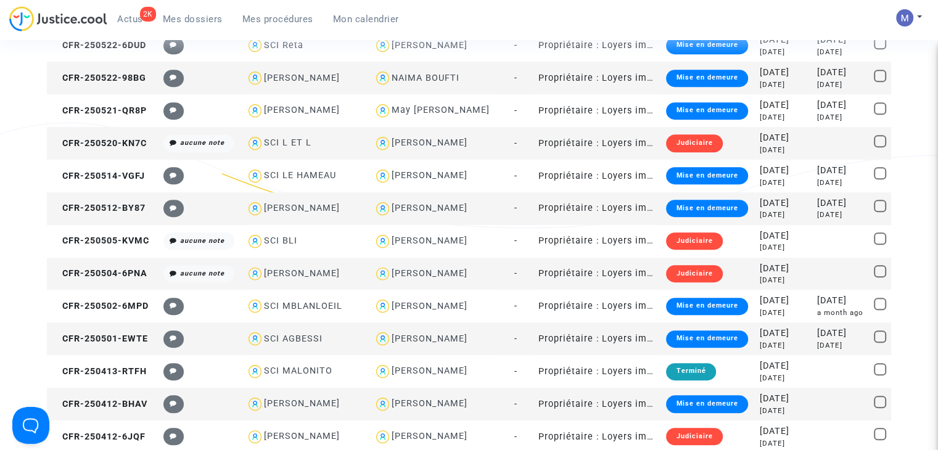
drag, startPoint x: 184, startPoint y: 18, endPoint x: 219, endPoint y: 70, distance: 62.7
click at [184, 18] on span "Mes dossiers" at bounding box center [193, 19] width 60 height 11
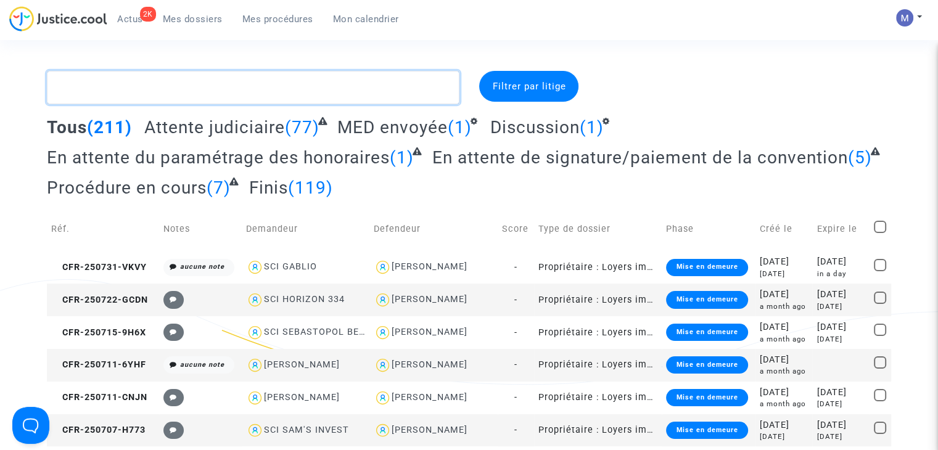
click at [147, 96] on textarea at bounding box center [253, 87] width 412 height 33
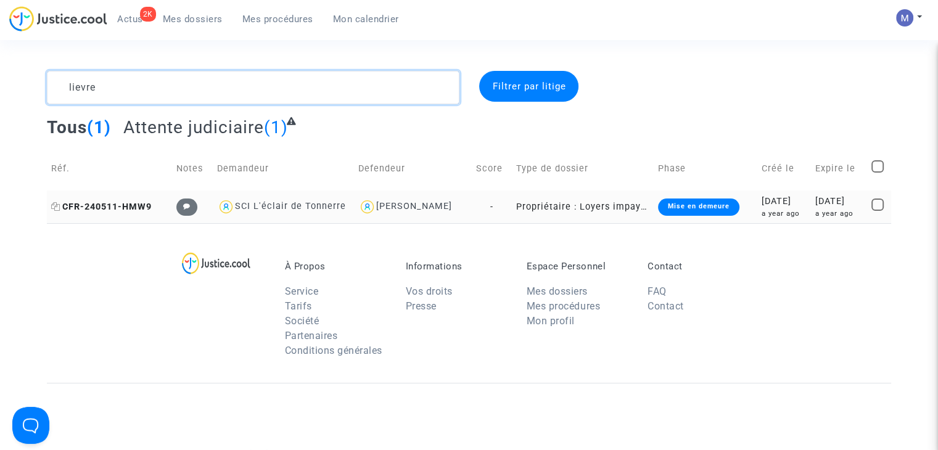
type textarea "lievre"
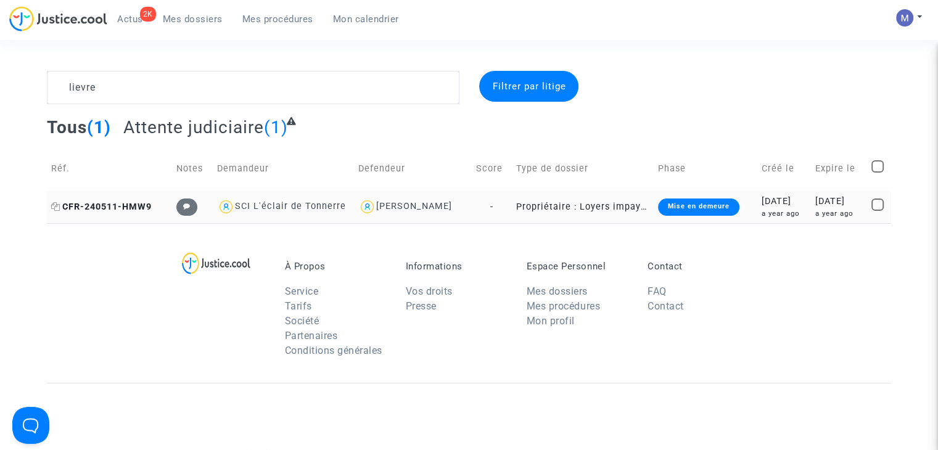
click at [119, 205] on span "CFR-240511-HMW9" at bounding box center [101, 207] width 100 height 10
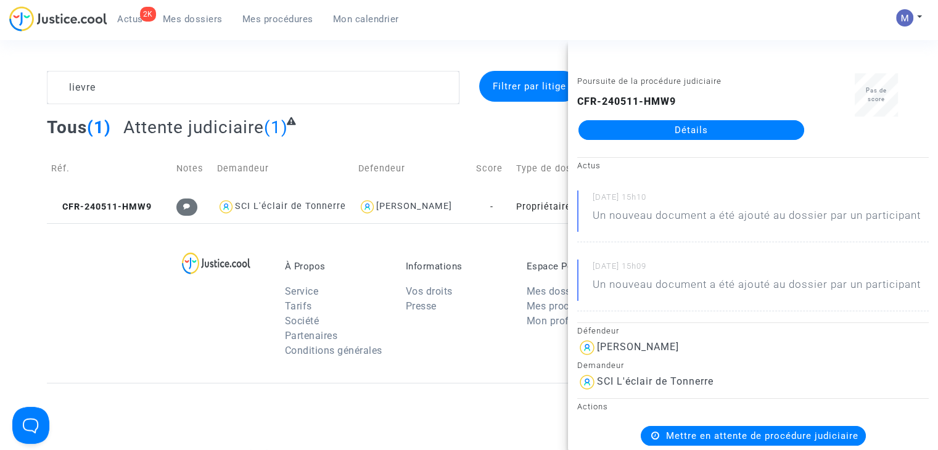
click at [695, 132] on link "Détails" at bounding box center [691, 130] width 226 height 20
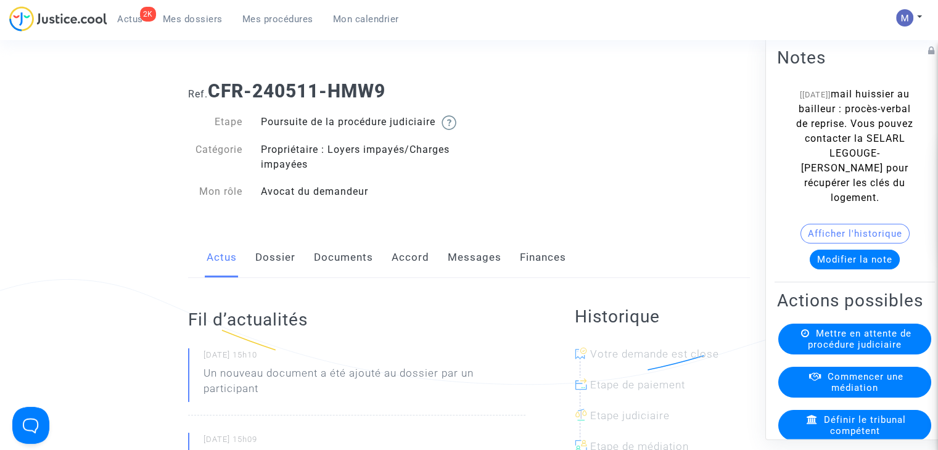
click at [464, 269] on link "Messages" at bounding box center [475, 257] width 54 height 41
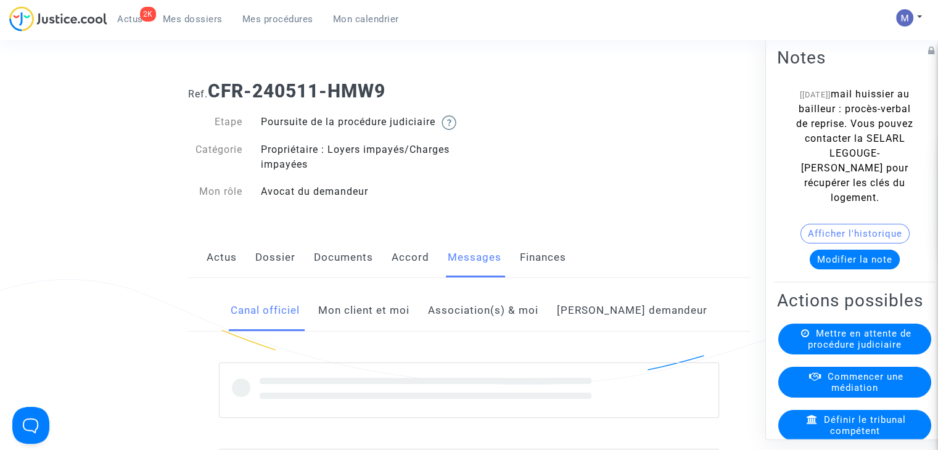
click at [329, 272] on link "Documents" at bounding box center [343, 257] width 59 height 41
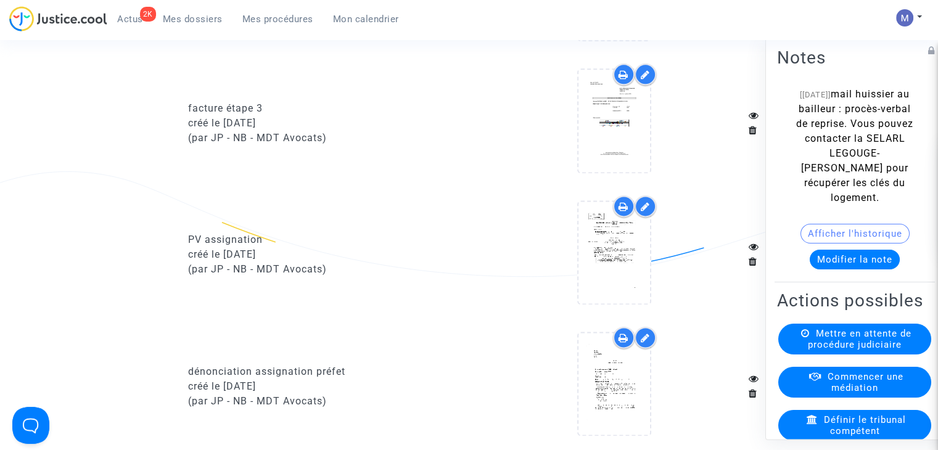
scroll to position [1664, 0]
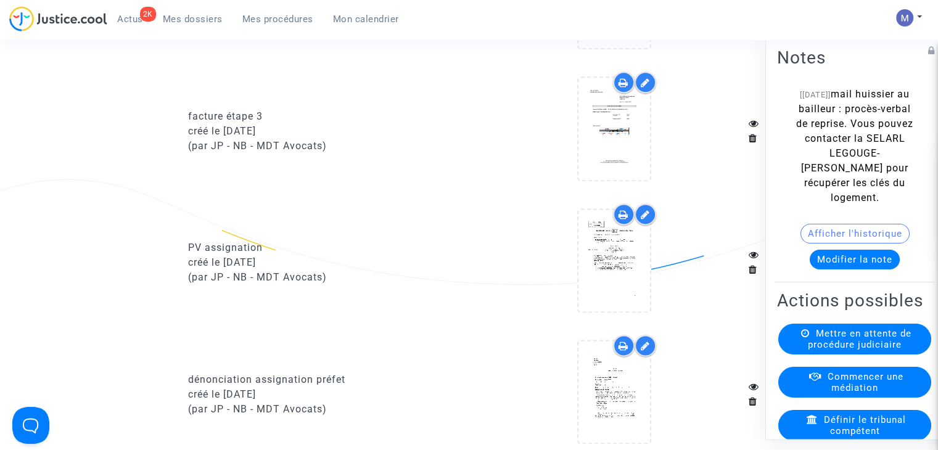
drag, startPoint x: 194, startPoint y: 13, endPoint x: 204, endPoint y: 43, distance: 31.4
click at [193, 14] on span "Mes dossiers" at bounding box center [193, 19] width 60 height 11
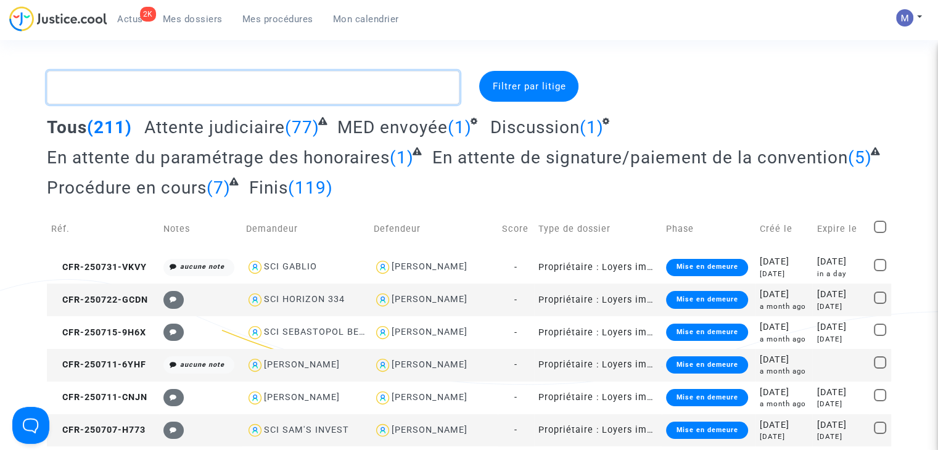
click at [179, 95] on textarea at bounding box center [253, 87] width 412 height 33
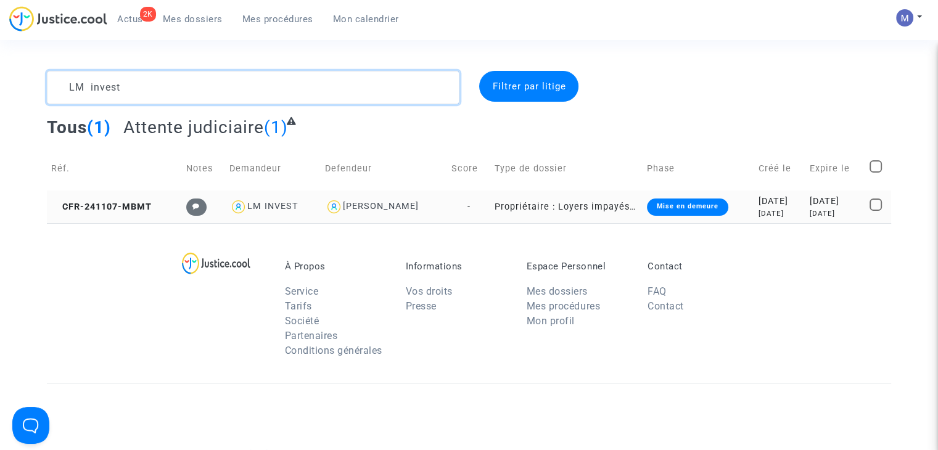
type textarea "LM invest"
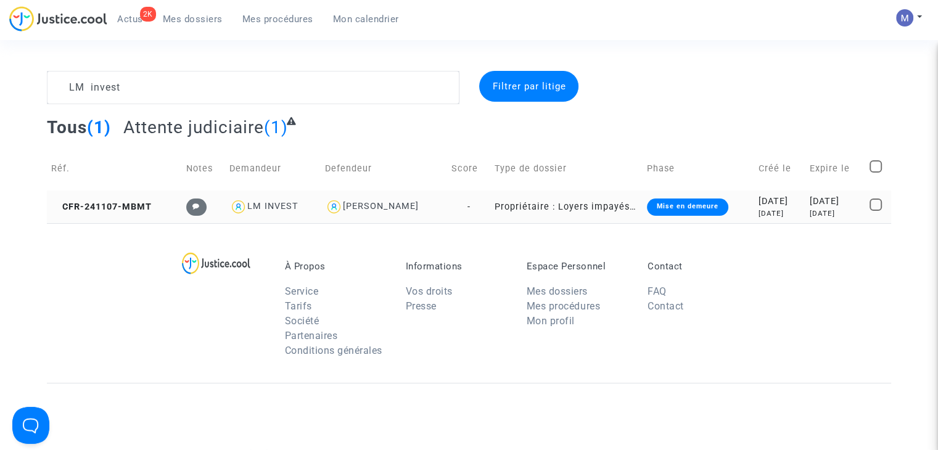
click at [121, 214] on td "CFR-241107-MBMT" at bounding box center [114, 206] width 134 height 33
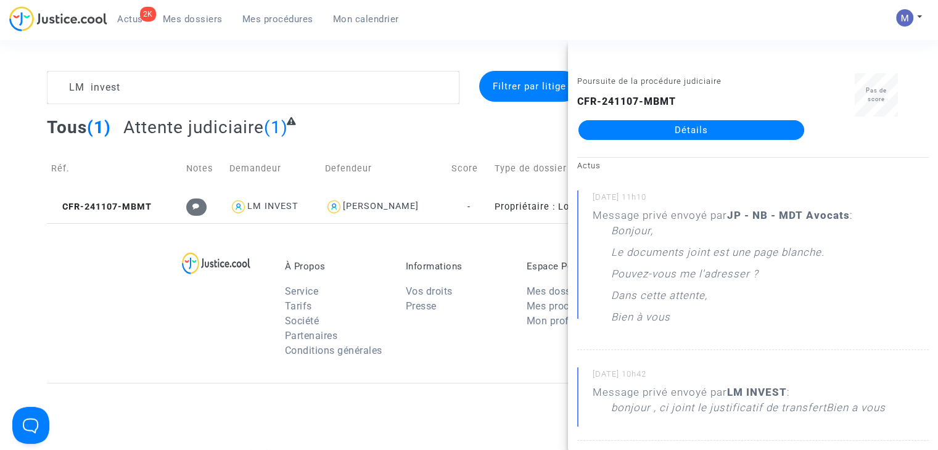
click at [685, 126] on link "Détails" at bounding box center [691, 130] width 226 height 20
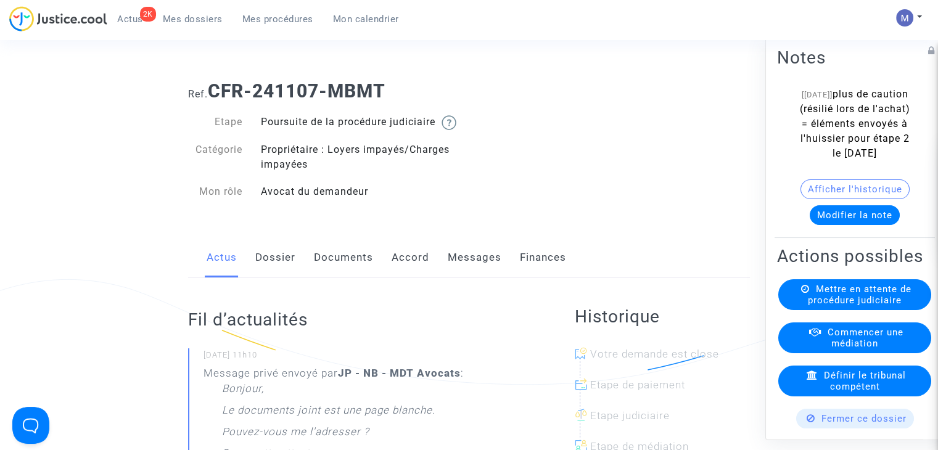
click at [473, 268] on link "Messages" at bounding box center [475, 257] width 54 height 41
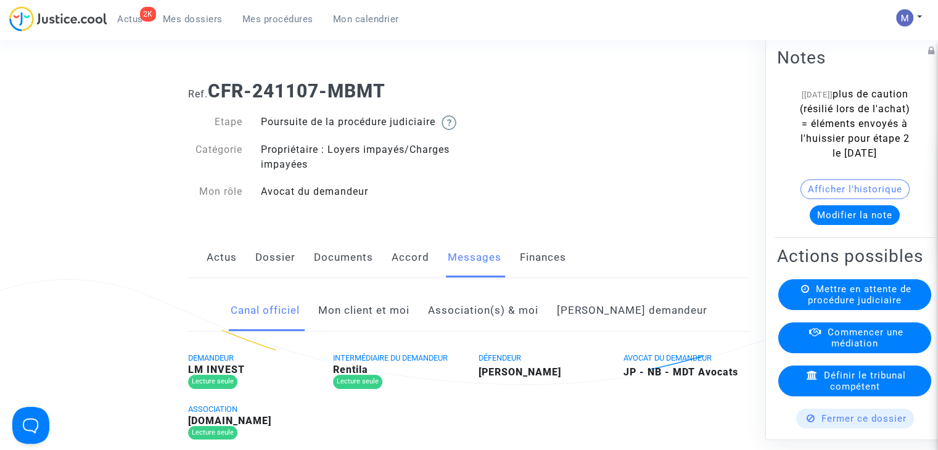
click at [363, 329] on link "Mon client et moi" at bounding box center [363, 310] width 91 height 41
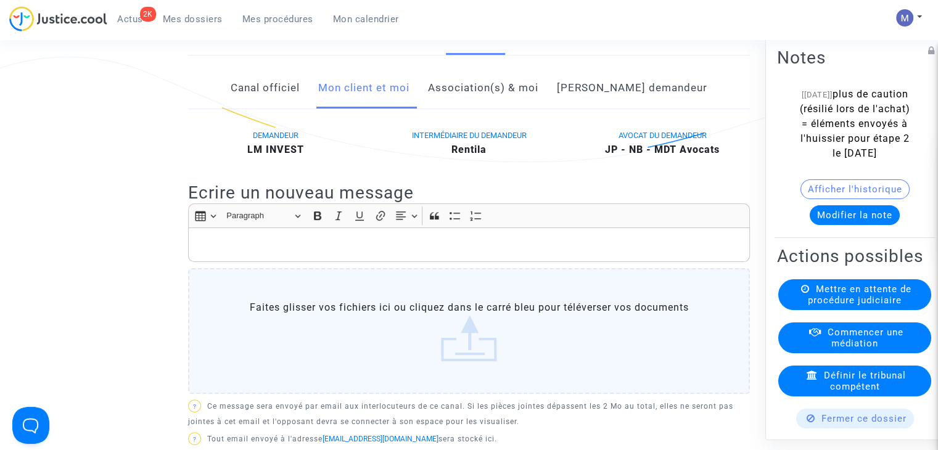
scroll to position [308, 0]
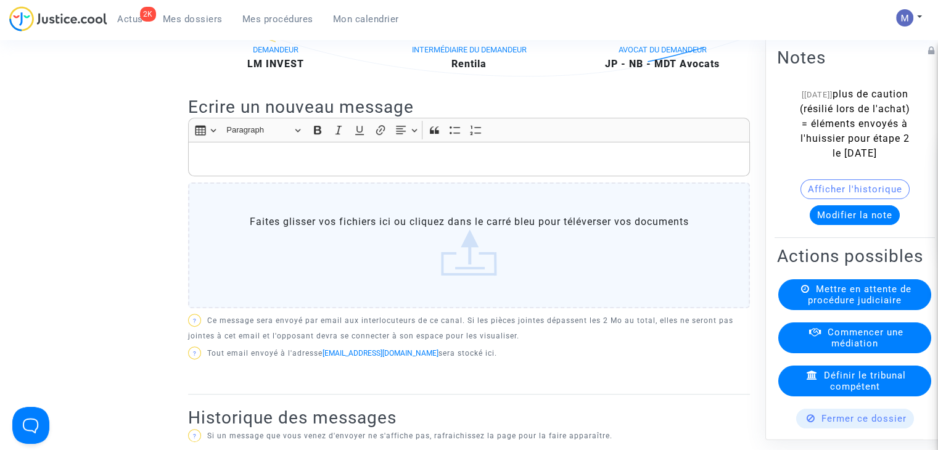
click at [219, 167] on p "Rich Text Editor, main" at bounding box center [469, 159] width 549 height 15
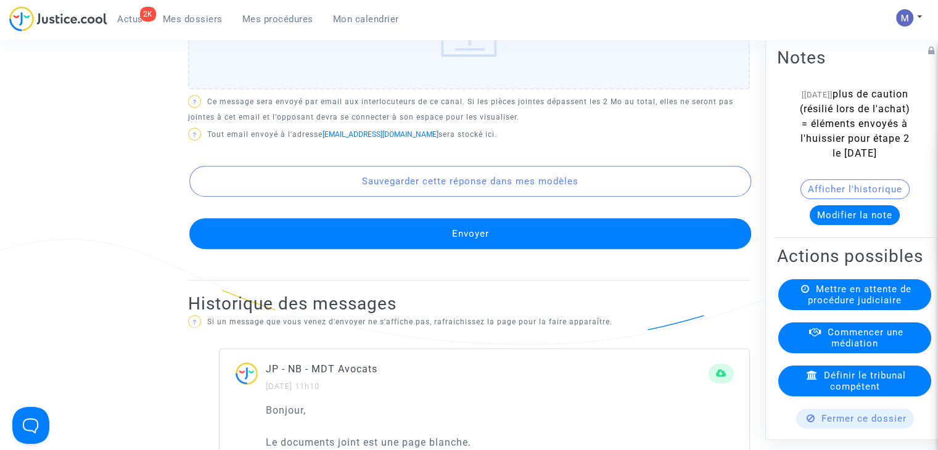
scroll to position [370, 0]
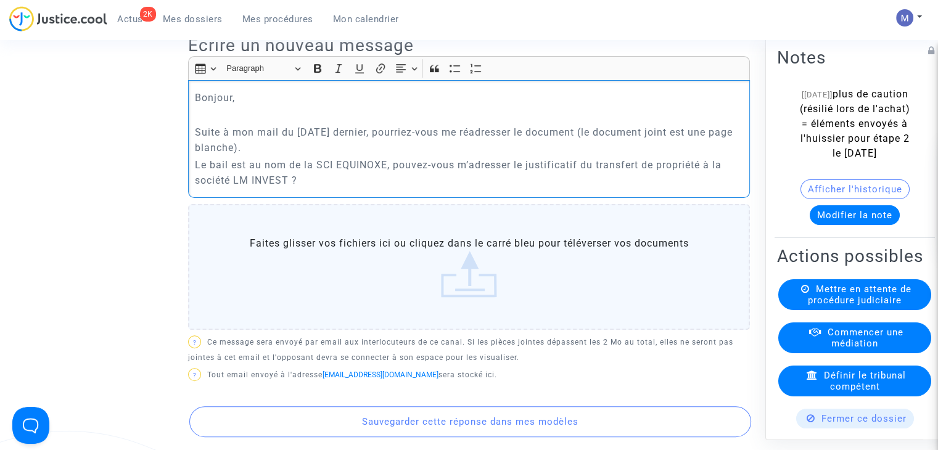
click at [192, 178] on div "Bonjour, Suite à mon mail du [DATE] dernier, pourriez-vous me réadresser le doc…" at bounding box center [469, 138] width 562 height 117
click at [300, 188] on p ""Le bail est au nom de la SCI EQUINOXE, pouvez-vous m’adresser le justificatif …" at bounding box center [469, 172] width 549 height 31
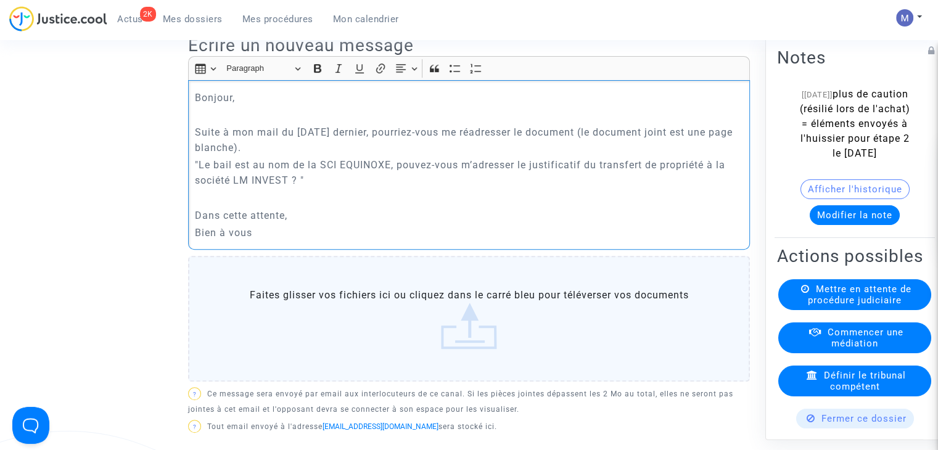
click at [306, 223] on p "Dans cette attente," at bounding box center [469, 215] width 549 height 15
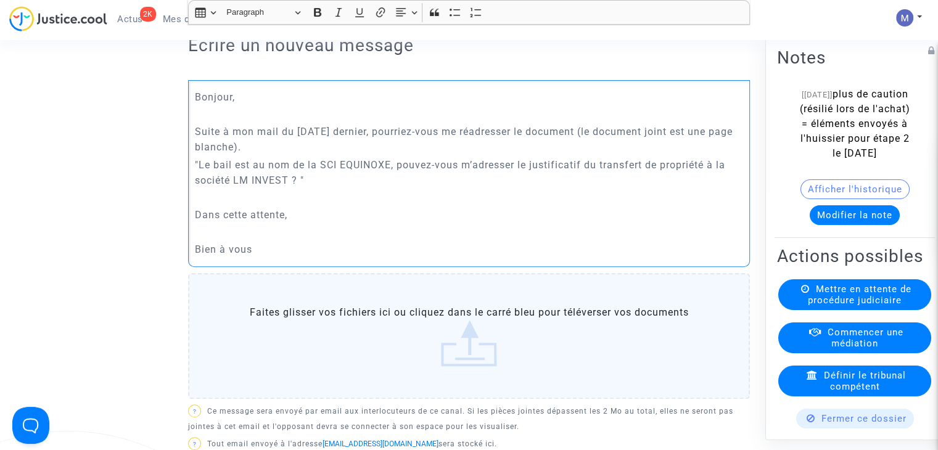
scroll to position [678, 0]
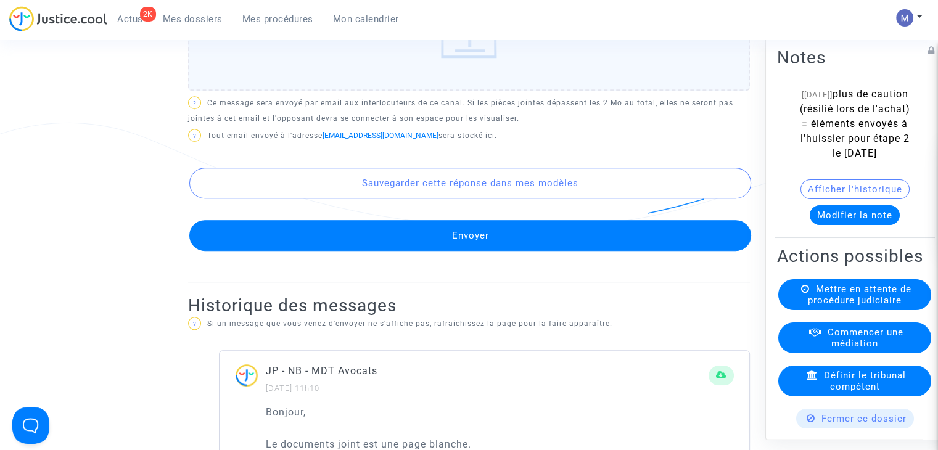
click at [446, 251] on button "Envoyer" at bounding box center [470, 235] width 562 height 31
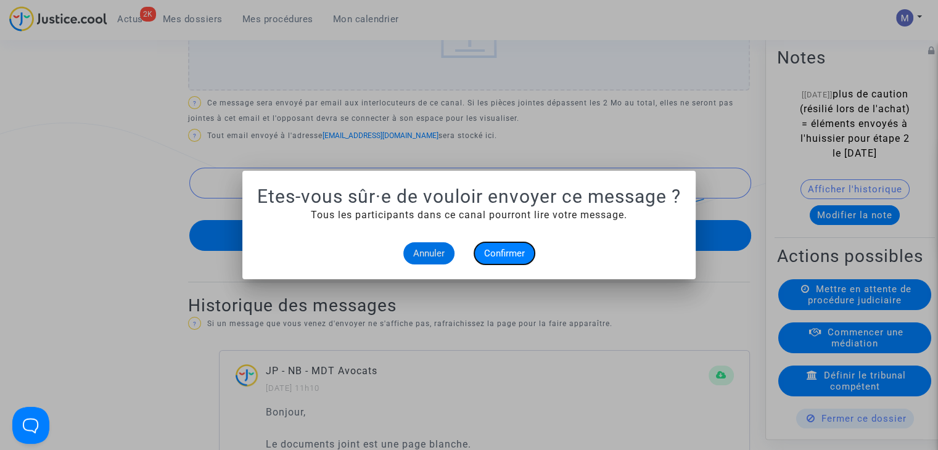
click at [494, 259] on button "Confirmer" at bounding box center [504, 253] width 60 height 22
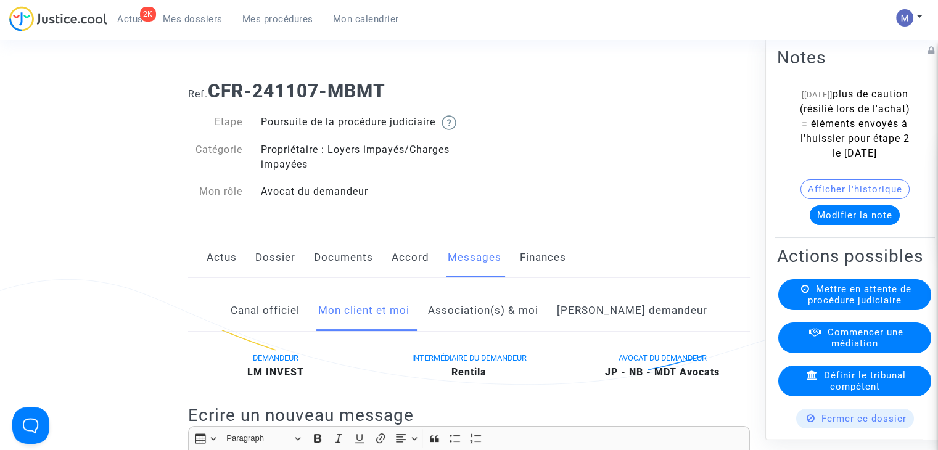
drag, startPoint x: 216, startPoint y: 22, endPoint x: 231, endPoint y: 47, distance: 29.6
click at [216, 22] on span "Mes dossiers" at bounding box center [193, 19] width 60 height 11
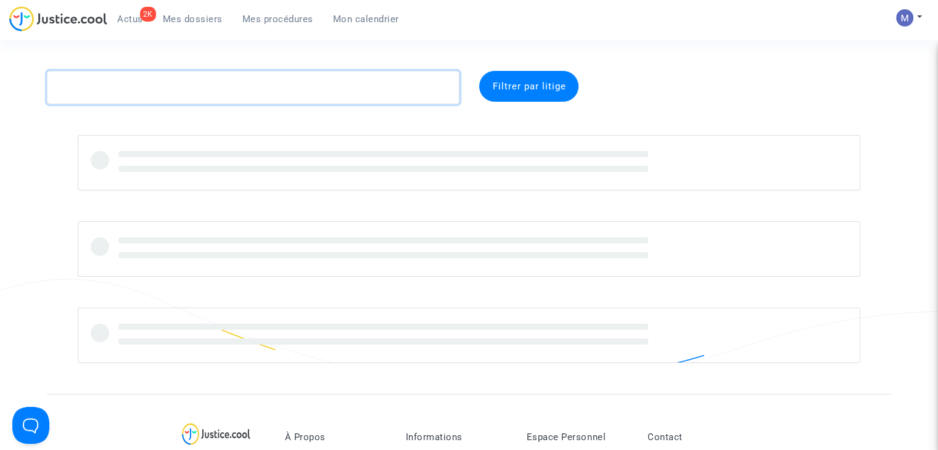
click at [155, 91] on textarea at bounding box center [253, 87] width 412 height 33
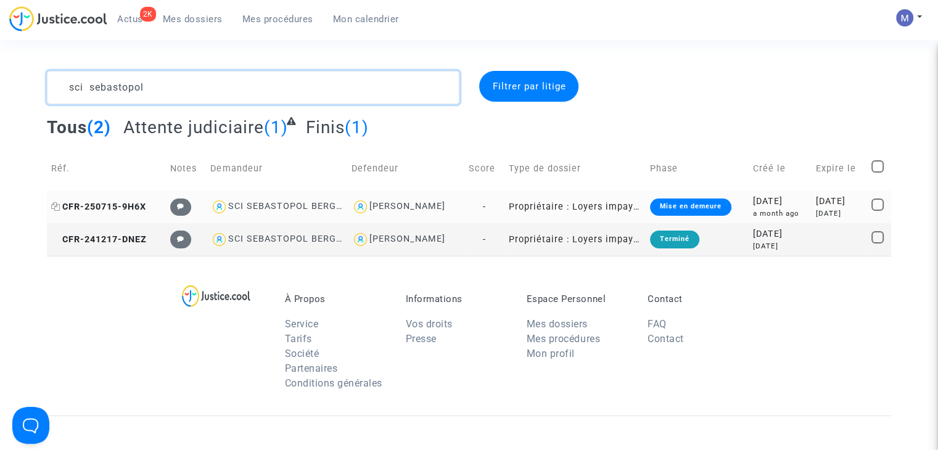
type textarea "sci sebastopol"
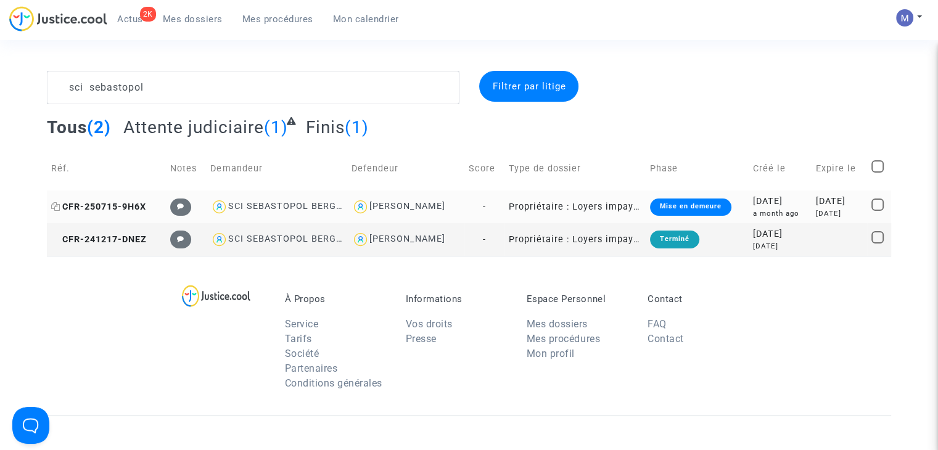
click at [101, 208] on span "CFR-250715-9H6X" at bounding box center [98, 207] width 95 height 10
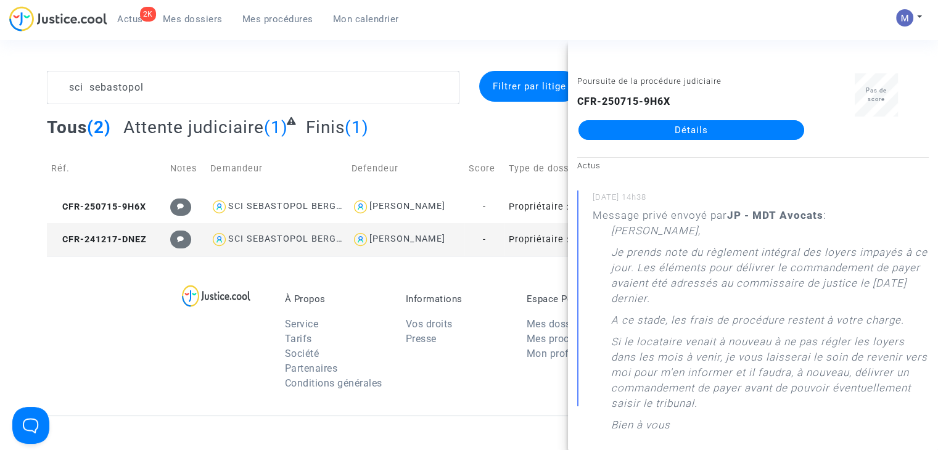
click at [729, 132] on link "Détails" at bounding box center [691, 130] width 226 height 20
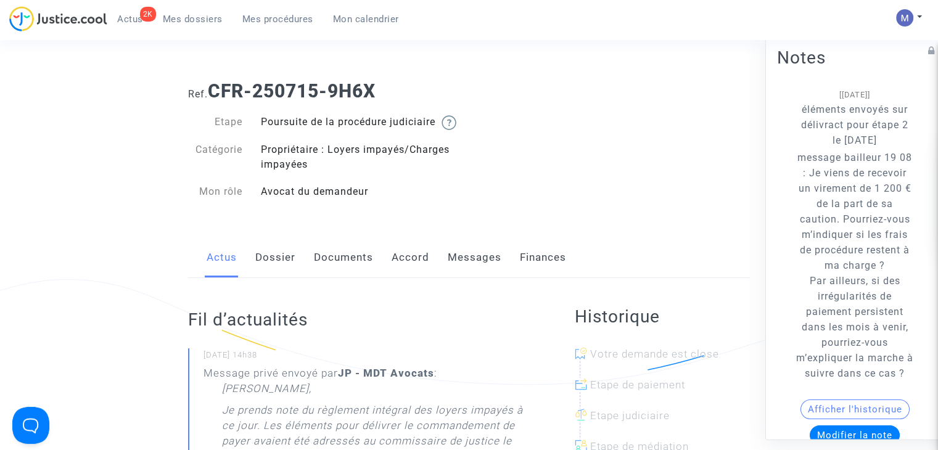
click at [457, 272] on link "Messages" at bounding box center [475, 257] width 54 height 41
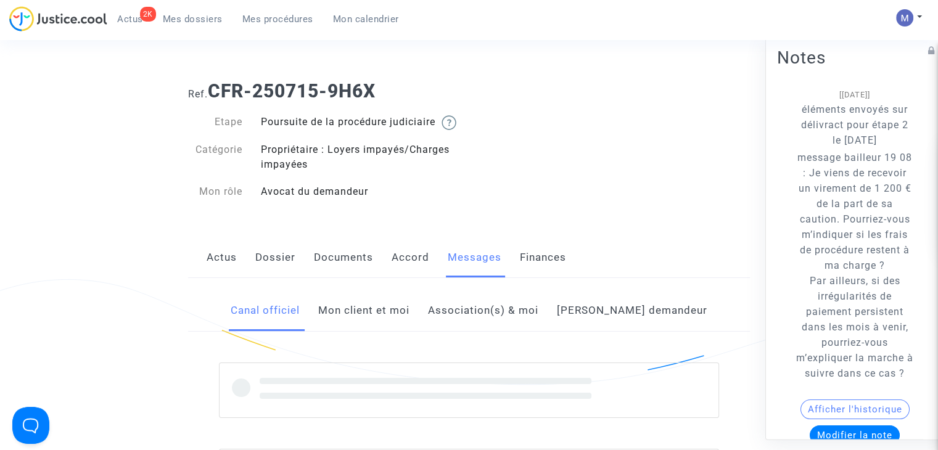
click at [367, 324] on link "Mon client et moi" at bounding box center [363, 310] width 91 height 41
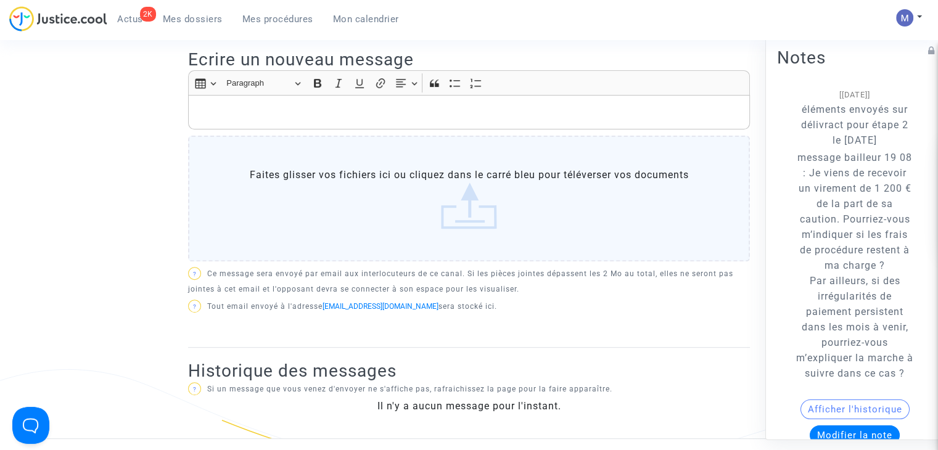
scroll to position [185, 0]
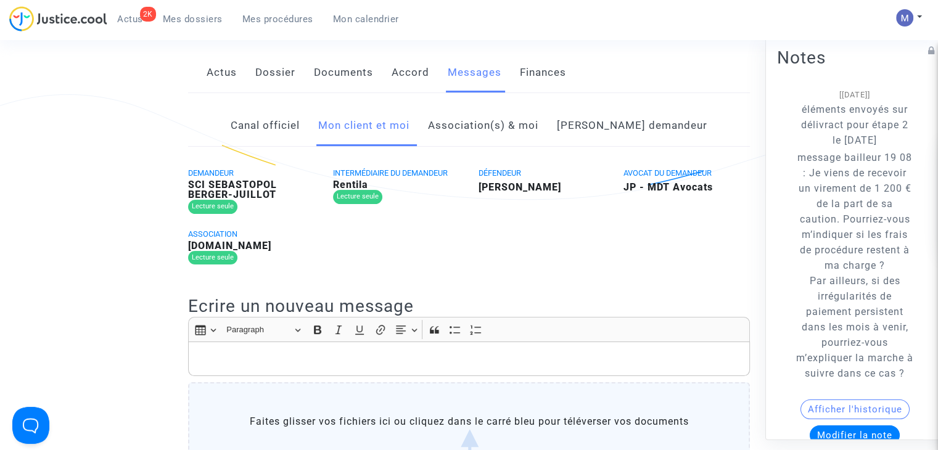
click at [300, 141] on link "Canal officiel" at bounding box center [265, 125] width 69 height 41
click at [377, 141] on link "Mon client et moi" at bounding box center [363, 125] width 91 height 41
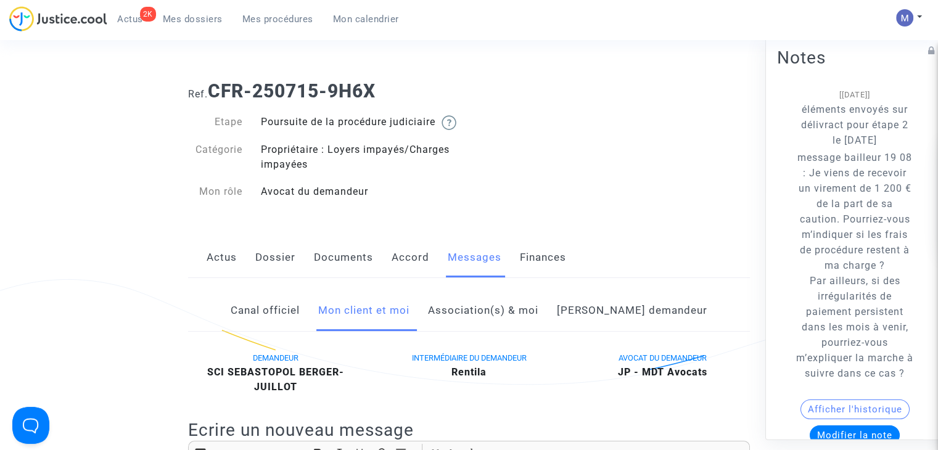
drag, startPoint x: 298, startPoint y: 87, endPoint x: 378, endPoint y: 91, distance: 80.9
click at [375, 91] on b "CFR-250715-9H6X" at bounding box center [292, 91] width 168 height 22
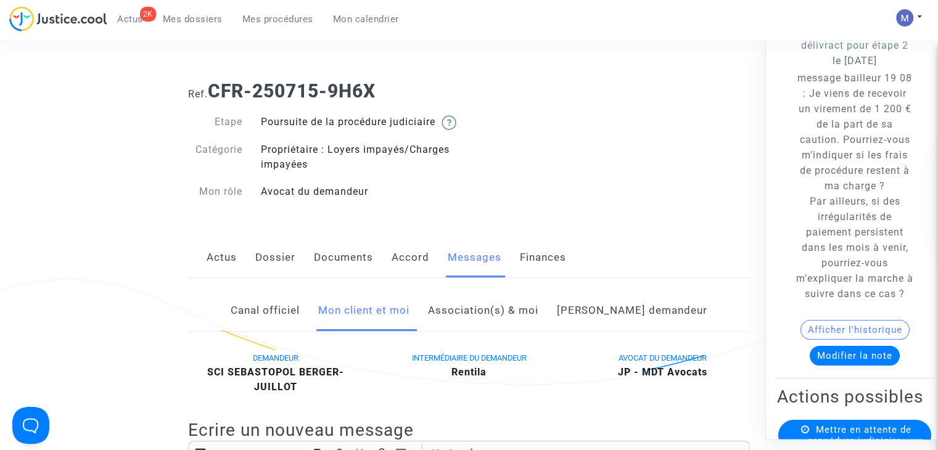
scroll to position [123, 0]
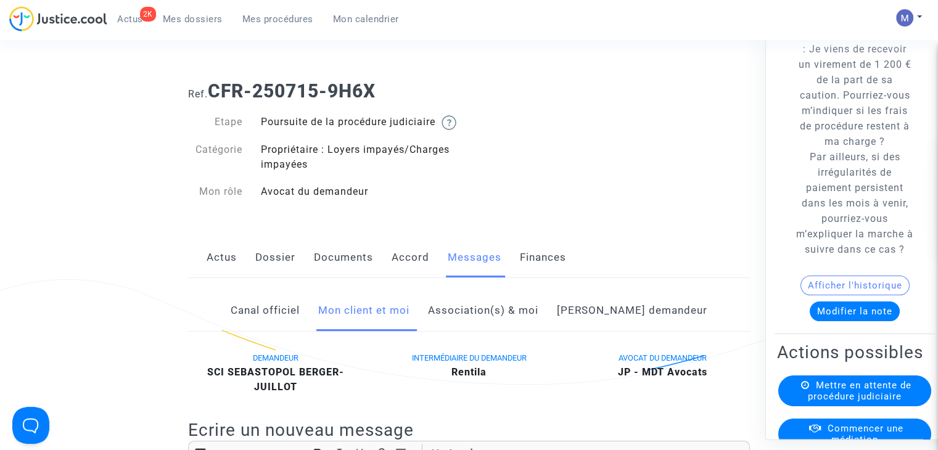
click at [837, 322] on button "Modifier la note" at bounding box center [854, 312] width 90 height 20
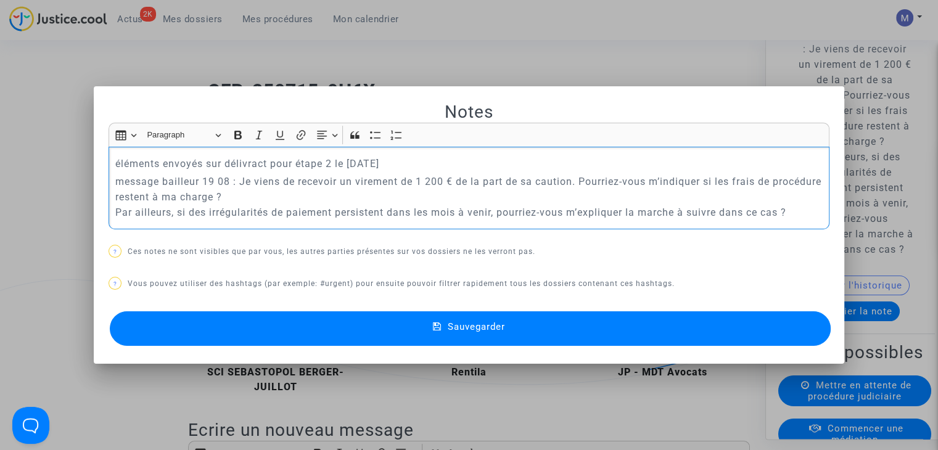
click at [234, 184] on p "message bailleur 19 08 : Je viens de recevoir un virement de 1 200 € de la part…" at bounding box center [469, 197] width 708 height 46
click at [794, 208] on p "message bailleur 19 08 :"Je viens de recevoir un virement de 1 200 € de la part…" at bounding box center [469, 197] width 708 height 46
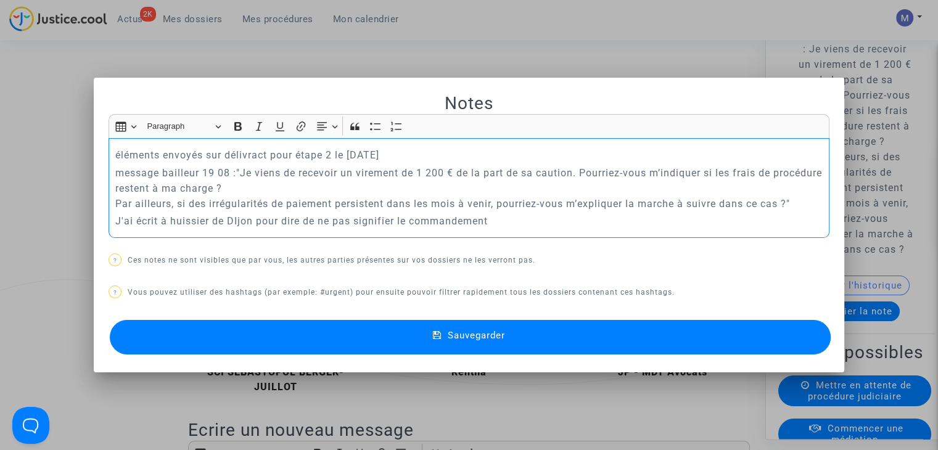
click at [233, 220] on p "J'ai écrit à huissier de DIjon pour dire de ne pas signifier le commandement" at bounding box center [469, 220] width 708 height 15
click at [526, 341] on button "Sauvegarder" at bounding box center [470, 337] width 721 height 35
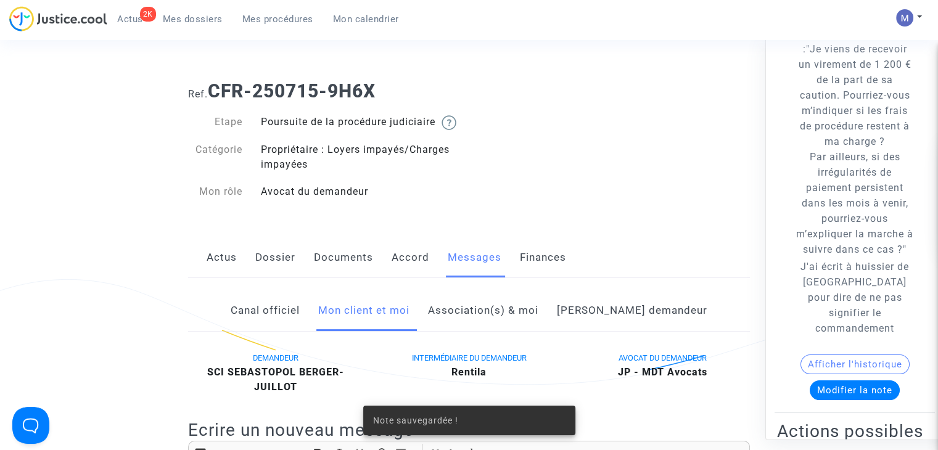
click at [201, 14] on span "Mes dossiers" at bounding box center [193, 19] width 60 height 11
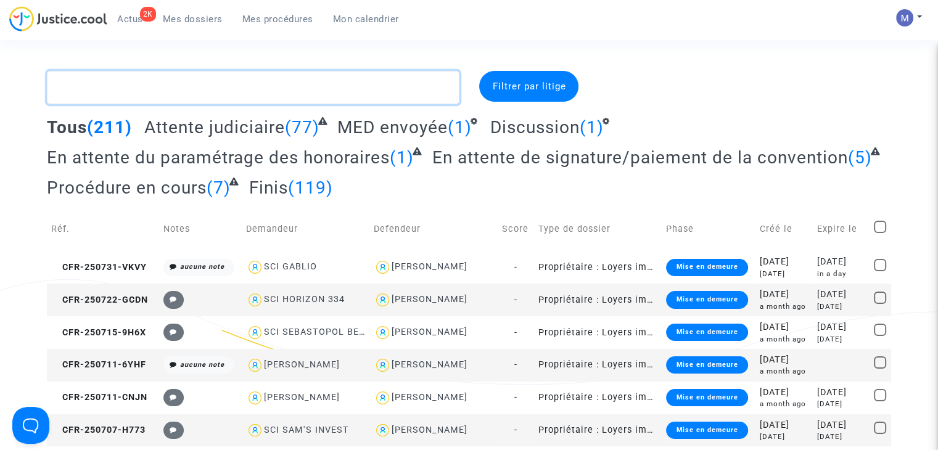
click at [148, 85] on textarea at bounding box center [253, 87] width 412 height 33
paste textarea "- SCI MBLANLOEIL] Un nouveau message est disponible Boîte de réception"
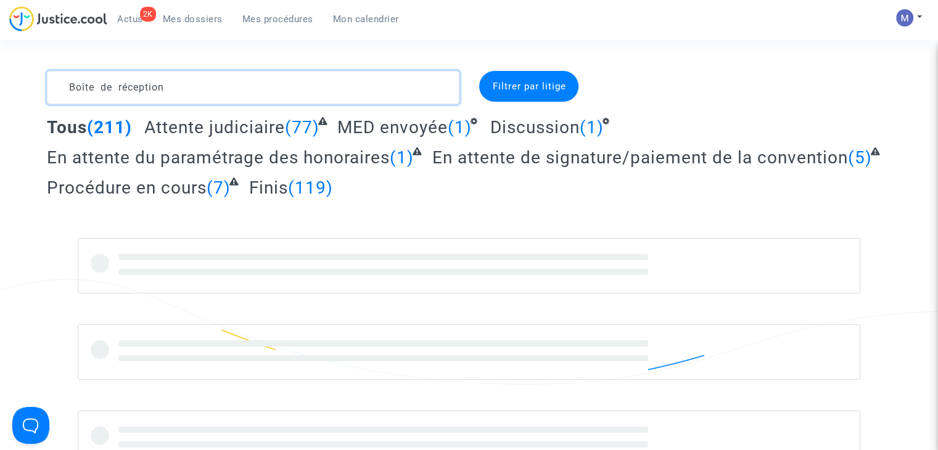
click at [103, 82] on textarea at bounding box center [253, 87] width 412 height 33
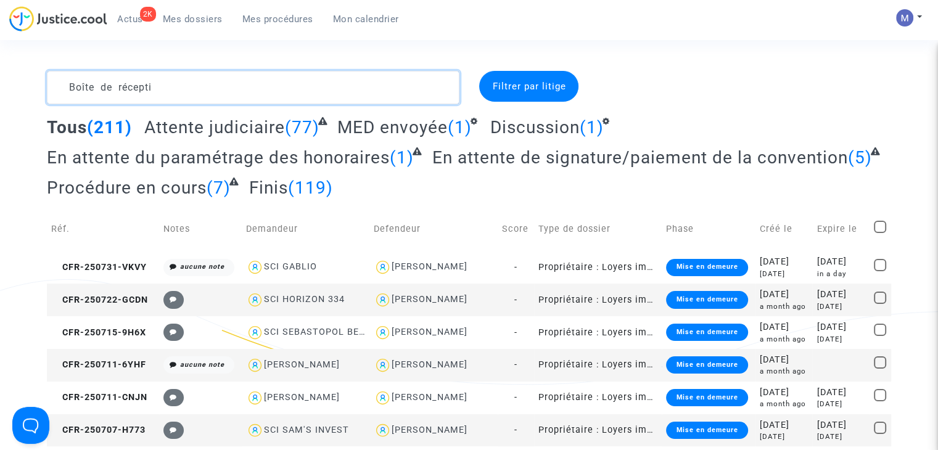
scroll to position [35, 0]
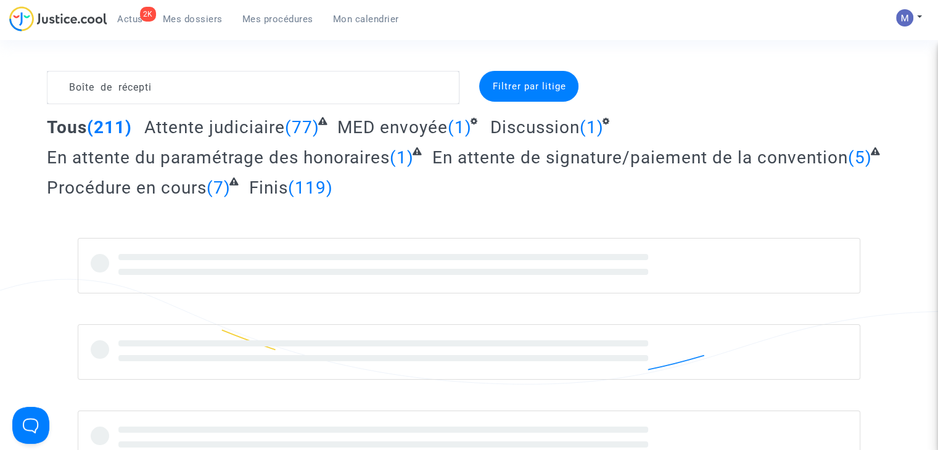
click at [119, 110] on complex-dispute-list "- SCI MBLANLOEIL] Un nouveau message est disponible Boîte de récepti Filtrer pa…" at bounding box center [469, 268] width 844 height 395
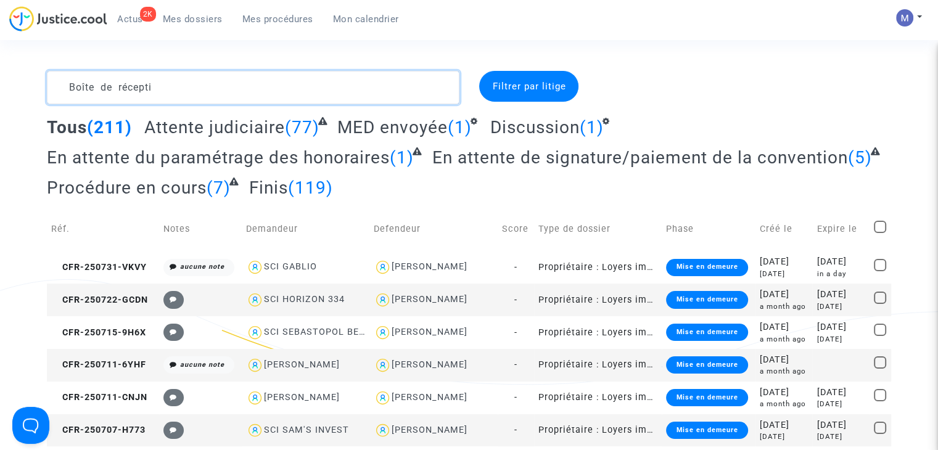
drag, startPoint x: 126, startPoint y: 95, endPoint x: 270, endPoint y: 75, distance: 145.0
click at [307, 85] on textarea at bounding box center [253, 87] width 412 height 33
click at [186, 84] on textarea at bounding box center [253, 87] width 412 height 33
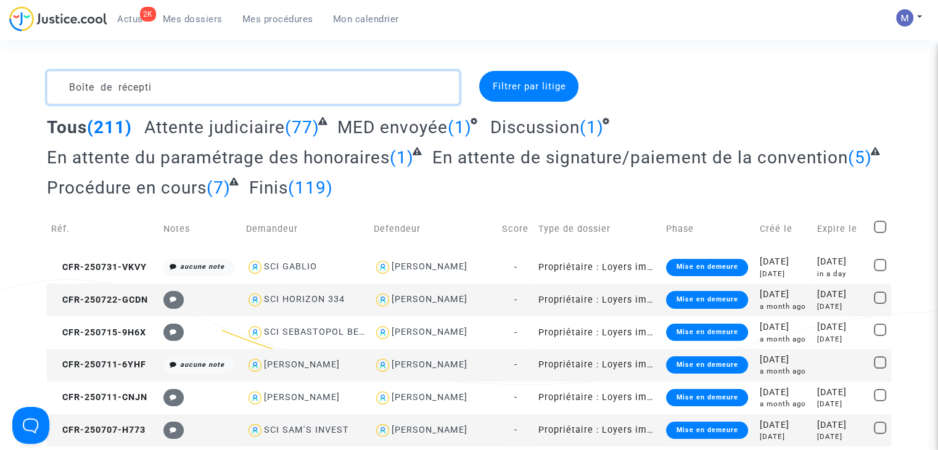
drag, startPoint x: 180, startPoint y: 89, endPoint x: 168, endPoint y: 95, distance: 13.2
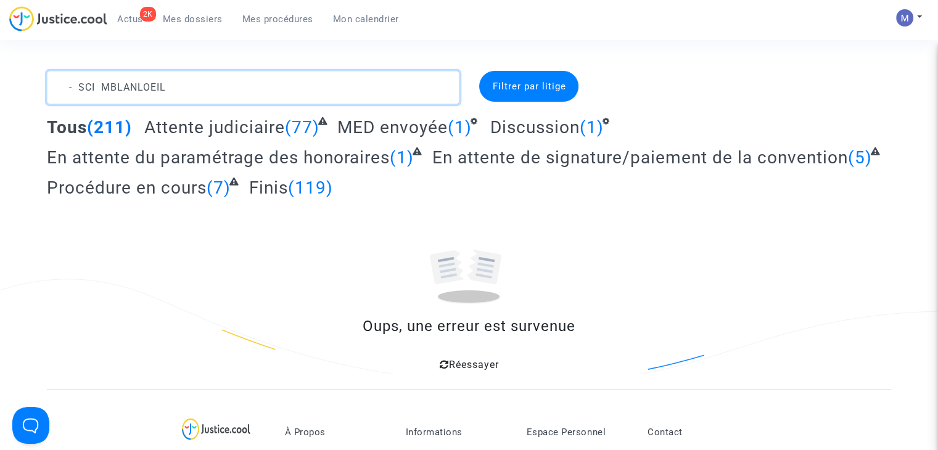
click at [84, 91] on textarea at bounding box center [253, 87] width 412 height 33
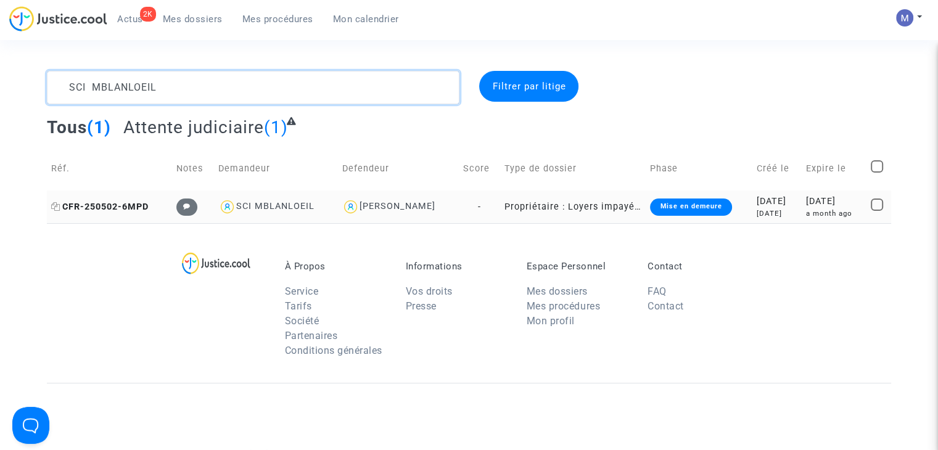
type textarea "SCI MBLANLOEIL"
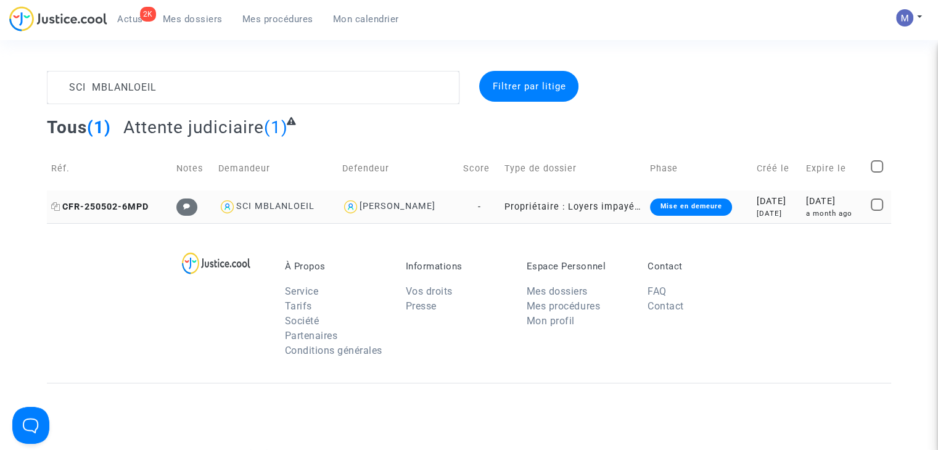
click at [99, 204] on span "CFR-250502-6MPD" at bounding box center [99, 207] width 97 height 10
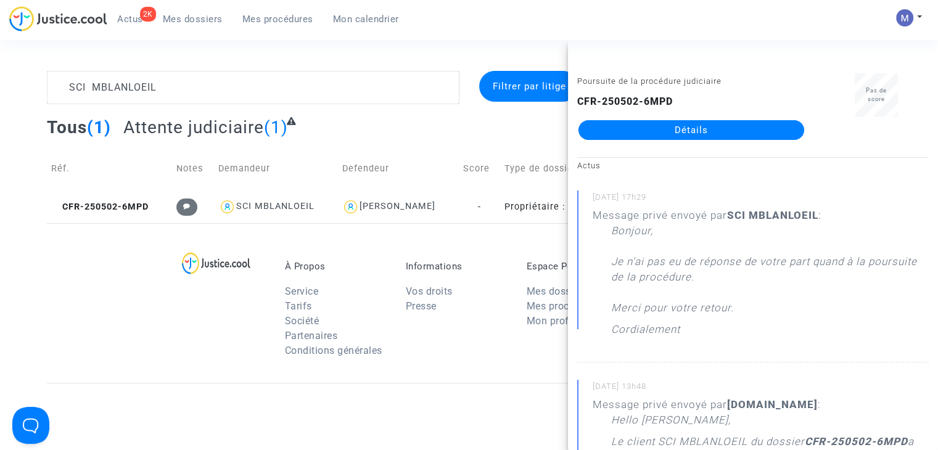
click at [679, 126] on link "Détails" at bounding box center [691, 130] width 226 height 20
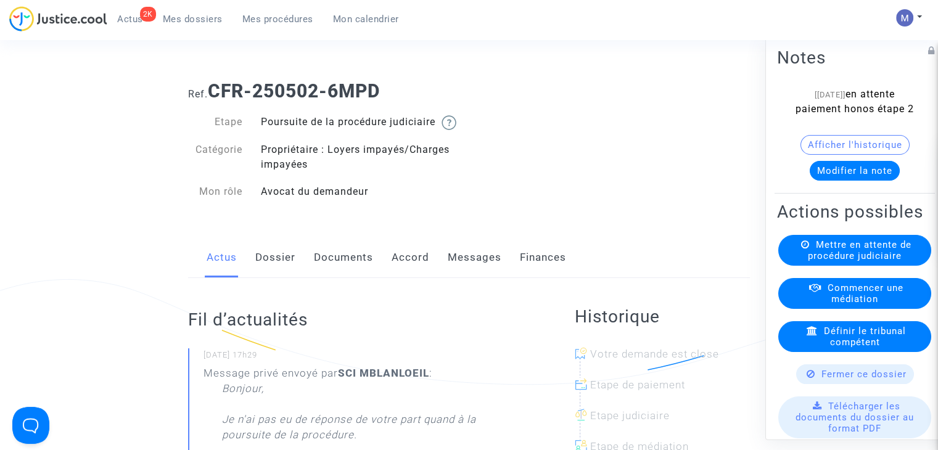
click at [461, 265] on link "Messages" at bounding box center [475, 257] width 54 height 41
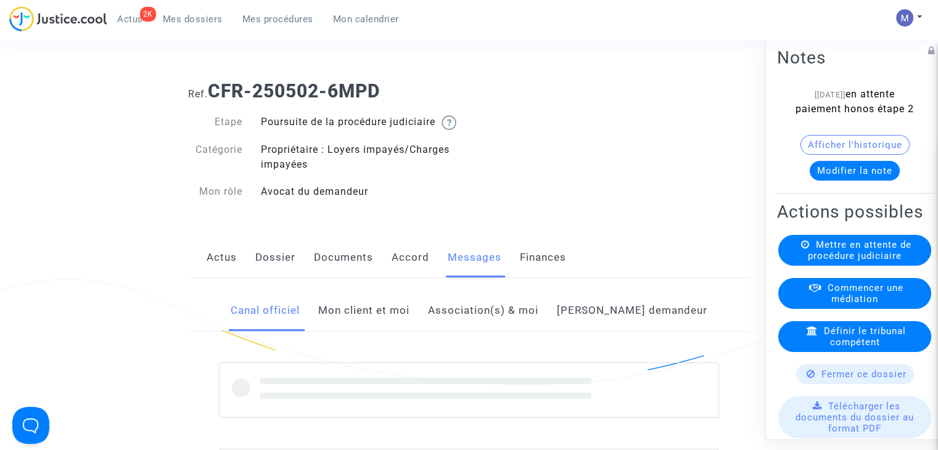
click at [390, 324] on link "Mon client et moi" at bounding box center [363, 310] width 91 height 41
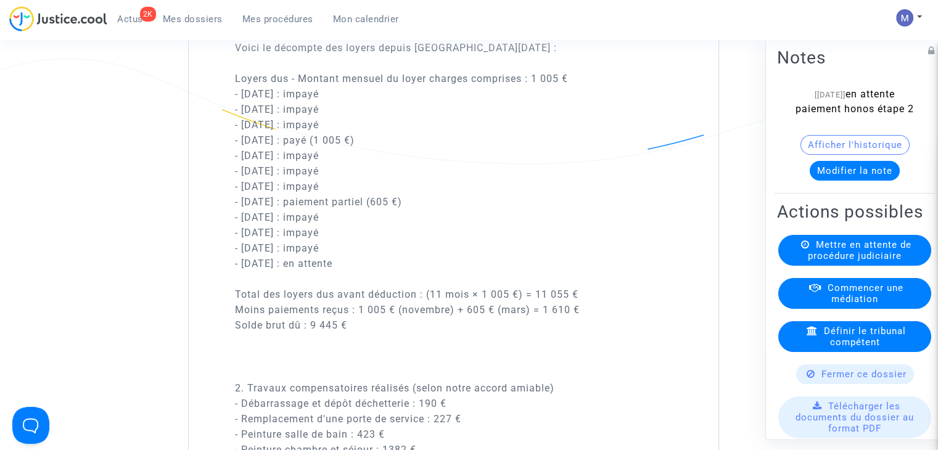
scroll to position [3267, 0]
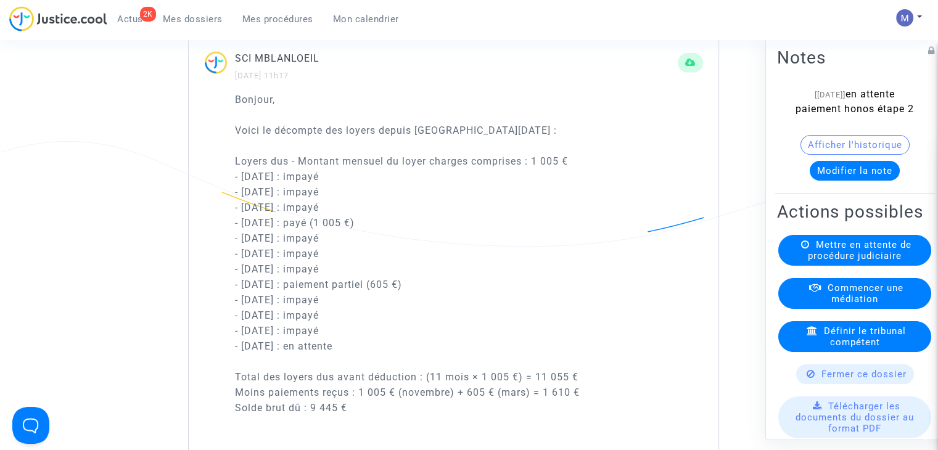
drag, startPoint x: 232, startPoint y: 187, endPoint x: 404, endPoint y: 372, distance: 253.0
click at [404, 372] on div "Bonjour, Voici le décompte des loyers depuis [GEOGRAPHIC_DATA][DATE] : Loyers d…" at bounding box center [454, 389] width 530 height 595
copy p "Loyers dus - Montant mensuel du loyer charges comprises : 1 005 € - [DATE] : im…"
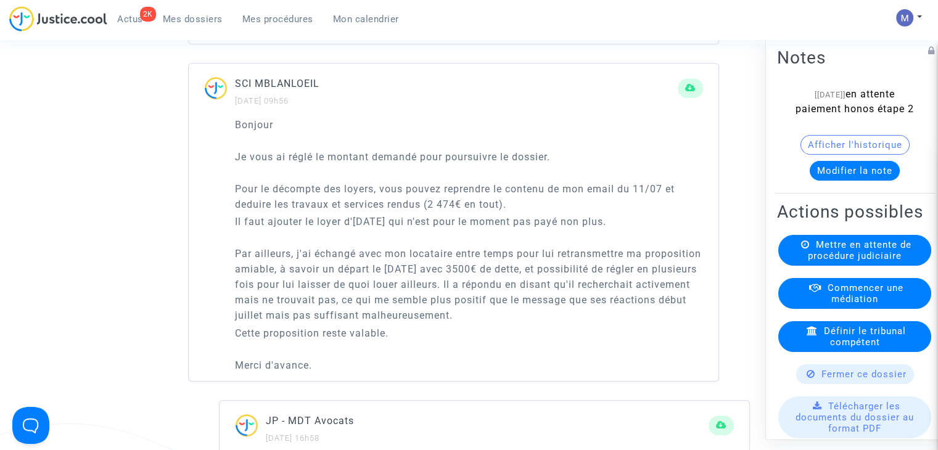
scroll to position [863, 0]
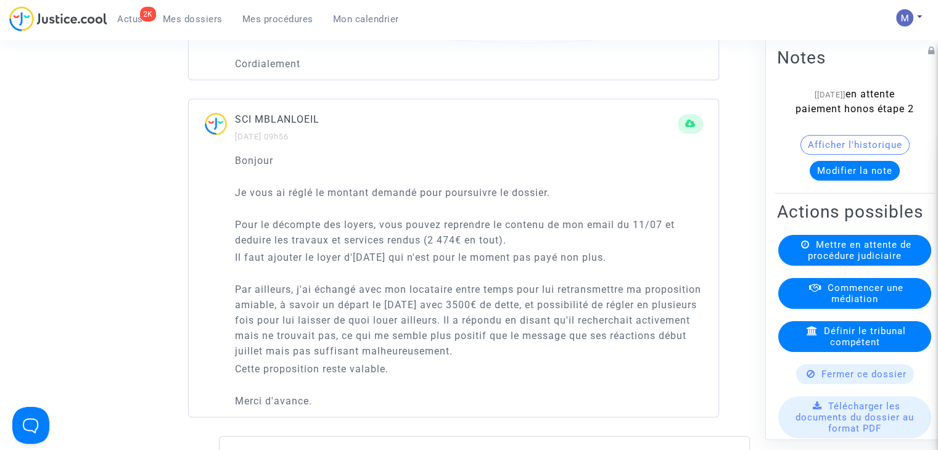
drag, startPoint x: 429, startPoint y: 254, endPoint x: 503, endPoint y: 256, distance: 74.0
click at [503, 248] on p "Pour le décompte des loyers, vous pouvez reprendre le contenu de mon email du 1…" at bounding box center [469, 232] width 468 height 31
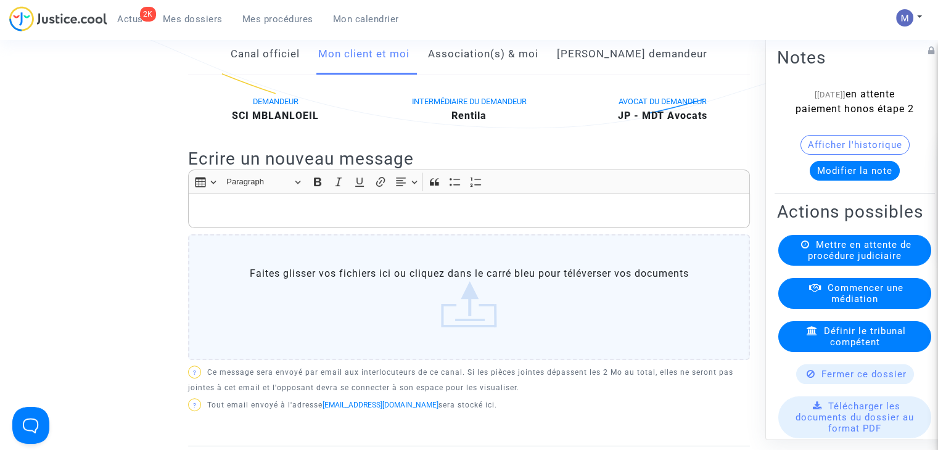
scroll to position [185, 0]
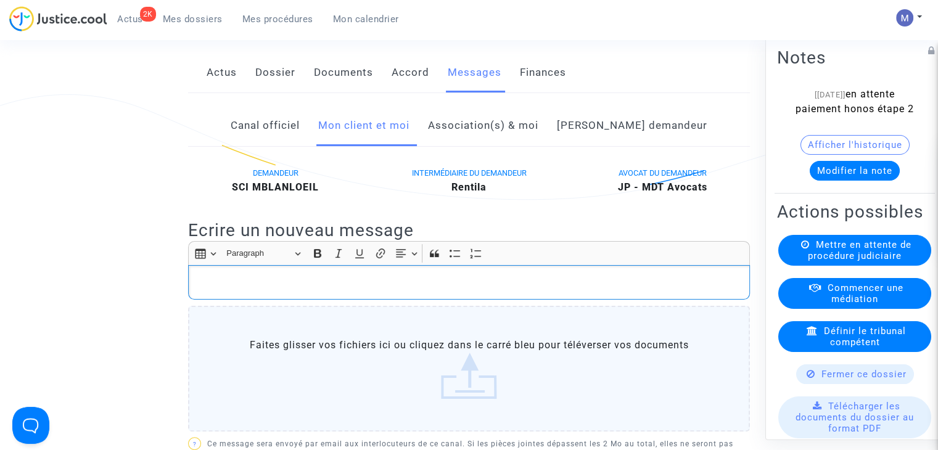
click at [204, 287] on div "Rich Text Editor, main" at bounding box center [469, 282] width 562 height 35
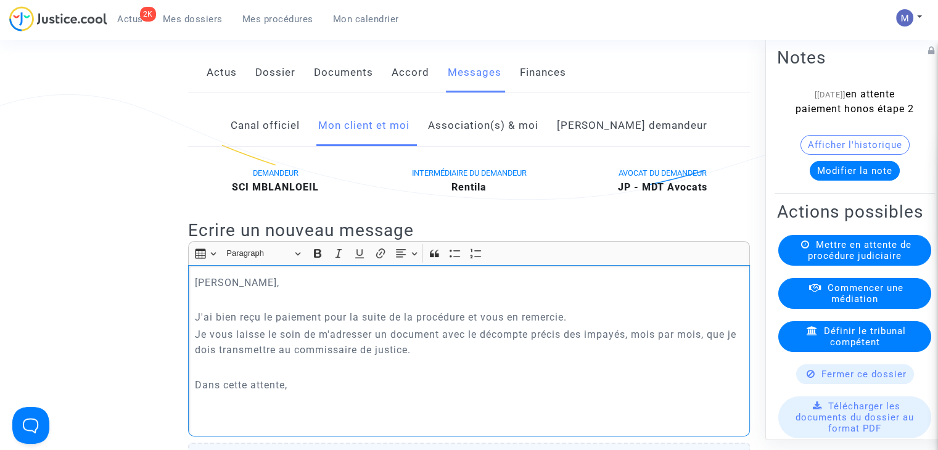
scroll to position [189, 0]
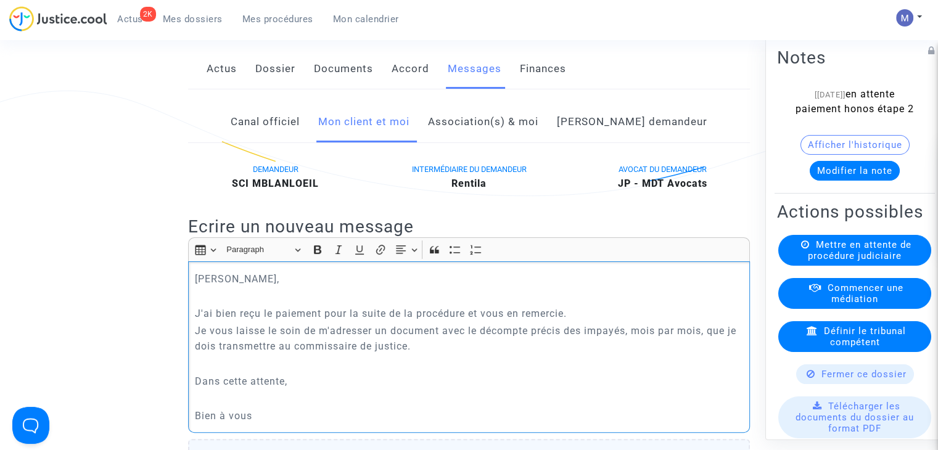
drag, startPoint x: 393, startPoint y: 343, endPoint x: 531, endPoint y: 396, distance: 147.3
click at [626, 348] on p "Je vous laisse le soin de m'adresser un document avec le décompte précis des im…" at bounding box center [469, 338] width 549 height 31
drag, startPoint x: 357, startPoint y: 268, endPoint x: 336, endPoint y: 267, distance: 21.0
click at [353, 256] on icon "Editor toolbar" at bounding box center [359, 249] width 12 height 12
drag, startPoint x: 336, startPoint y: 267, endPoint x: 365, endPoint y: 299, distance: 43.2
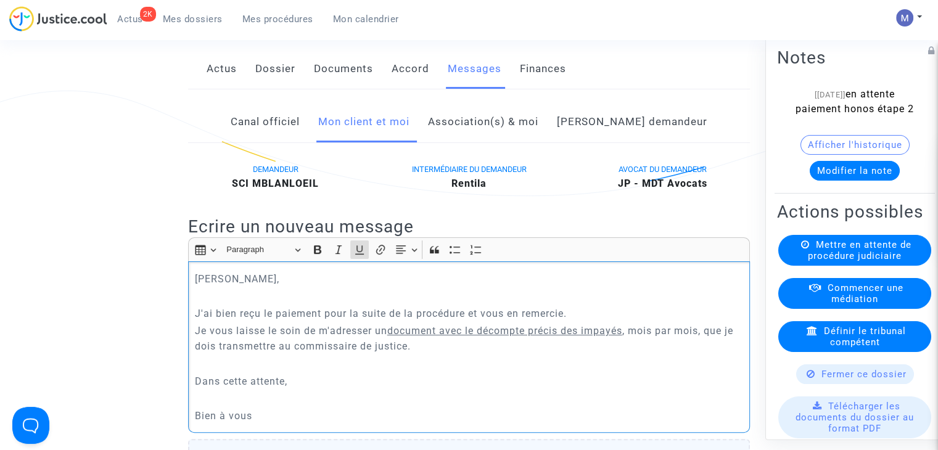
click at [336, 256] on icon "Editor toolbar" at bounding box center [338, 249] width 12 height 12
drag, startPoint x: 340, startPoint y: 262, endPoint x: 324, endPoint y: 263, distance: 16.7
click at [340, 256] on icon "Editor toolbar" at bounding box center [338, 249] width 12 height 12
click at [318, 254] on icon "Editor toolbar" at bounding box center [317, 249] width 7 height 9
drag, startPoint x: 435, startPoint y: 353, endPoint x: 444, endPoint y: 348, distance: 11.0
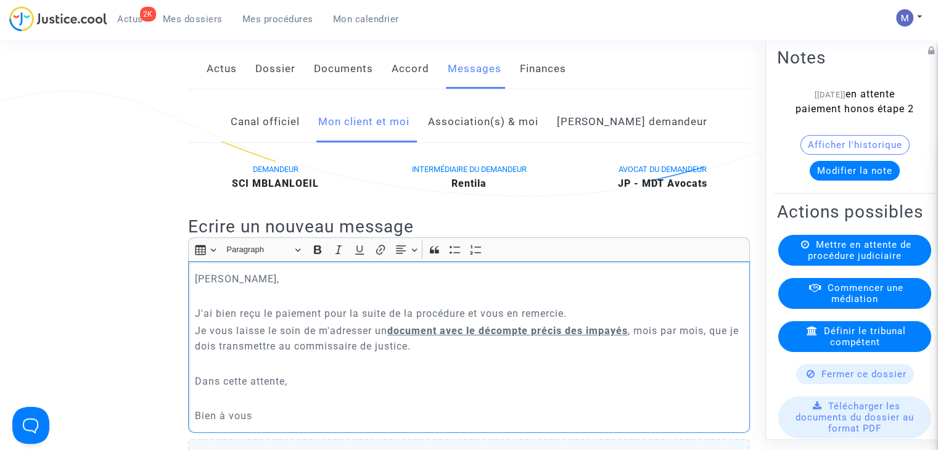
click at [436, 353] on p "Je vous laisse le soin de m'adresser un document avec le décompte précis des im…" at bounding box center [469, 338] width 549 height 31
click at [444, 337] on u "document avec le décompte précis des impayés" at bounding box center [507, 331] width 240 height 12
click at [457, 354] on p "Je vous laisse le soin de m'adresser un document avec le décompte précis des im…" at bounding box center [469, 338] width 549 height 31
click at [494, 354] on p "Je vous laisse le soin de m'adresser un document avec le décompte précis des im…" at bounding box center [469, 338] width 549 height 31
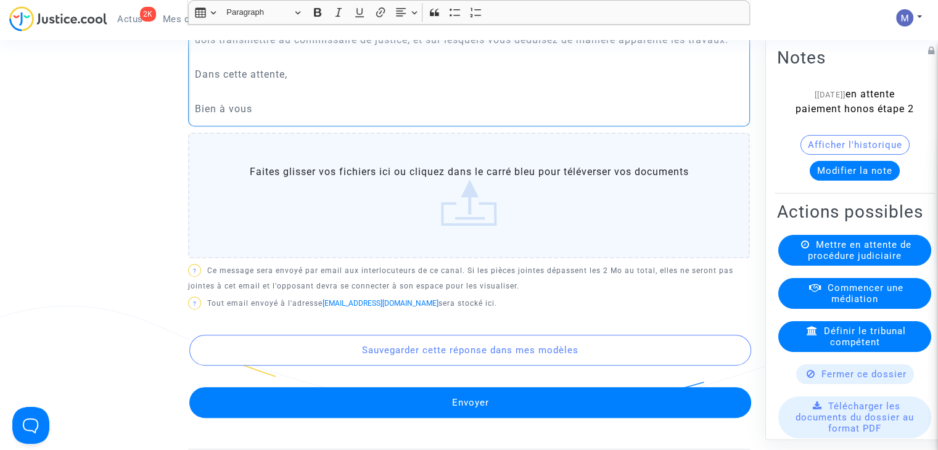
scroll to position [497, 0]
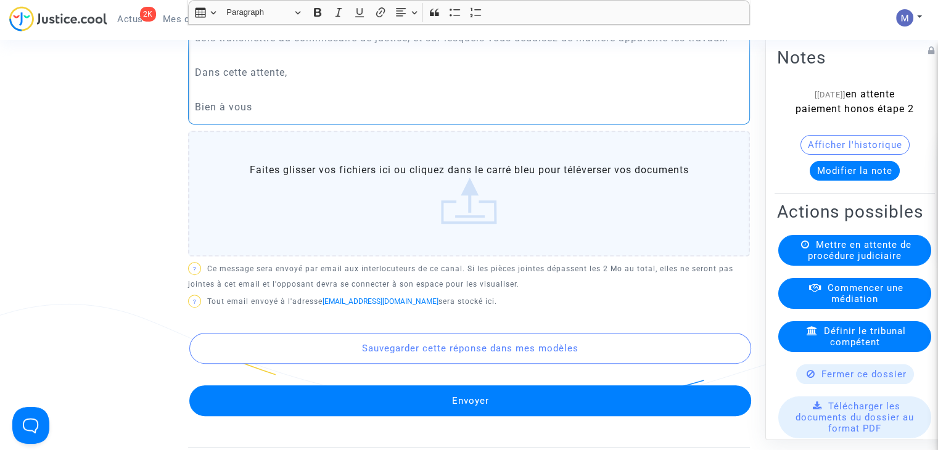
click at [462, 416] on button "Envoyer" at bounding box center [470, 400] width 562 height 31
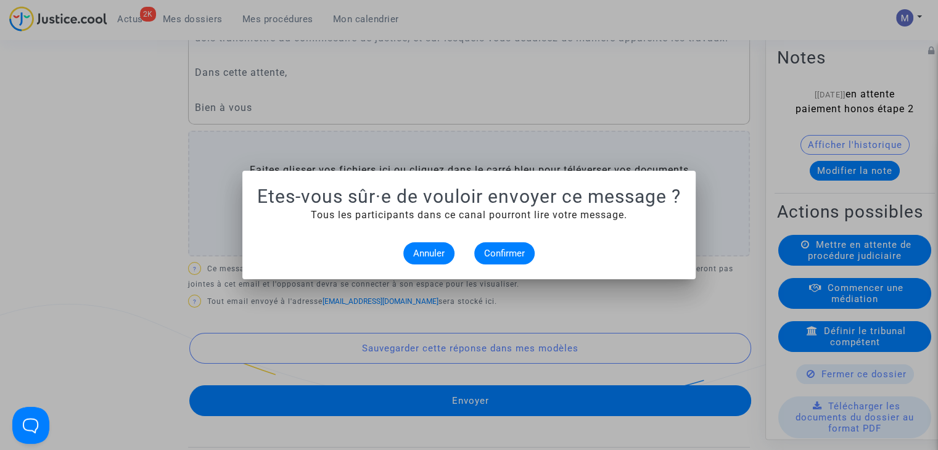
scroll to position [0, 0]
drag, startPoint x: 502, startPoint y: 248, endPoint x: 766, endPoint y: 243, distance: 263.9
click at [505, 248] on span "Confirmer" at bounding box center [504, 253] width 41 height 11
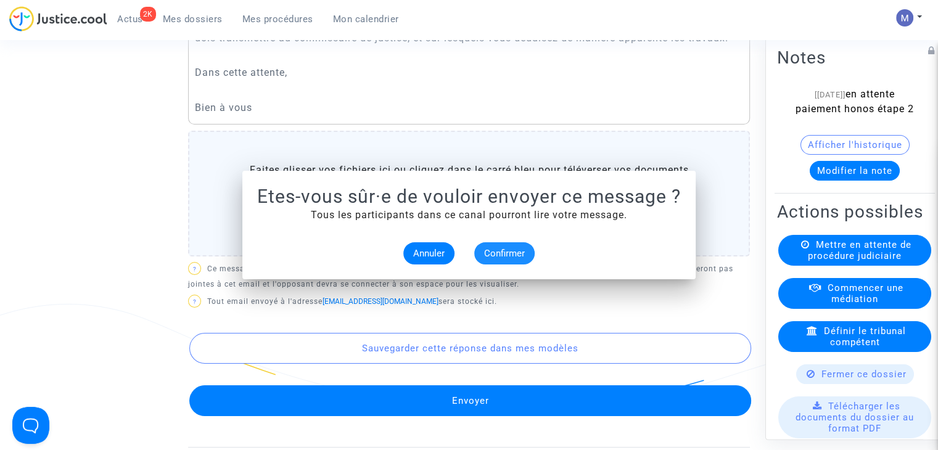
scroll to position [497, 0]
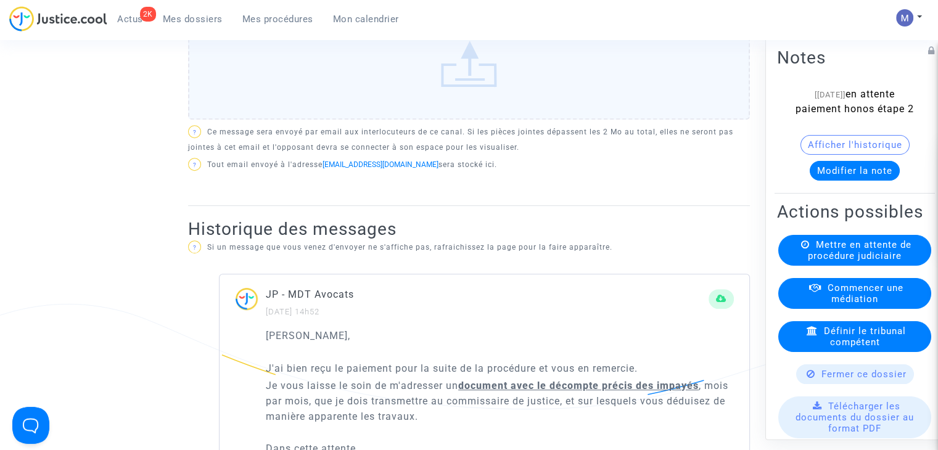
click at [873, 181] on button "Modifier la note" at bounding box center [854, 171] width 90 height 20
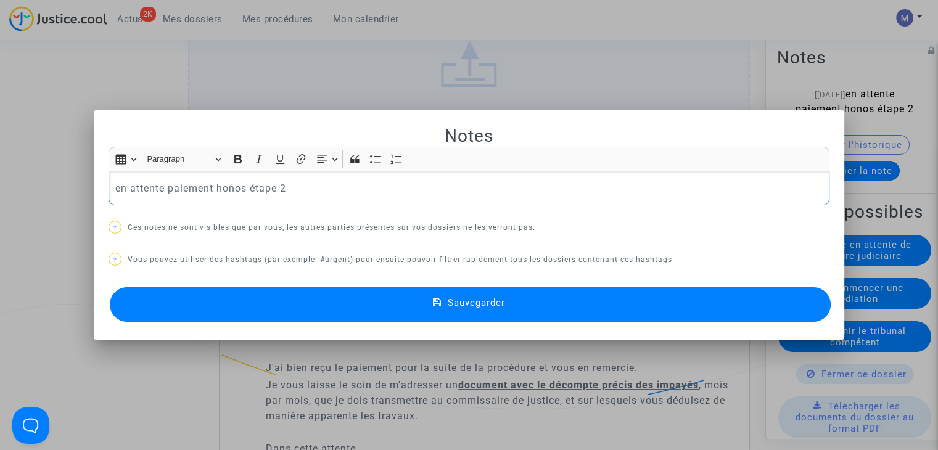
scroll to position [0, 0]
drag, startPoint x: 276, startPoint y: 198, endPoint x: 166, endPoint y: 195, distance: 110.4
click at [166, 195] on div "en attente paiement honos étape 2" at bounding box center [468, 188] width 721 height 35
click at [470, 299] on span "Sauvegarder" at bounding box center [476, 302] width 57 height 11
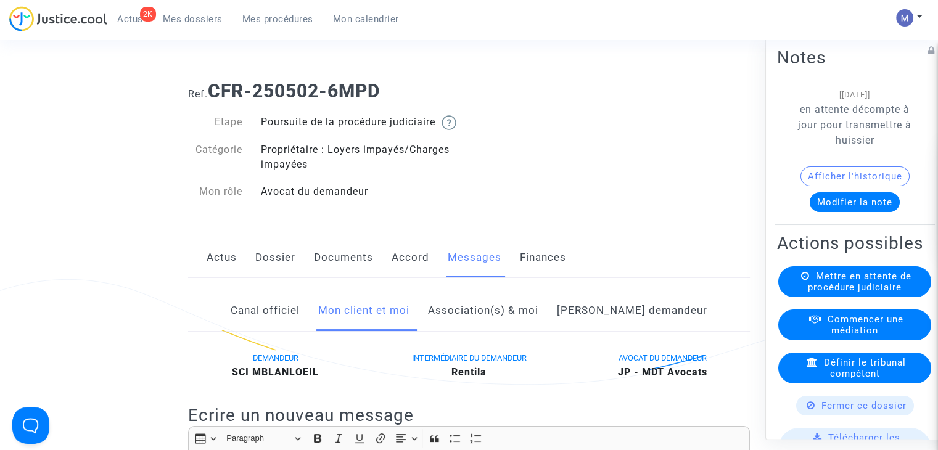
drag, startPoint x: 340, startPoint y: 88, endPoint x: 213, endPoint y: 89, distance: 127.0
click at [214, 89] on h1 "Ref. CFR-250502-6MPD" at bounding box center [469, 91] width 562 height 22
copy b "CFR-250502-6MPD"
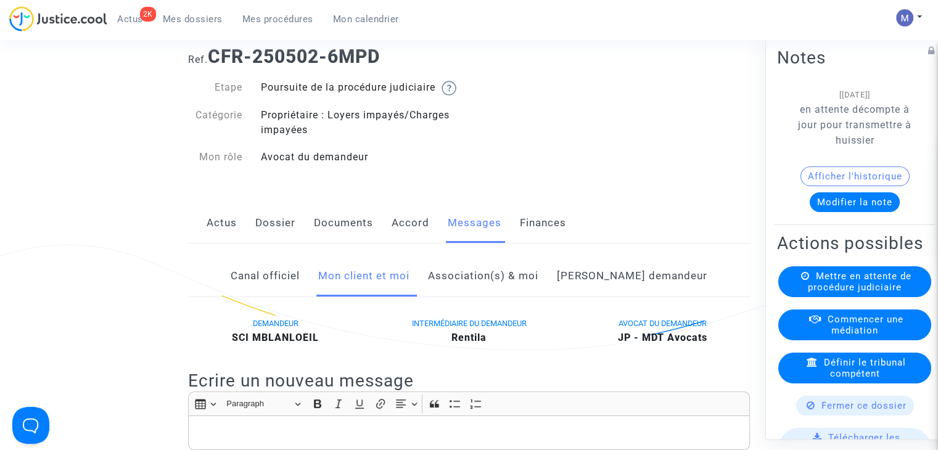
scroll to position [62, 0]
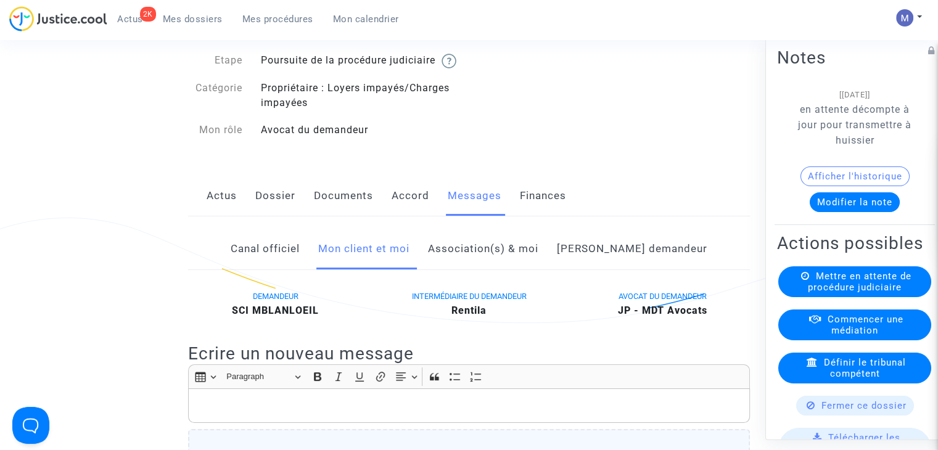
click at [272, 210] on link "Dossier" at bounding box center [275, 196] width 40 height 41
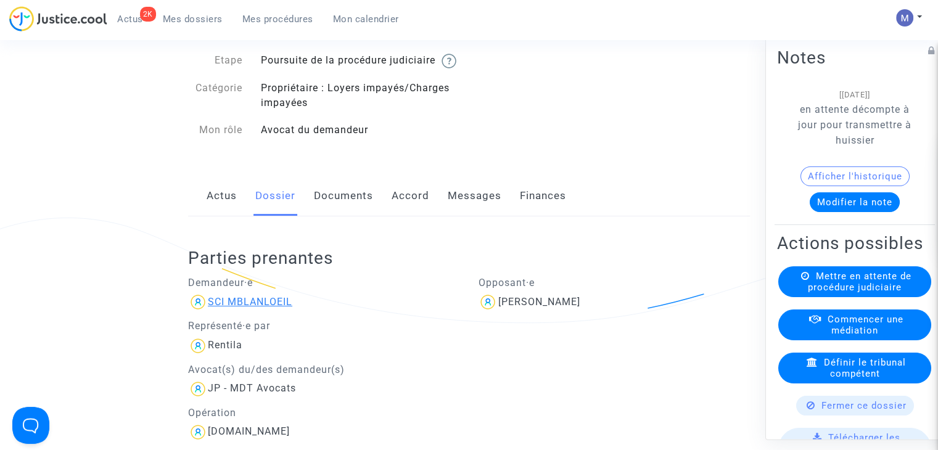
click at [254, 308] on div "SCI MBLANLOEIL" at bounding box center [250, 302] width 84 height 12
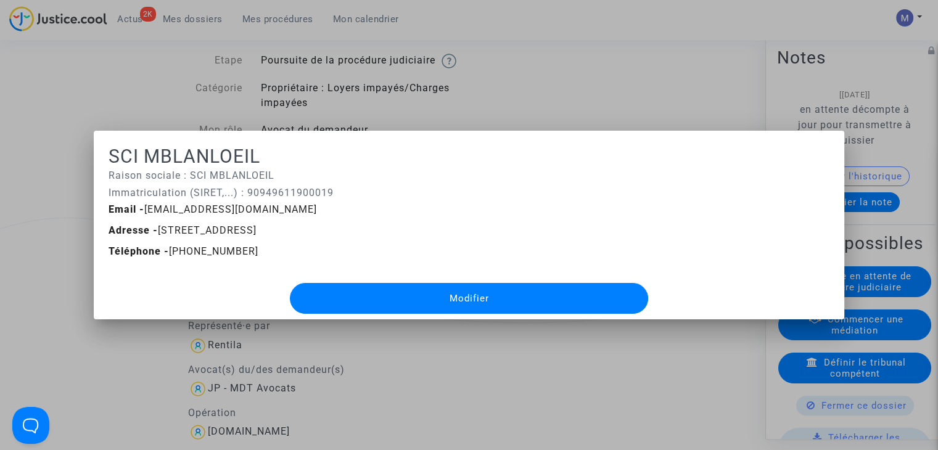
drag, startPoint x: 319, startPoint y: 230, endPoint x: 155, endPoint y: 231, distance: 163.4
click at [155, 231] on span "Adresse - [STREET_ADDRESS]" at bounding box center [182, 230] width 148 height 12
copy span "[STREET_ADDRESS]"
drag, startPoint x: 536, startPoint y: 67, endPoint x: 395, endPoint y: 104, distance: 146.5
click at [533, 67] on div at bounding box center [469, 225] width 938 height 450
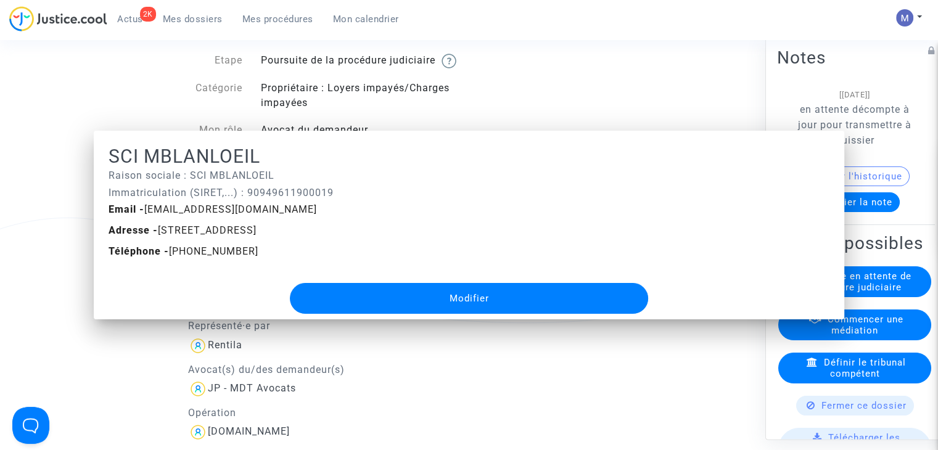
scroll to position [62, 0]
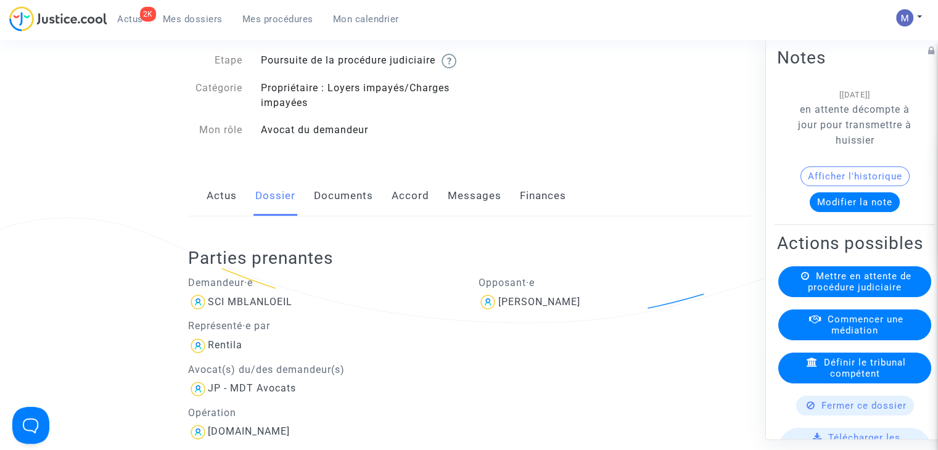
click at [343, 210] on link "Documents" at bounding box center [343, 196] width 59 height 41
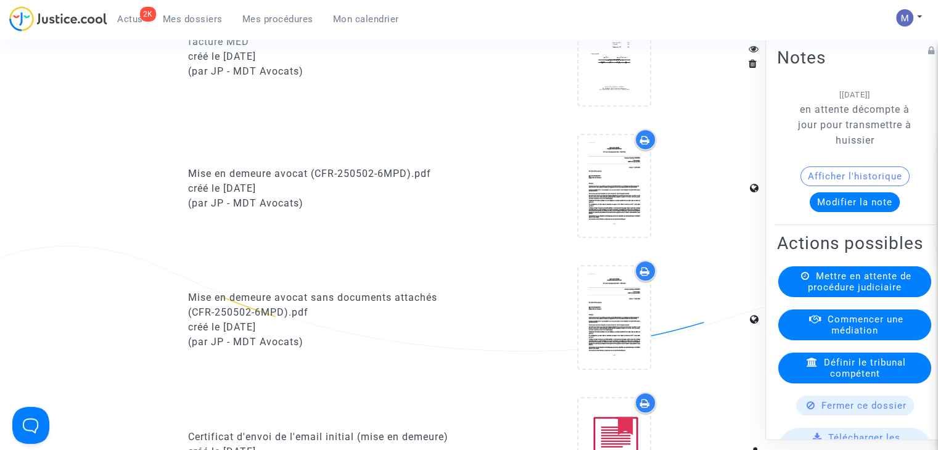
scroll to position [493, 0]
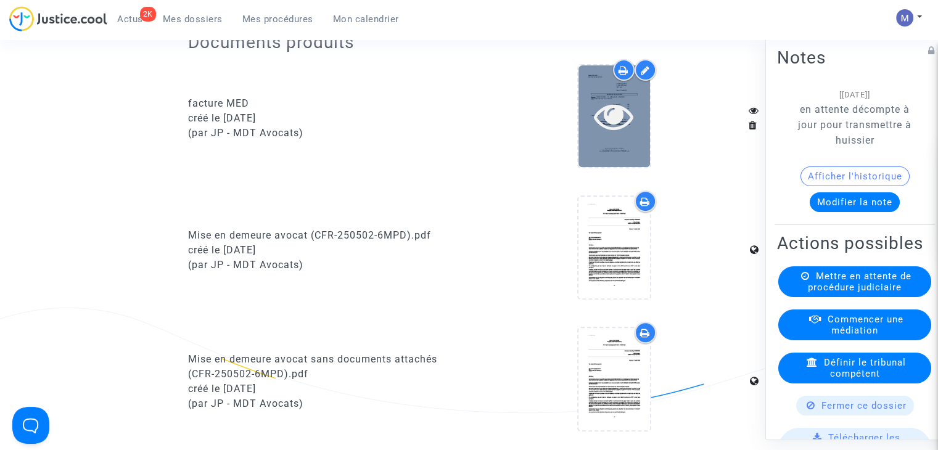
click at [604, 136] on icon at bounding box center [614, 115] width 40 height 39
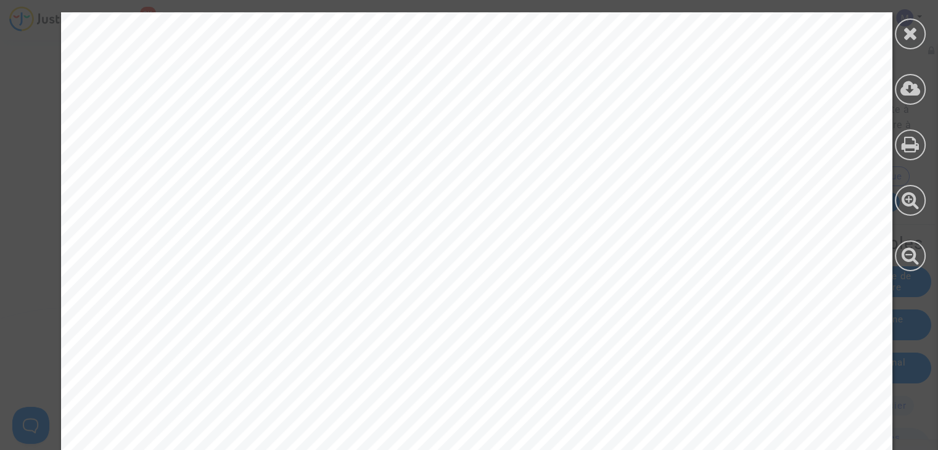
drag, startPoint x: 910, startPoint y: 33, endPoint x: 888, endPoint y: 36, distance: 21.8
click at [912, 32] on icon at bounding box center [909, 33] width 15 height 18
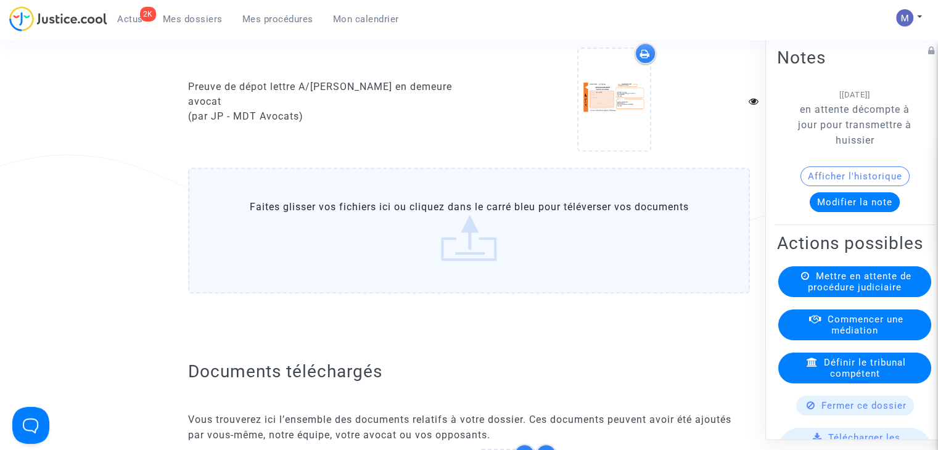
scroll to position [1171, 0]
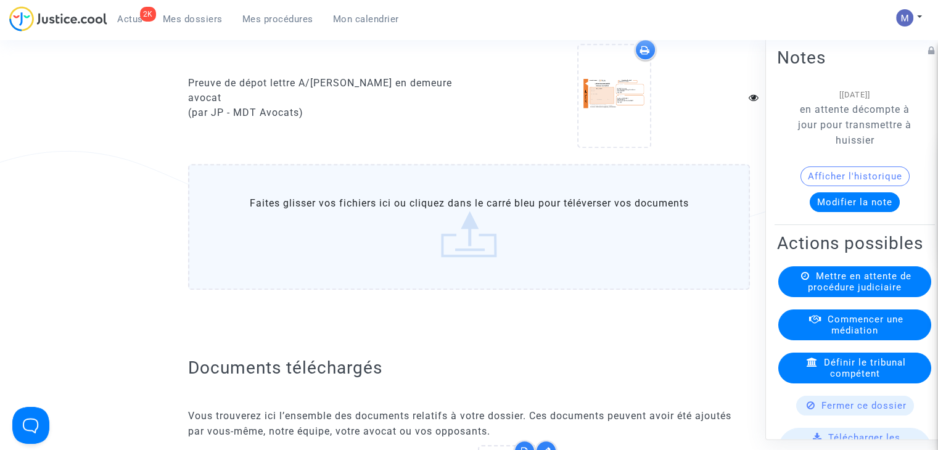
click at [455, 257] on label "Faites glisser vos fichiers ici ou cliquez dans le carré bleu pour téléverser v…" at bounding box center [469, 227] width 562 height 126
click at [0, 0] on input "Faites glisser vos fichiers ici ou cliquez dans le carré bleu pour téléverser v…" at bounding box center [0, 0] width 0 height 0
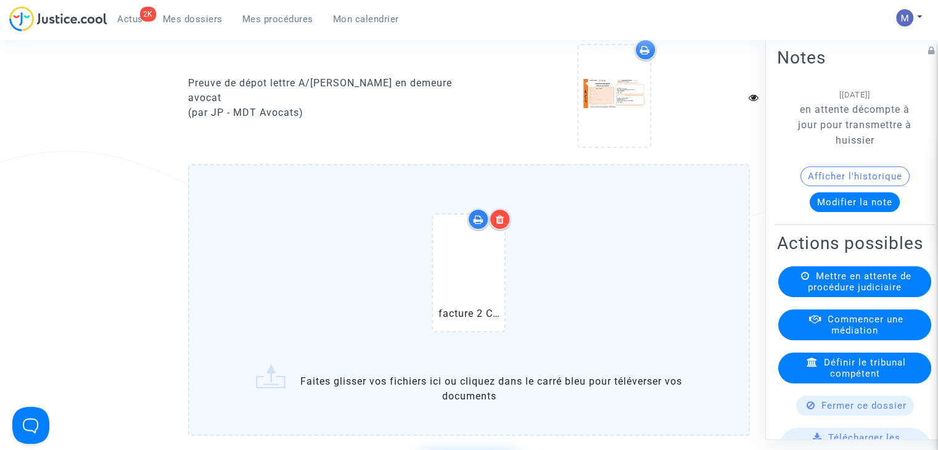
scroll to position [1294, 0]
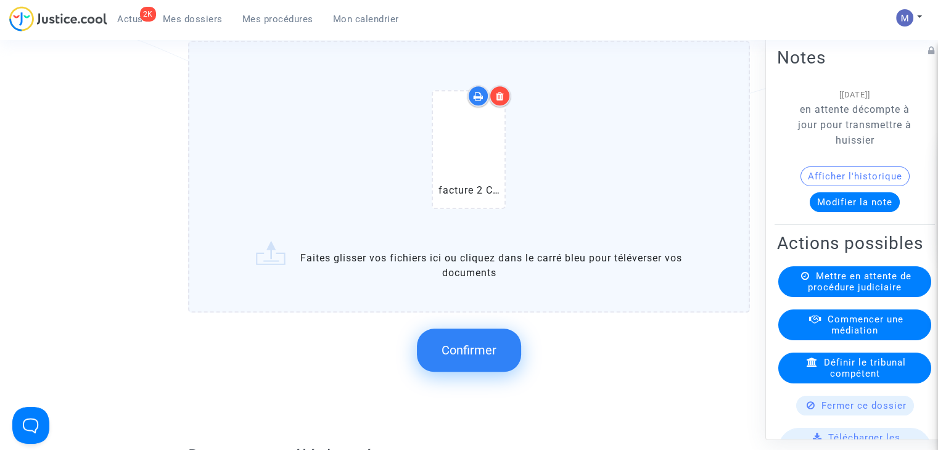
click at [481, 358] on span "Confirmer" at bounding box center [468, 350] width 55 height 15
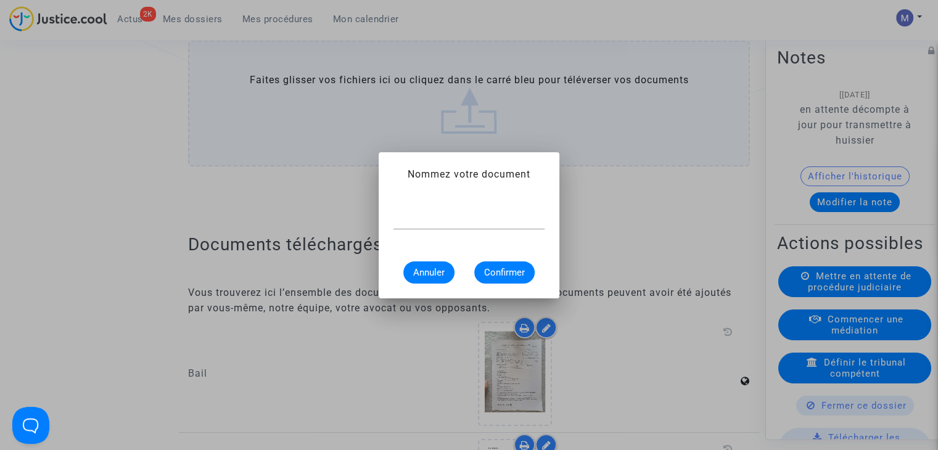
scroll to position [0, 0]
type input "facture étape 2"
click at [501, 276] on span "Confirmer" at bounding box center [504, 272] width 41 height 11
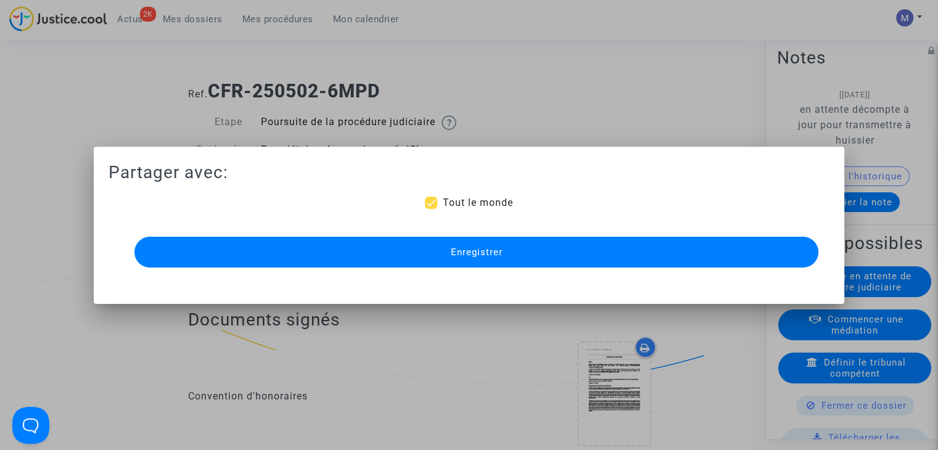
scroll to position [1294, 0]
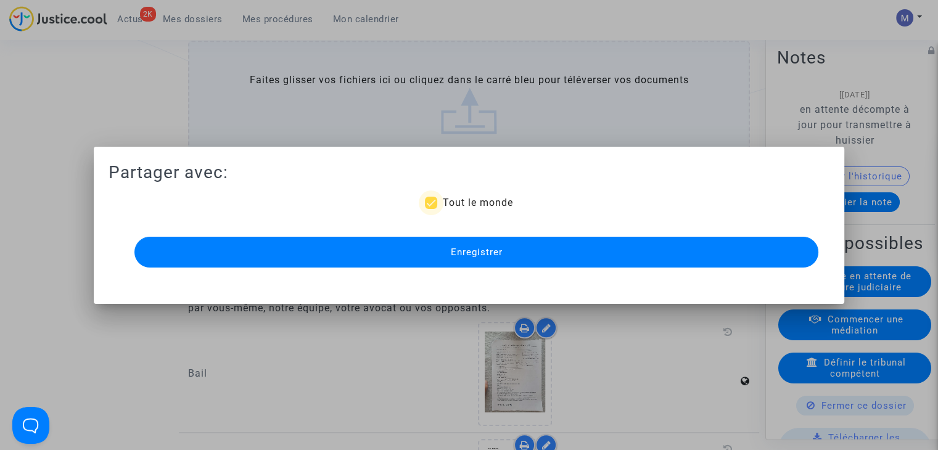
click at [463, 207] on span "Tout le monde" at bounding box center [477, 203] width 70 height 12
click at [431, 209] on input "Tout le monde" at bounding box center [430, 209] width 1 height 1
checkbox input "false"
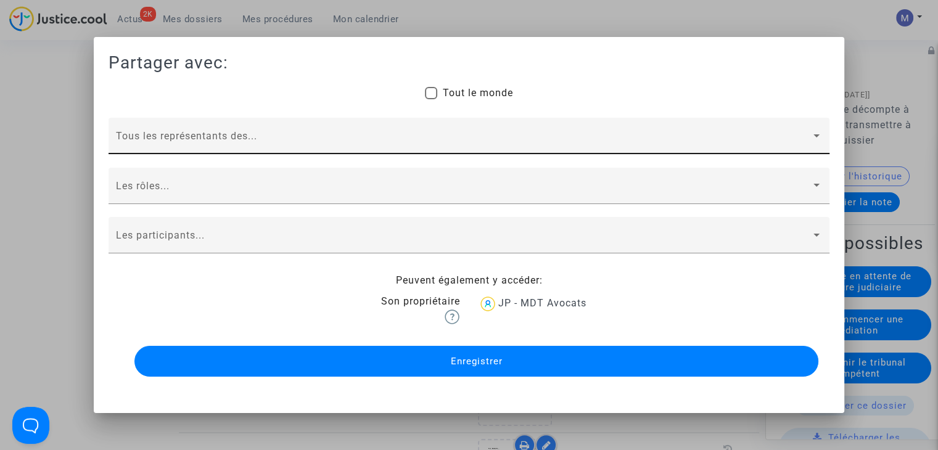
click at [223, 131] on div "Tous les représentants des..." at bounding box center [469, 139] width 706 height 29
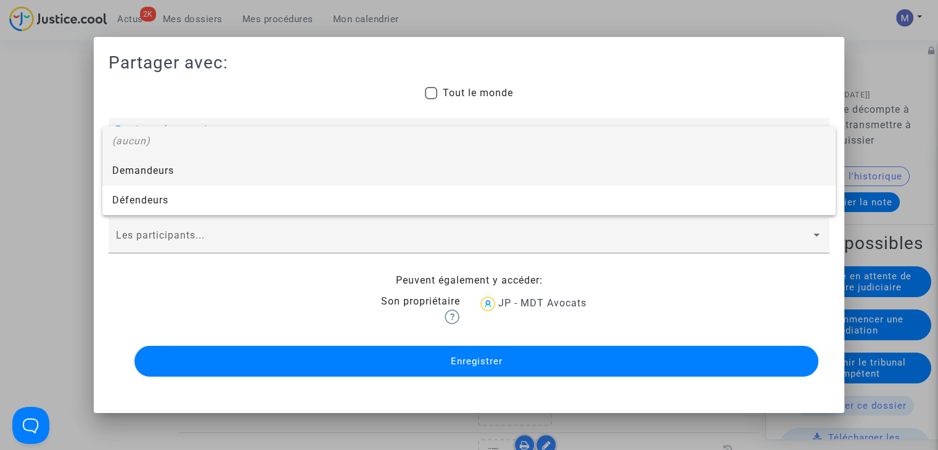
click at [134, 171] on span "Demandeurs" at bounding box center [468, 171] width 713 height 30
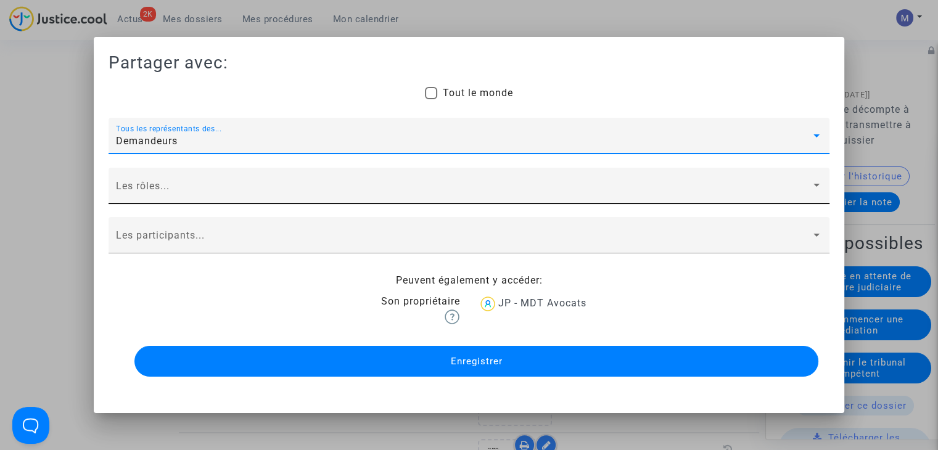
click at [131, 187] on span at bounding box center [463, 191] width 695 height 11
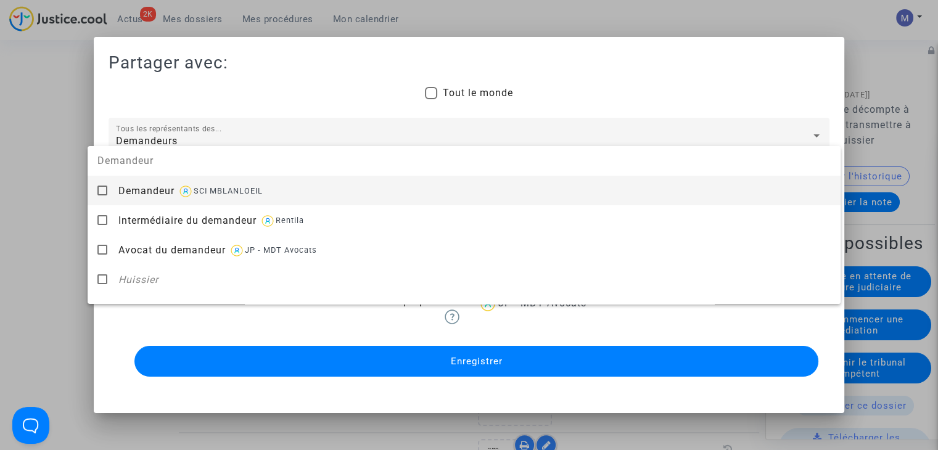
click at [141, 203] on div "Demandeur SCI MBLANLOEIL" at bounding box center [474, 191] width 712 height 30
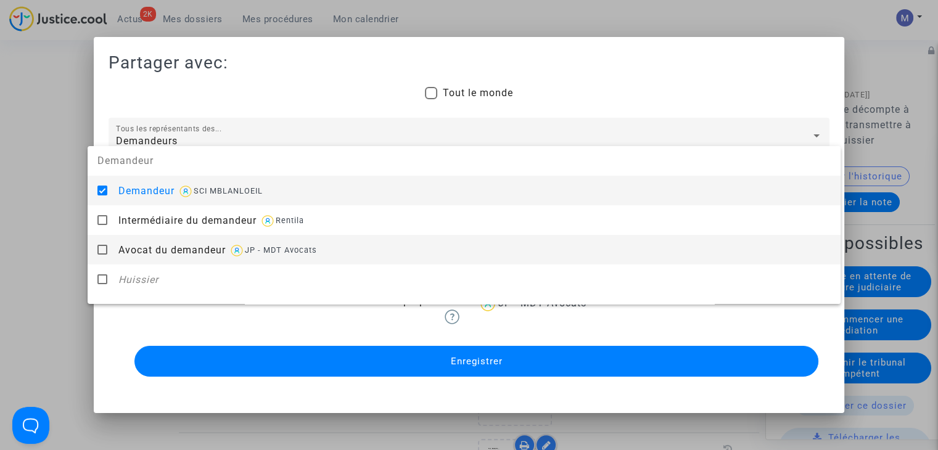
drag, startPoint x: 150, startPoint y: 252, endPoint x: 118, endPoint y: 250, distance: 32.1
click at [140, 252] on span "Avocat du demandeur" at bounding box center [171, 250] width 107 height 12
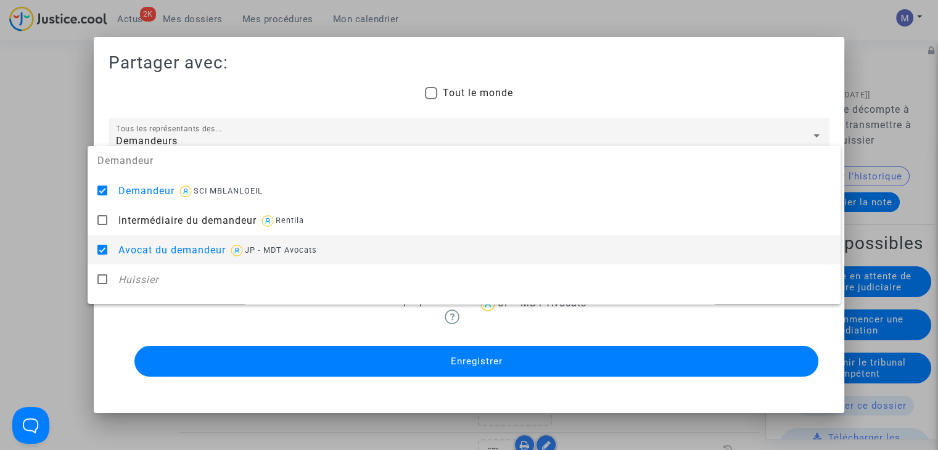
click at [14, 228] on div at bounding box center [469, 225] width 938 height 450
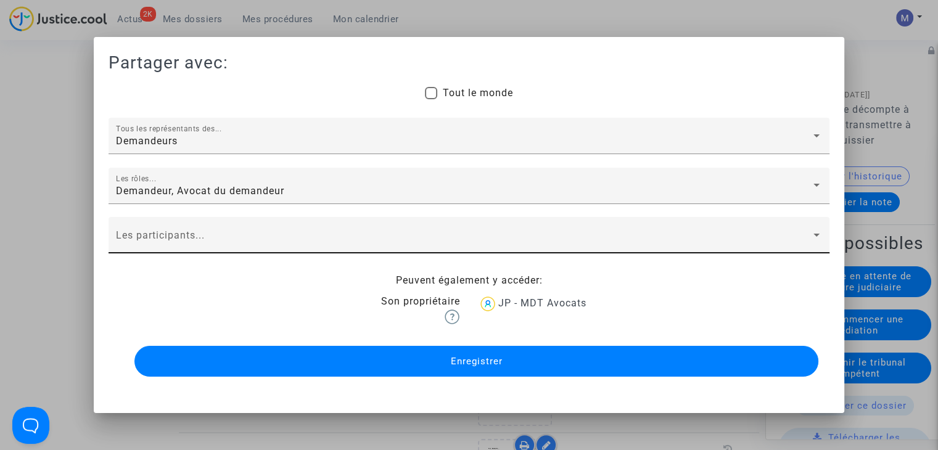
click at [125, 219] on div "Les participants..." at bounding box center [468, 235] width 721 height 36
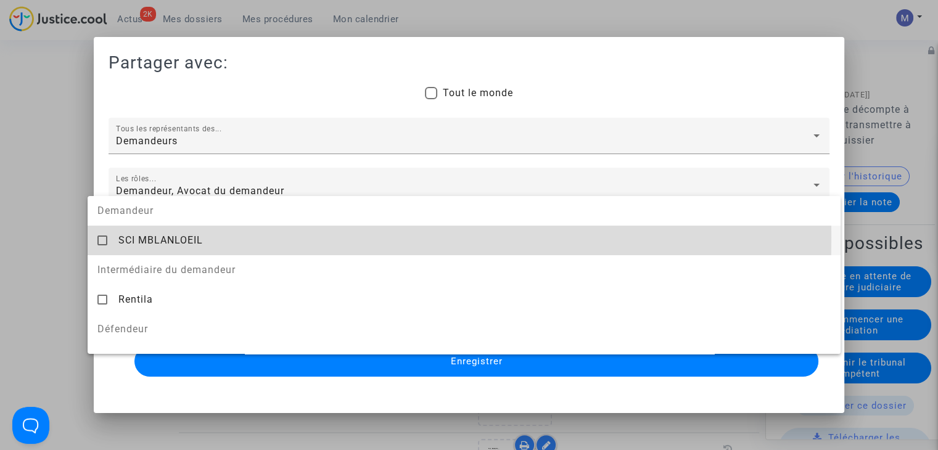
click at [138, 237] on span "SCI MBLANLOEIL" at bounding box center [160, 240] width 84 height 12
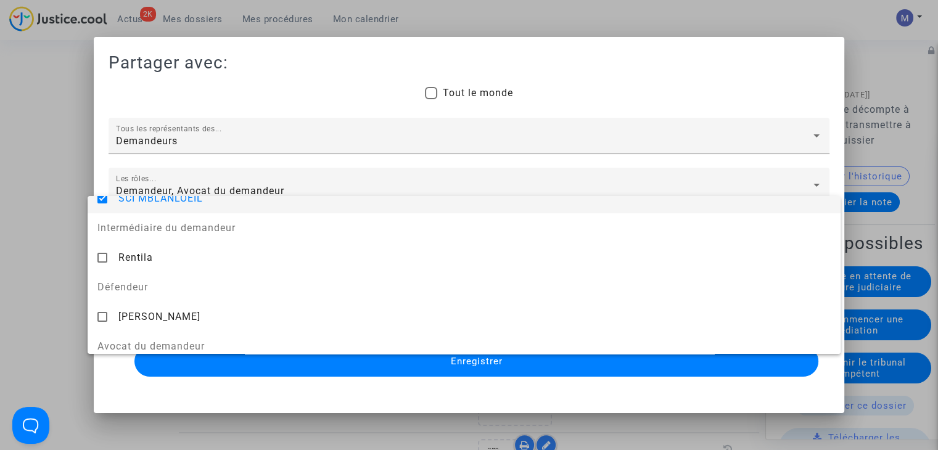
scroll to position [123, 0]
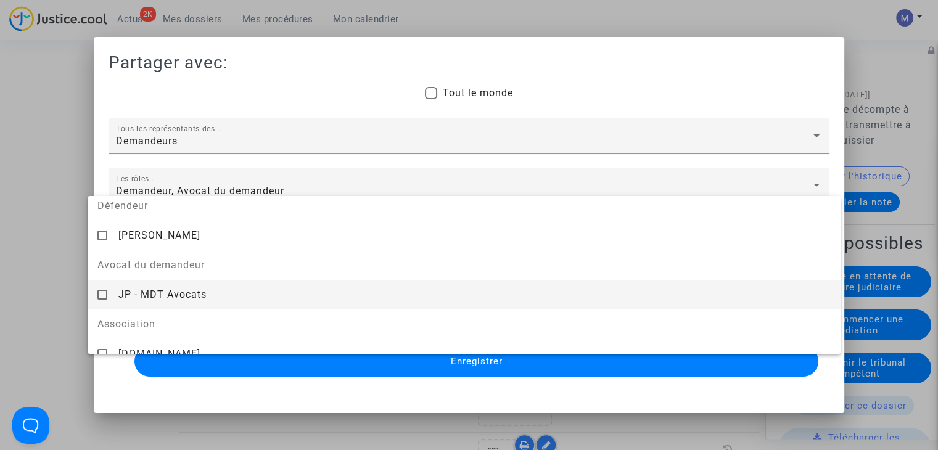
drag, startPoint x: 153, startPoint y: 292, endPoint x: 133, endPoint y: 289, distance: 20.5
click at [148, 292] on span "JP - MDT Avocats" at bounding box center [162, 294] width 88 height 12
click at [65, 277] on div at bounding box center [469, 225] width 938 height 450
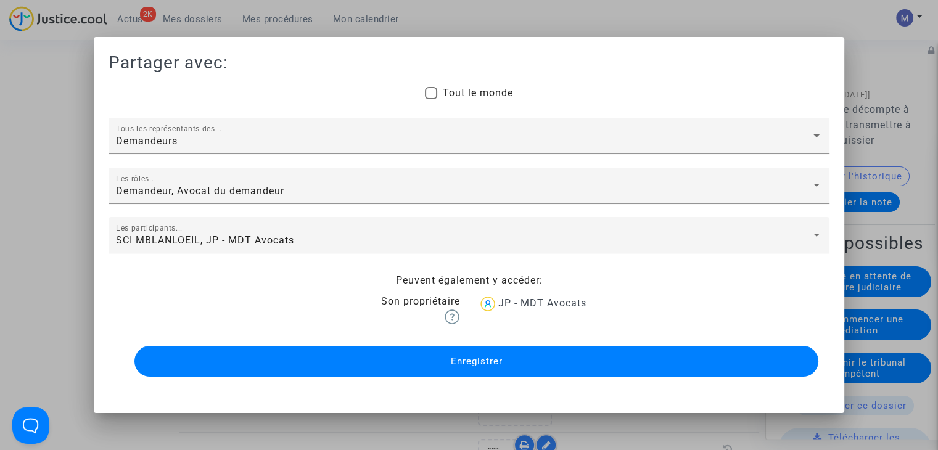
click at [420, 368] on button "Enregistrer" at bounding box center [476, 361] width 684 height 31
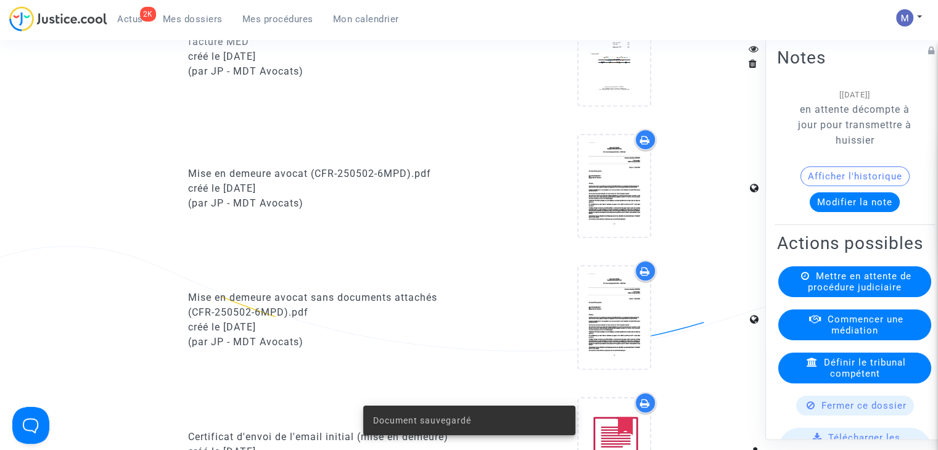
click at [180, 22] on span "Mes dossiers" at bounding box center [193, 19] width 60 height 11
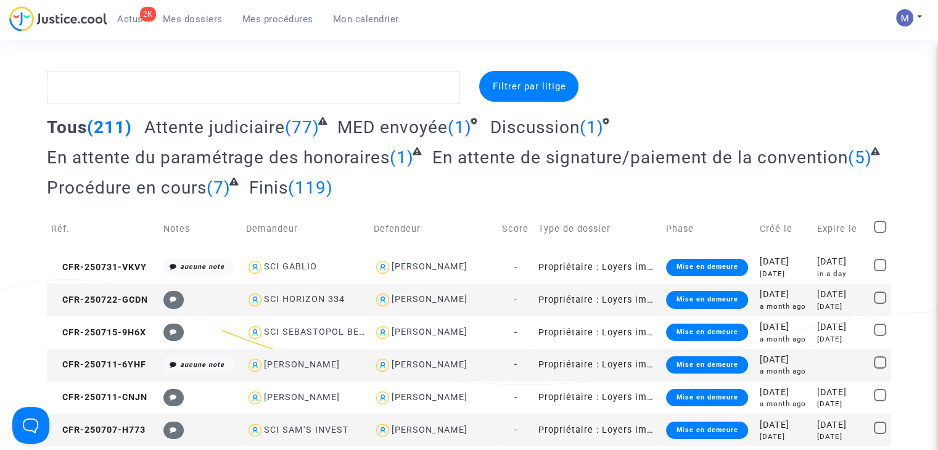
click at [223, 155] on span "En attente du paramétrage des honoraires" at bounding box center [218, 157] width 343 height 20
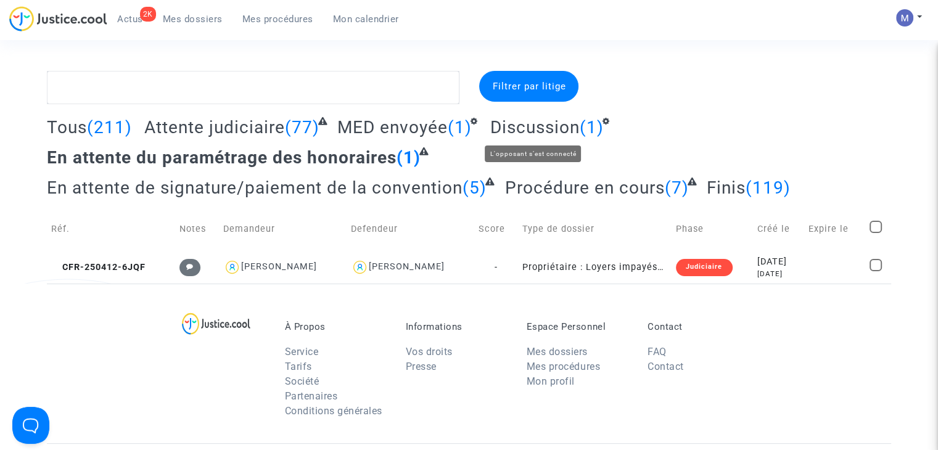
click at [532, 123] on span "Discussion" at bounding box center [534, 127] width 89 height 20
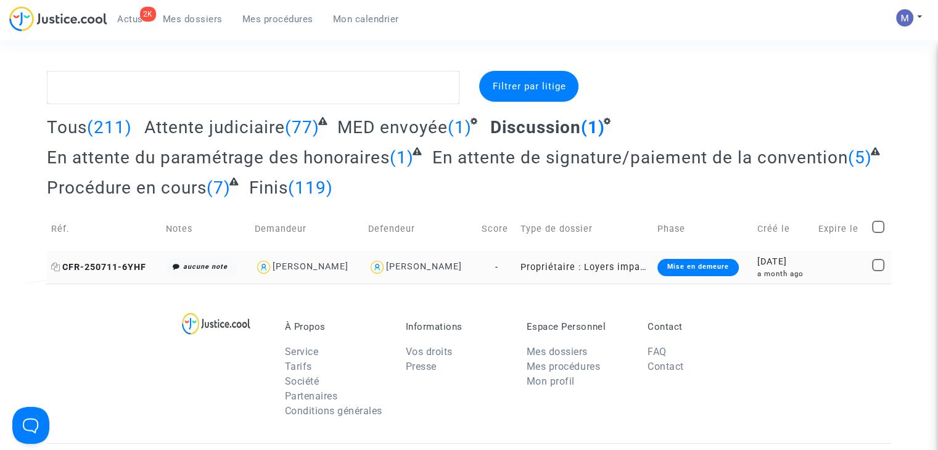
click at [121, 271] on span "CFR-250711-6YHF" at bounding box center [98, 267] width 95 height 10
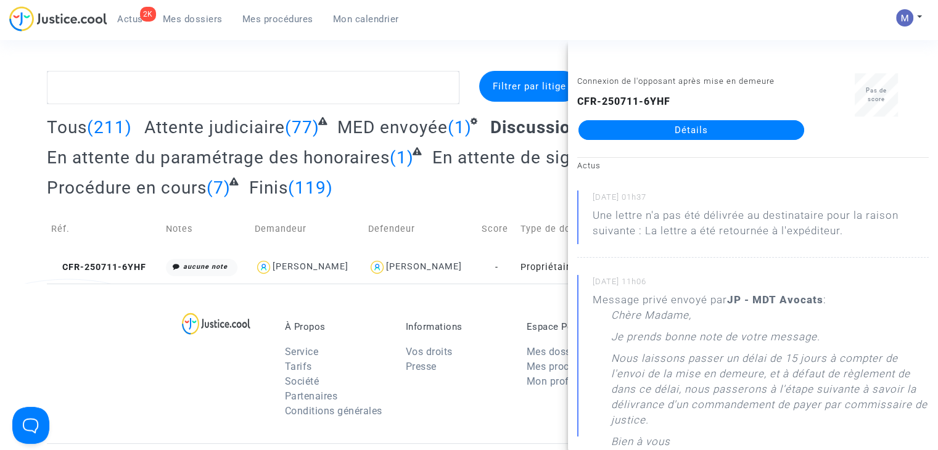
click at [666, 131] on link "Détails" at bounding box center [691, 130] width 226 height 20
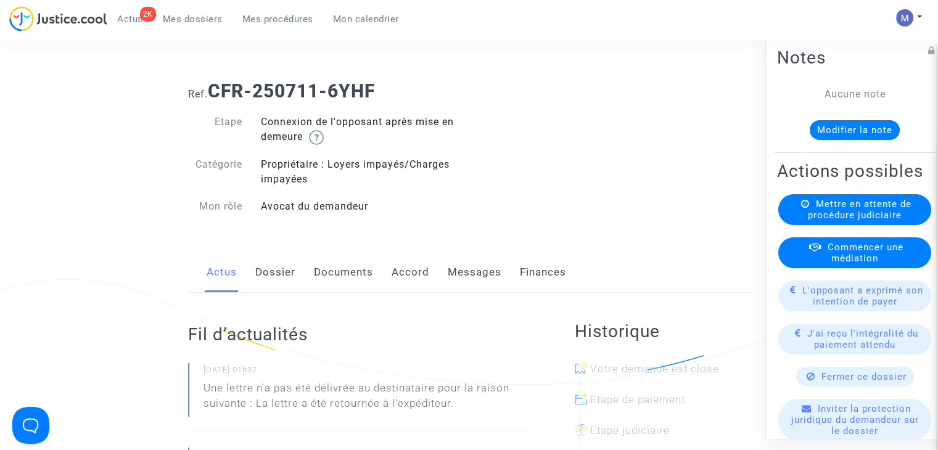
click at [469, 271] on link "Messages" at bounding box center [475, 272] width 54 height 41
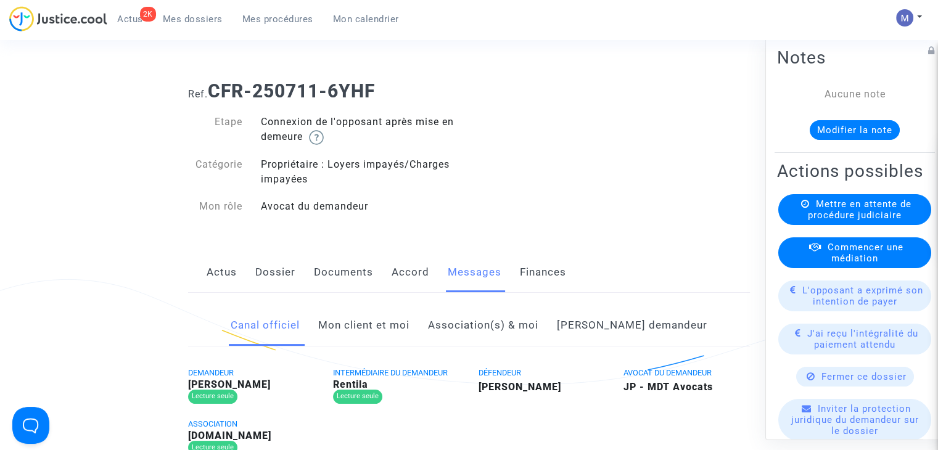
click at [398, 327] on link "Mon client et moi" at bounding box center [363, 325] width 91 height 41
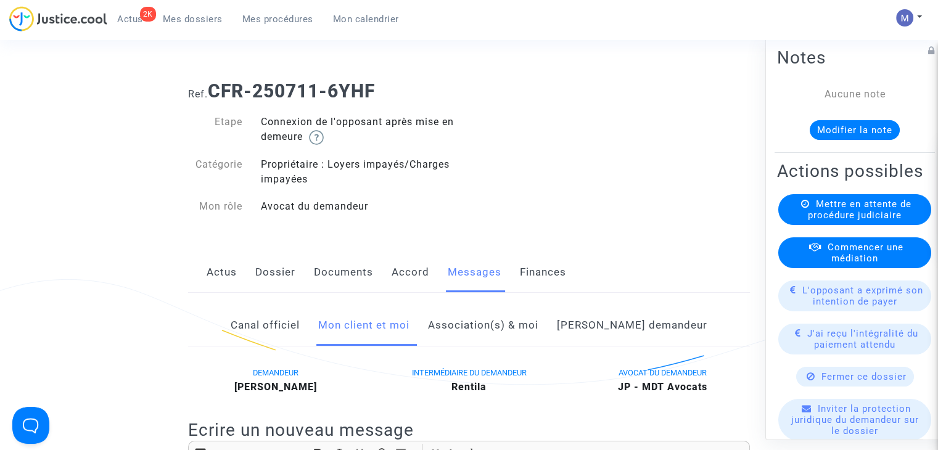
click at [316, 279] on link "Documents" at bounding box center [343, 272] width 59 height 41
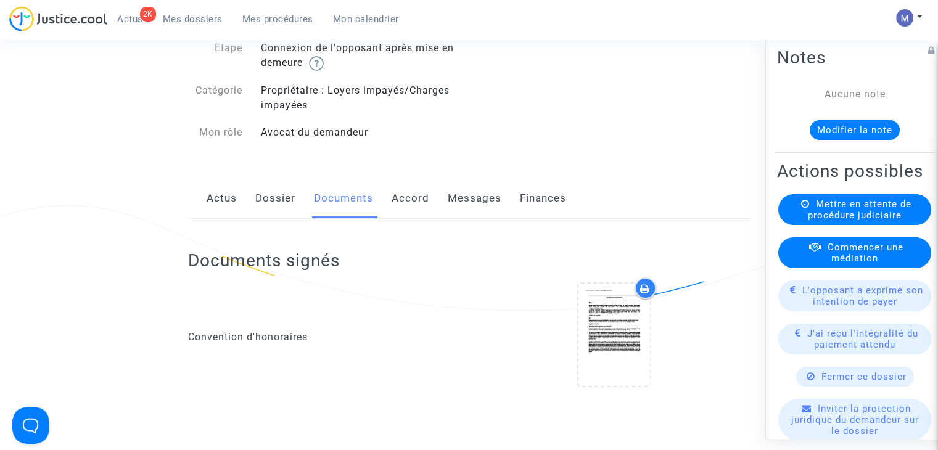
scroll to position [308, 0]
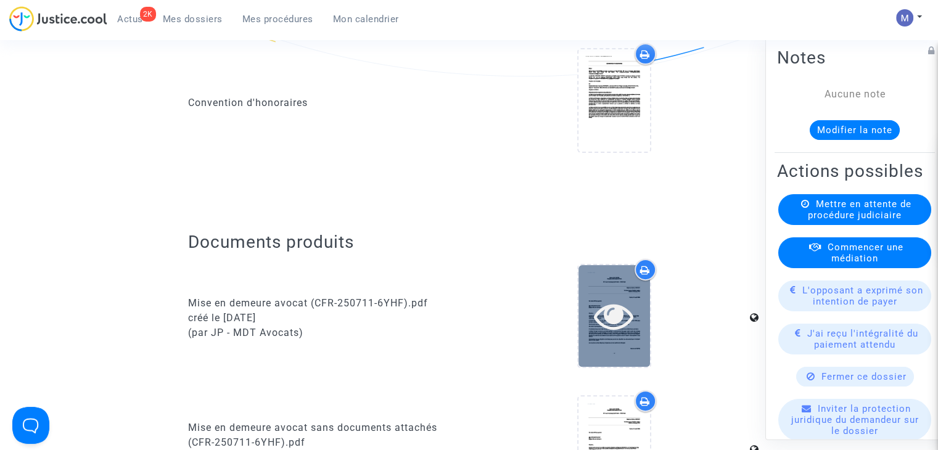
click at [616, 332] on icon at bounding box center [614, 315] width 40 height 39
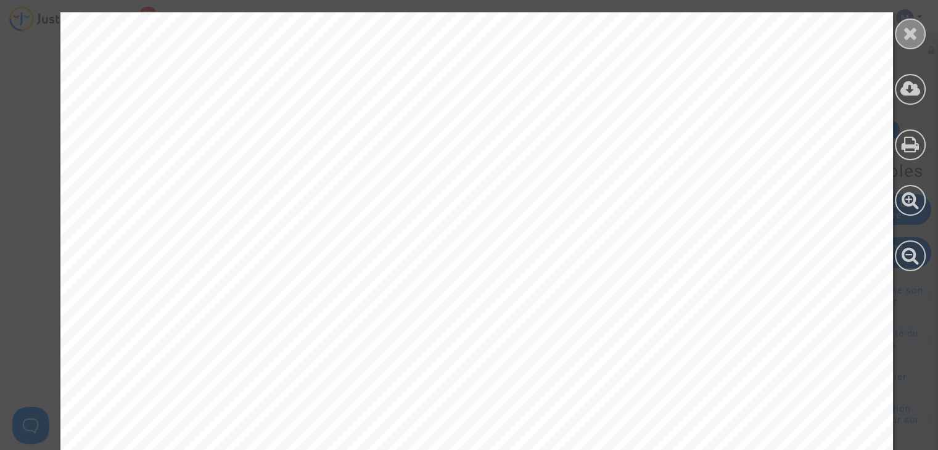
click at [904, 33] on icon at bounding box center [909, 33] width 15 height 18
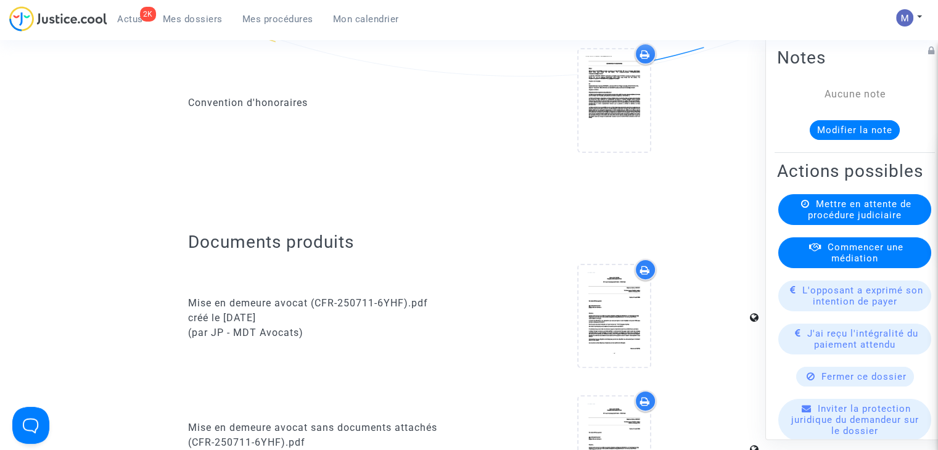
click at [617, 196] on div "Documents signés Convention d'honoraires" at bounding box center [469, 92] width 562 height 215
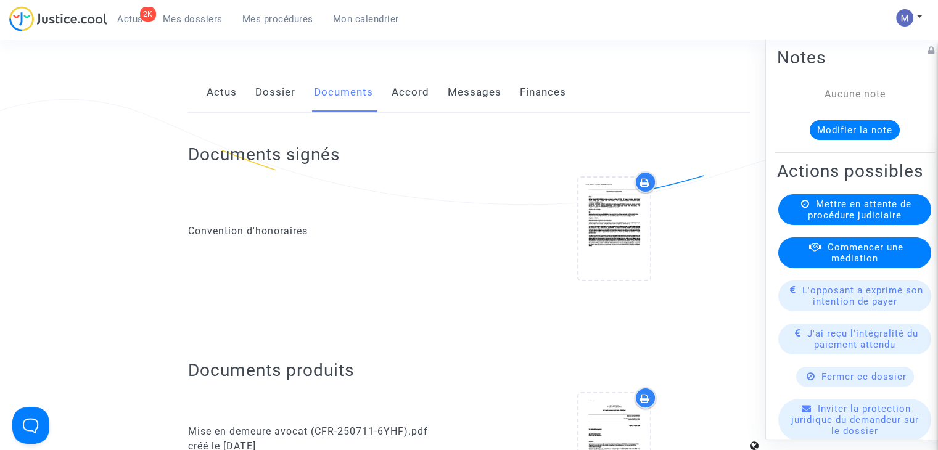
scroll to position [0, 0]
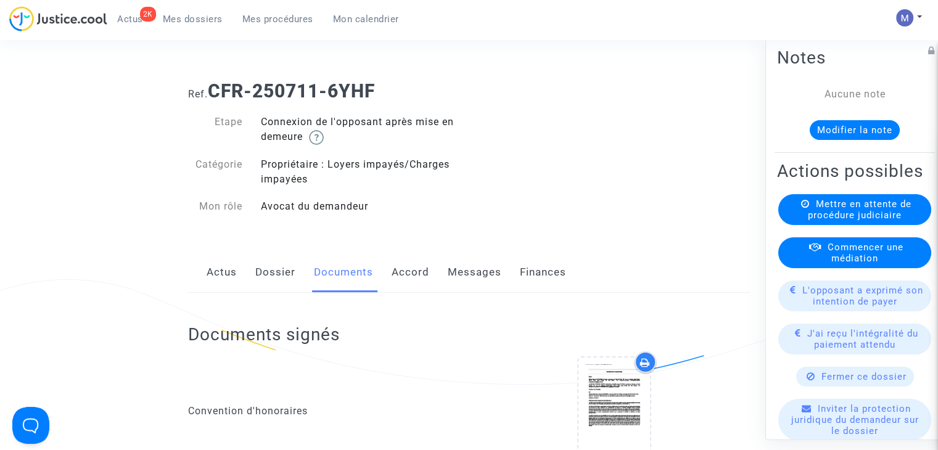
click at [476, 273] on link "Messages" at bounding box center [475, 272] width 54 height 41
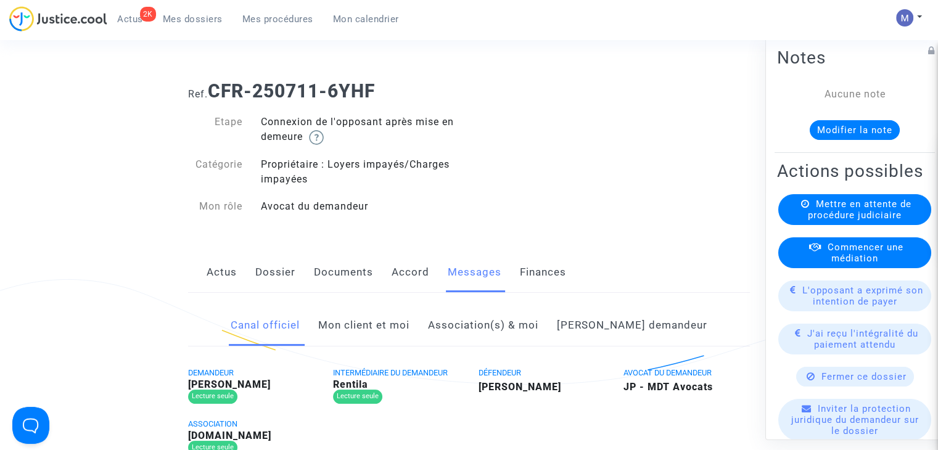
click at [386, 329] on link "Mon client et moi" at bounding box center [363, 325] width 91 height 41
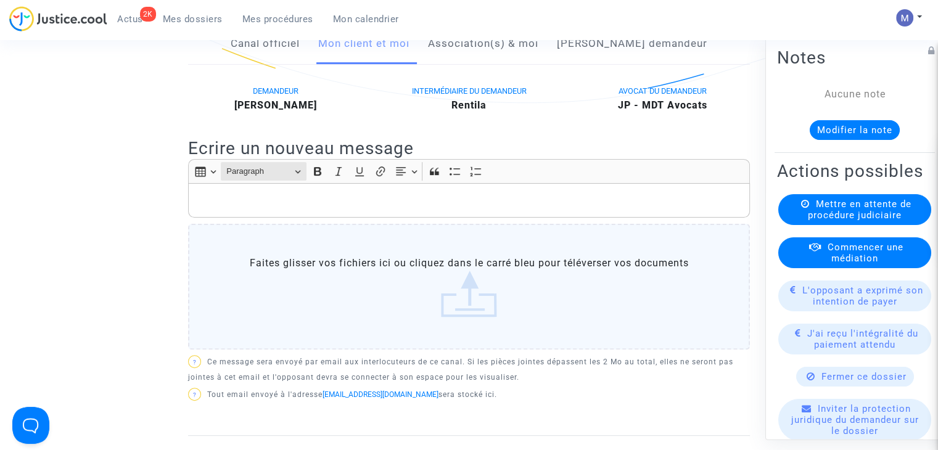
scroll to position [247, 0]
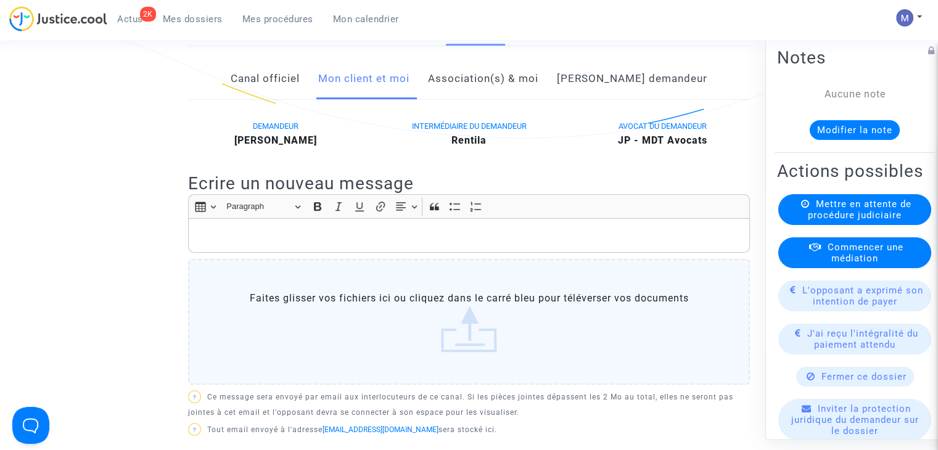
click at [224, 226] on div "Rich Text Editor, main" at bounding box center [469, 235] width 562 height 35
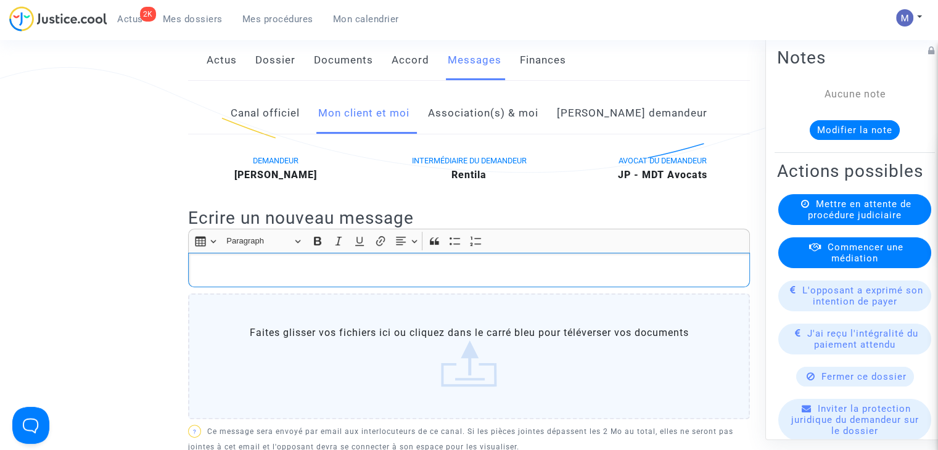
scroll to position [123, 0]
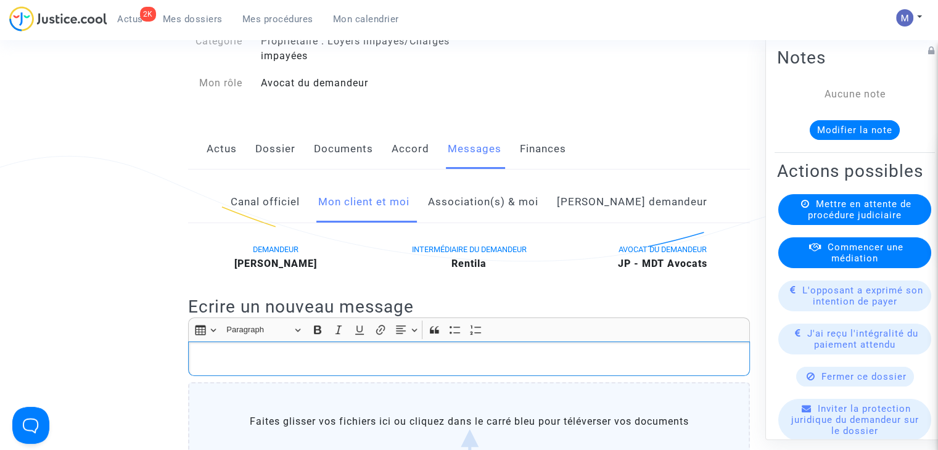
click at [290, 150] on link "Dossier" at bounding box center [275, 149] width 40 height 41
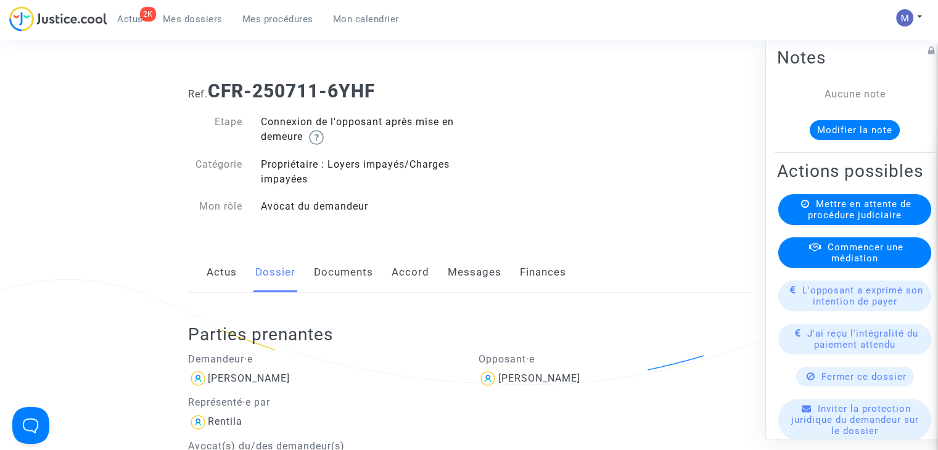
click at [456, 271] on link "Messages" at bounding box center [475, 272] width 54 height 41
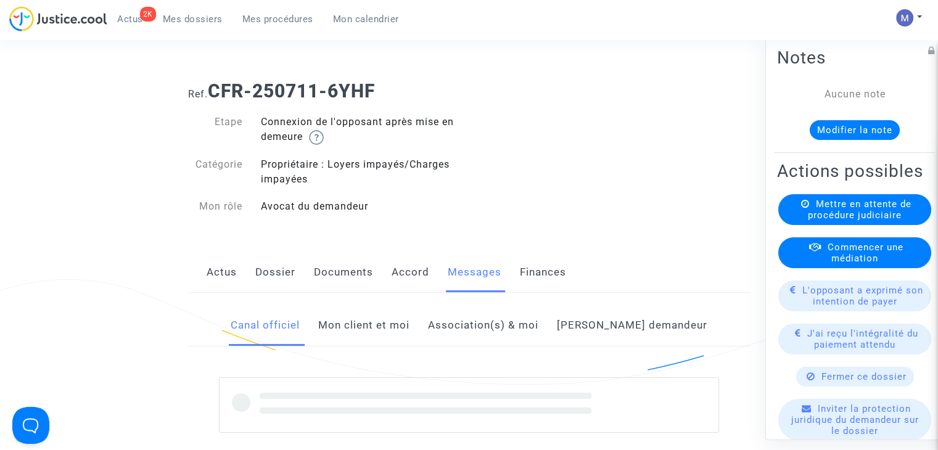
click at [394, 314] on link "Mon client et moi" at bounding box center [363, 325] width 91 height 41
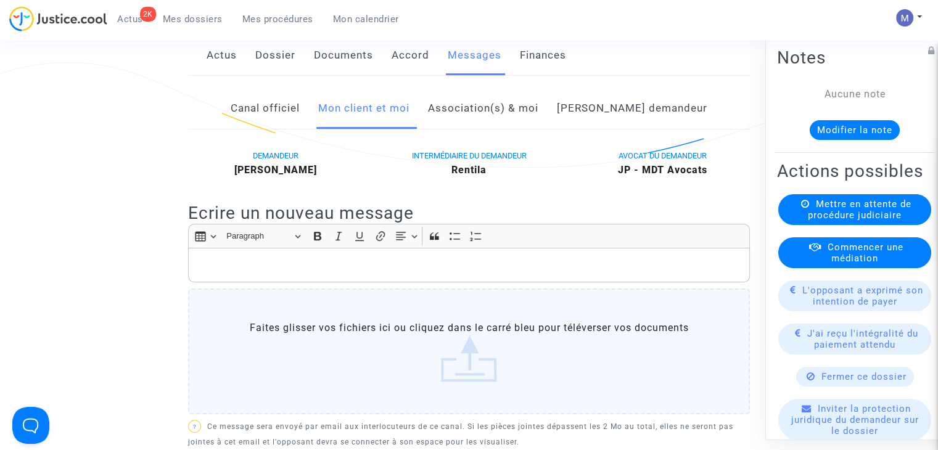
scroll to position [247, 0]
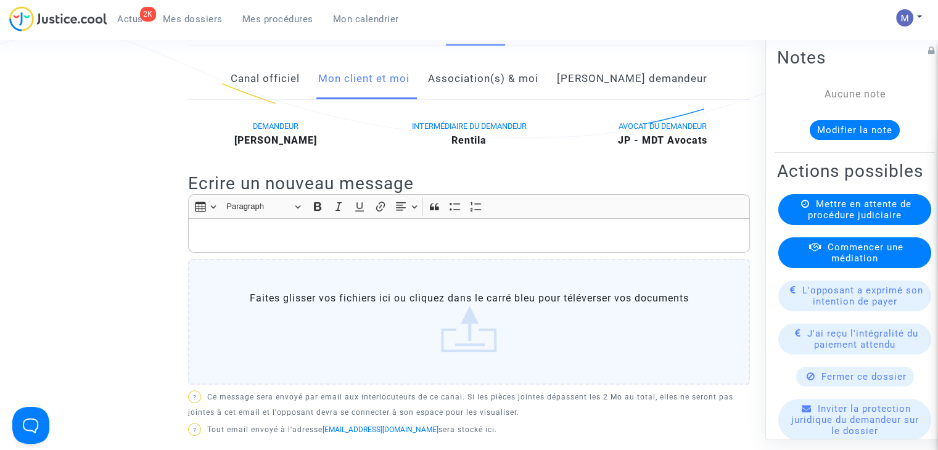
click at [215, 230] on p "Rich Text Editor, main" at bounding box center [469, 235] width 549 height 15
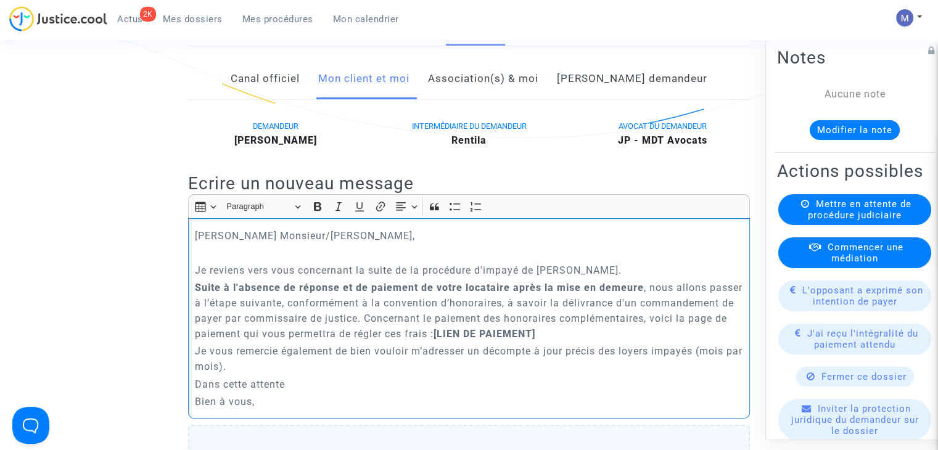
drag, startPoint x: 271, startPoint y: 234, endPoint x: 209, endPoint y: 232, distance: 62.3
click at [209, 232] on p "[PERSON_NAME] Monsieur/[PERSON_NAME]," at bounding box center [469, 235] width 549 height 15
drag, startPoint x: 349, startPoint y: 285, endPoint x: 295, endPoint y: 284, distance: 54.3
click at [295, 284] on strong "Suite à l'absence de réponse et de paiement de votre locataire après la mise en…" at bounding box center [419, 288] width 449 height 12
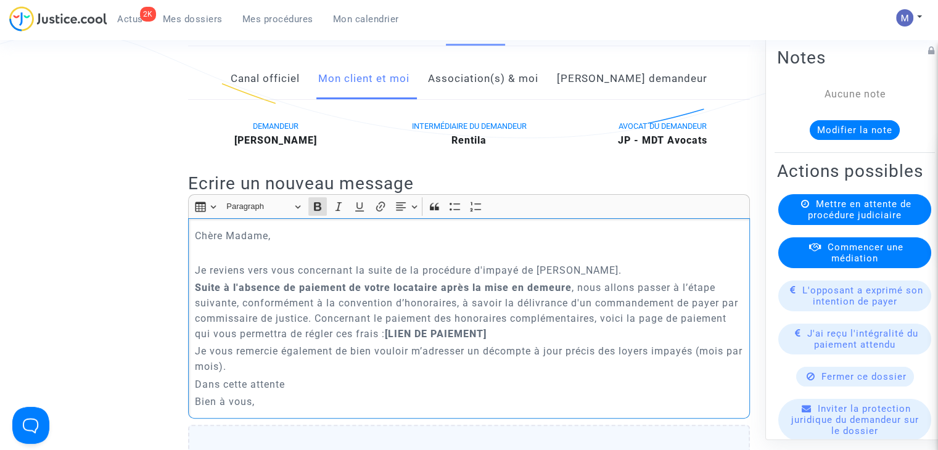
click at [567, 287] on strong "Suite à l'absence de paiement de votre locataire après la mise en demeure" at bounding box center [383, 288] width 377 height 12
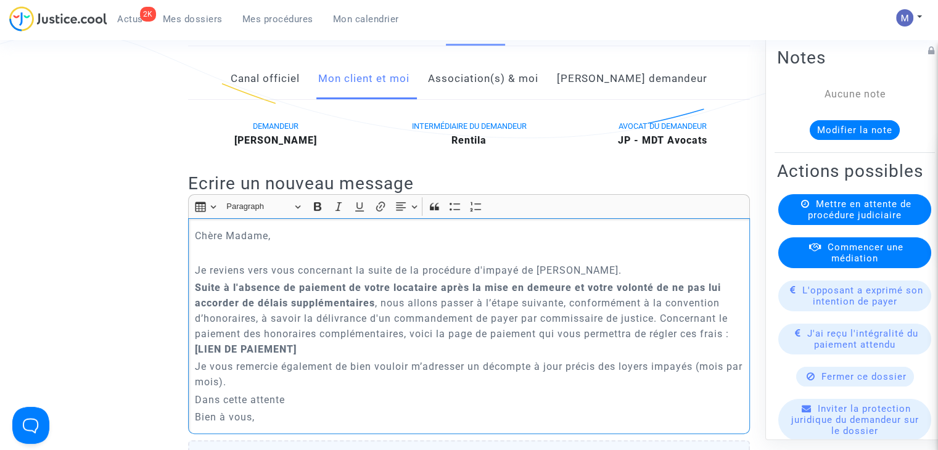
click at [438, 301] on p "Suite à l'absence de paiement de votre locataire après la mise en demeure et vo…" at bounding box center [469, 318] width 549 height 77
drag, startPoint x: 396, startPoint y: 348, endPoint x: 276, endPoint y: 343, distance: 119.7
click at [276, 343] on p "Suite à l'absence de paiement de votre locataire après la mise en demeure et vo…" at bounding box center [469, 318] width 549 height 77
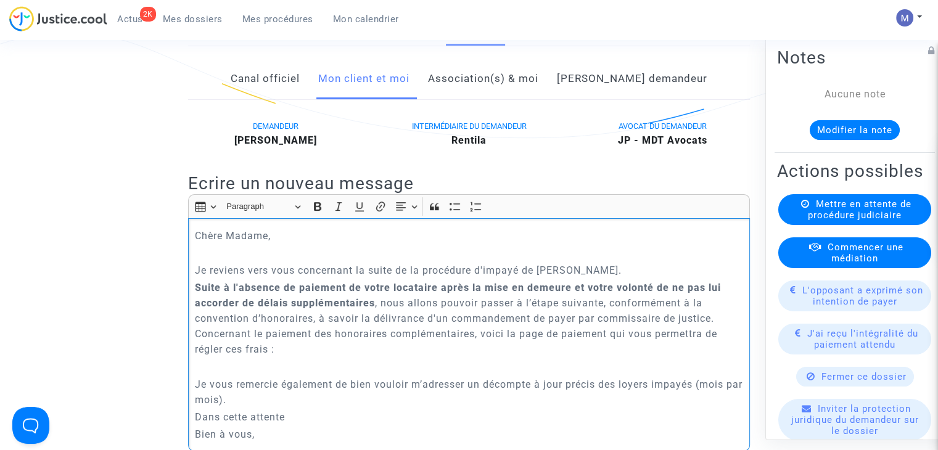
click at [268, 396] on p "Je vous remercie également de bien vouloir m’adresser un décompte à jour précis…" at bounding box center [469, 392] width 549 height 31
drag, startPoint x: 488, startPoint y: 385, endPoint x: 321, endPoint y: 133, distance: 302.3
click at [692, 388] on p "Je vous remercie également de bien vouloir m’adresser un décompte à jour précis…" at bounding box center [469, 392] width 549 height 31
click at [360, 207] on icon "Editor toolbar" at bounding box center [359, 206] width 9 height 9
click at [320, 210] on icon "Editor toolbar" at bounding box center [317, 206] width 12 height 12
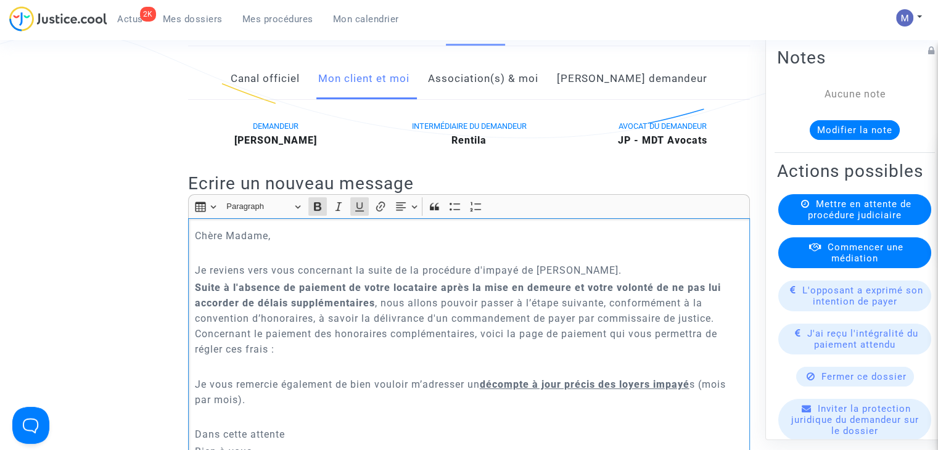
click at [348, 359] on p "Rich Text Editor, main" at bounding box center [469, 366] width 549 height 15
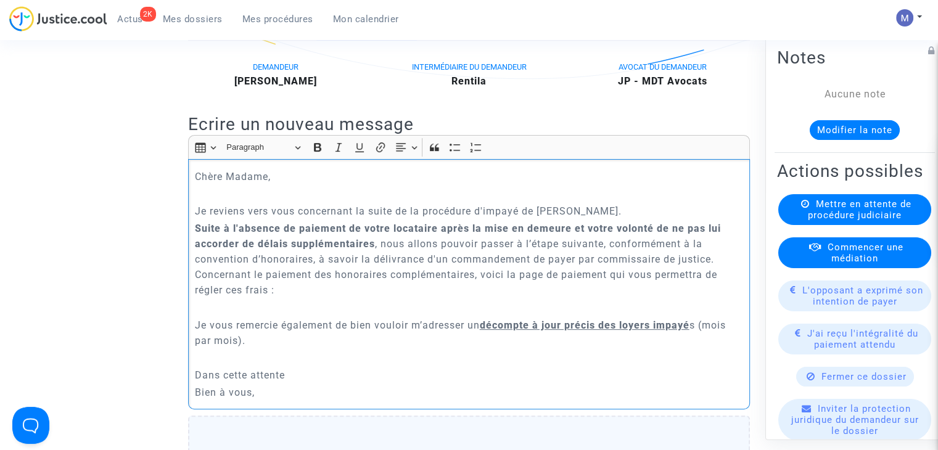
scroll to position [370, 0]
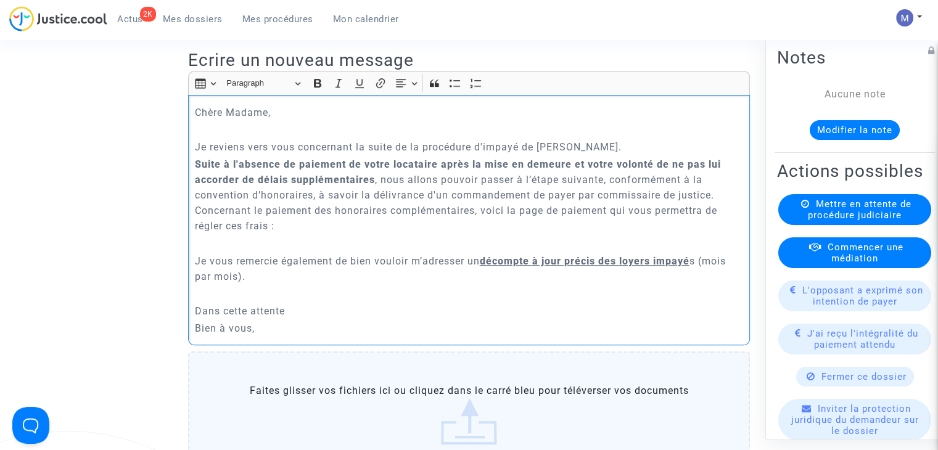
click at [295, 309] on p "Dans cette attente" at bounding box center [469, 310] width 549 height 15
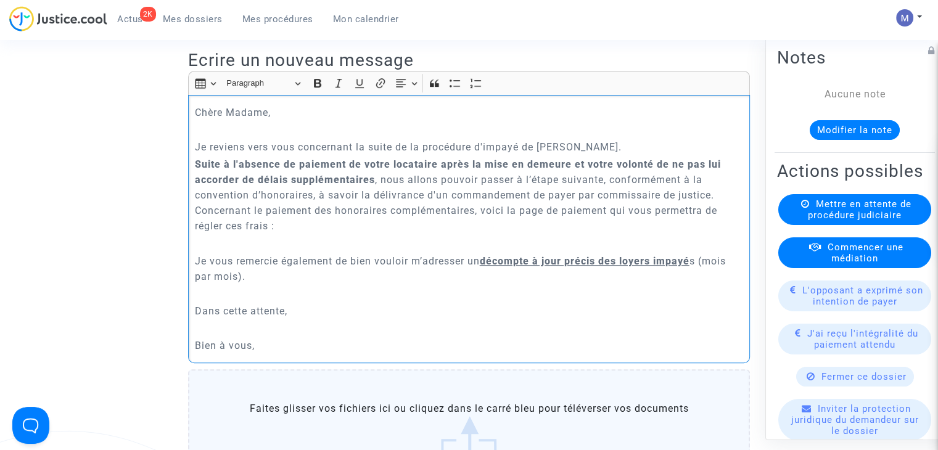
click at [266, 347] on p "Bien à vous," at bounding box center [469, 345] width 549 height 15
click at [303, 216] on p "Suite à l'absence de paiement de votre locataire après la mise en demeure et vo…" at bounding box center [469, 195] width 549 height 77
click at [300, 227] on p "Suite à l'absence de paiement de votre locataire après la mise en demeure et vo…" at bounding box center [469, 195] width 549 height 77
click at [293, 237] on p "Rich Text Editor, main" at bounding box center [469, 242] width 549 height 15
click at [293, 227] on p "Suite à l'absence de paiement de votre locataire après la mise en demeure et vo…" at bounding box center [469, 195] width 549 height 77
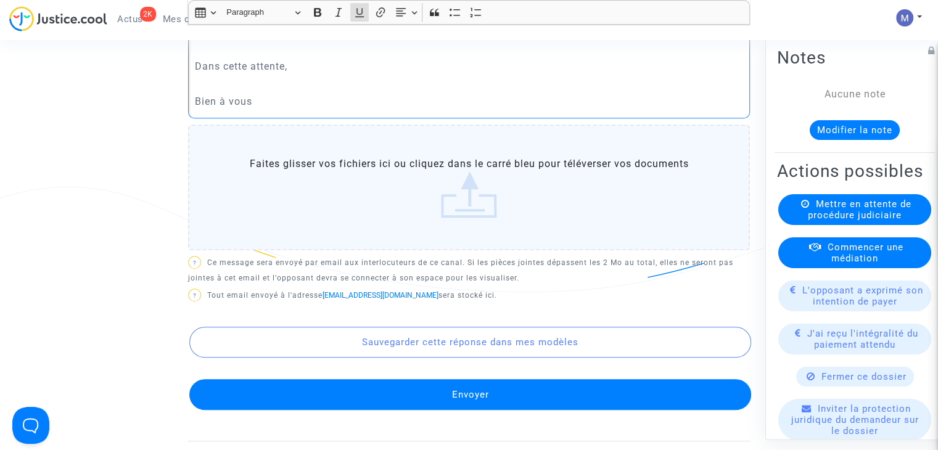
scroll to position [616, 0]
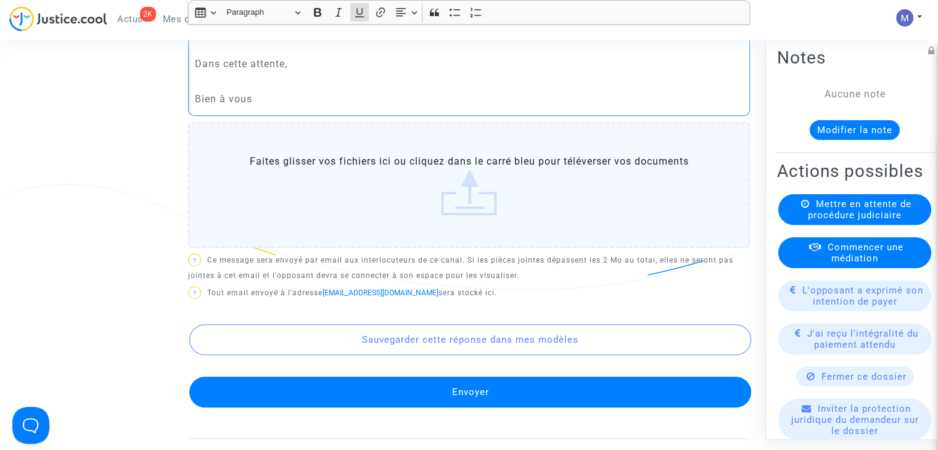
click at [453, 389] on button "Envoyer" at bounding box center [470, 392] width 562 height 31
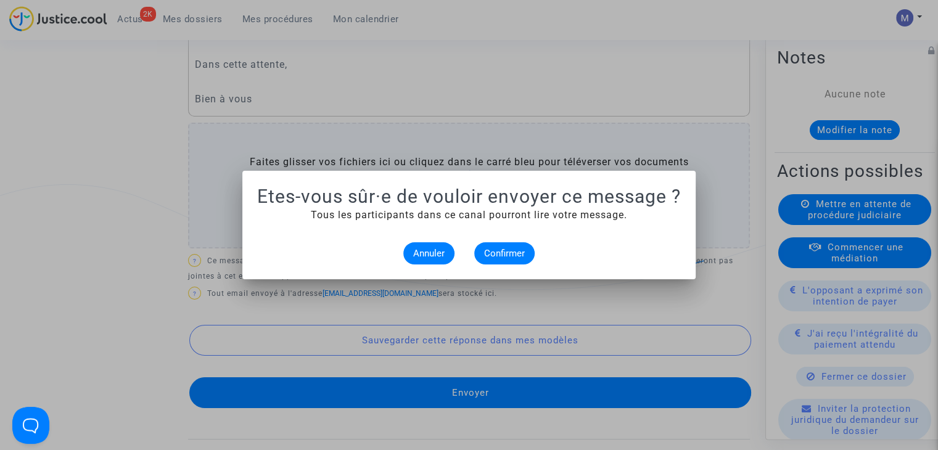
scroll to position [0, 0]
click at [504, 251] on span "Confirmer" at bounding box center [504, 253] width 41 height 11
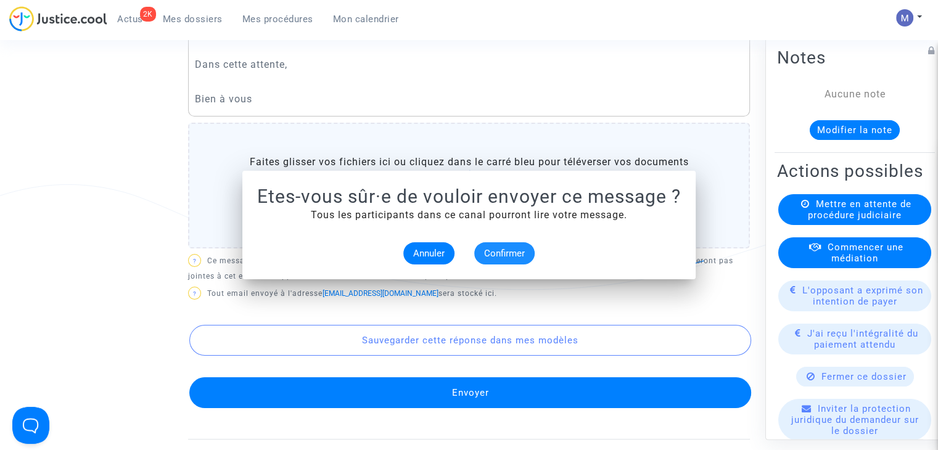
scroll to position [616, 0]
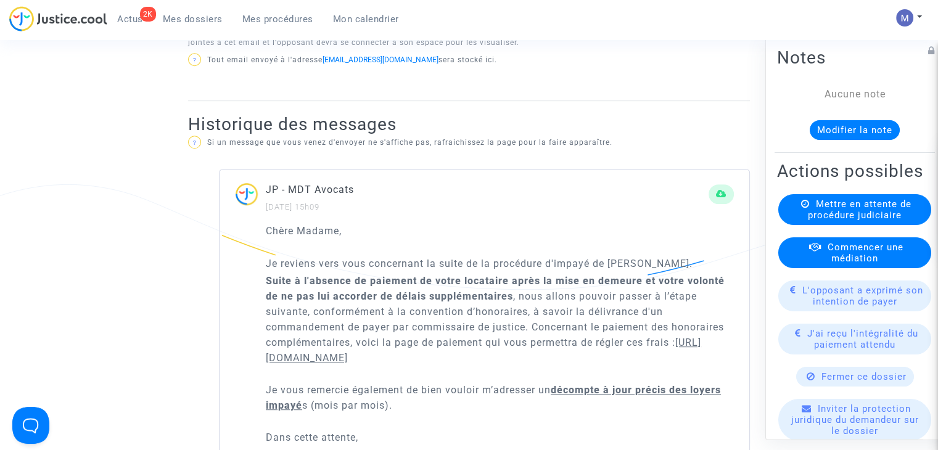
click at [850, 126] on button "Modifier la note" at bounding box center [854, 130] width 90 height 20
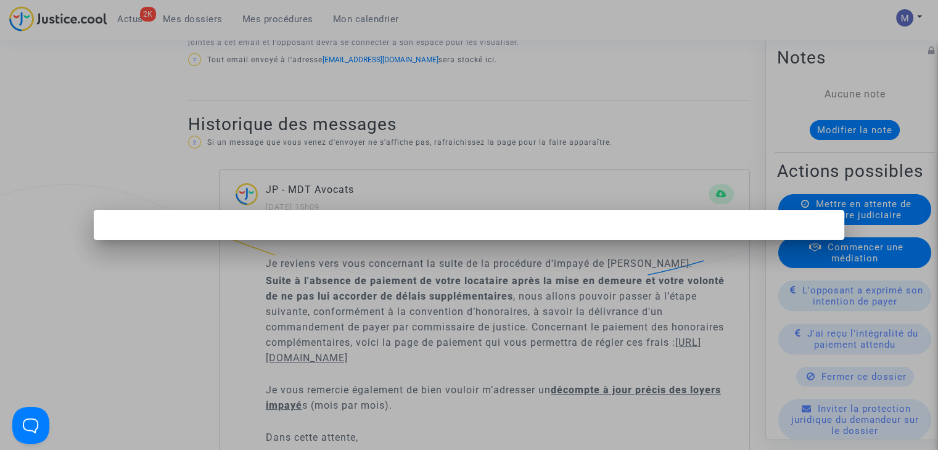
scroll to position [0, 0]
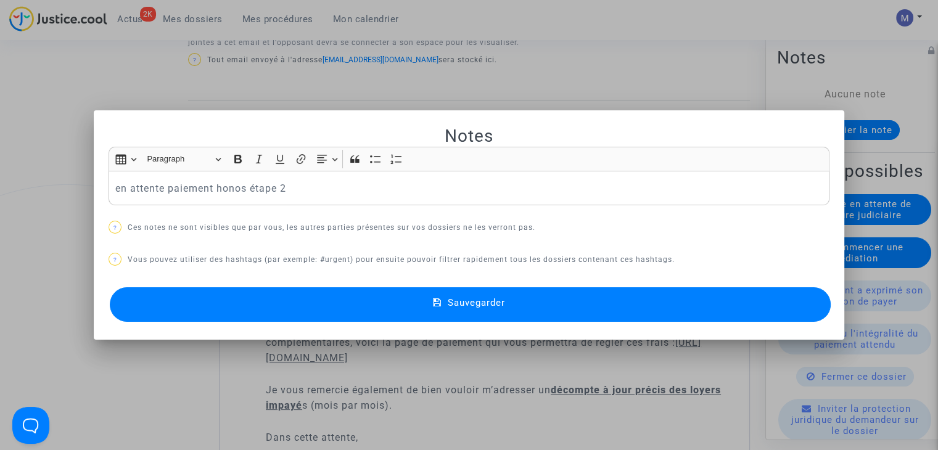
click at [473, 313] on button "Sauvegarder" at bounding box center [470, 304] width 721 height 35
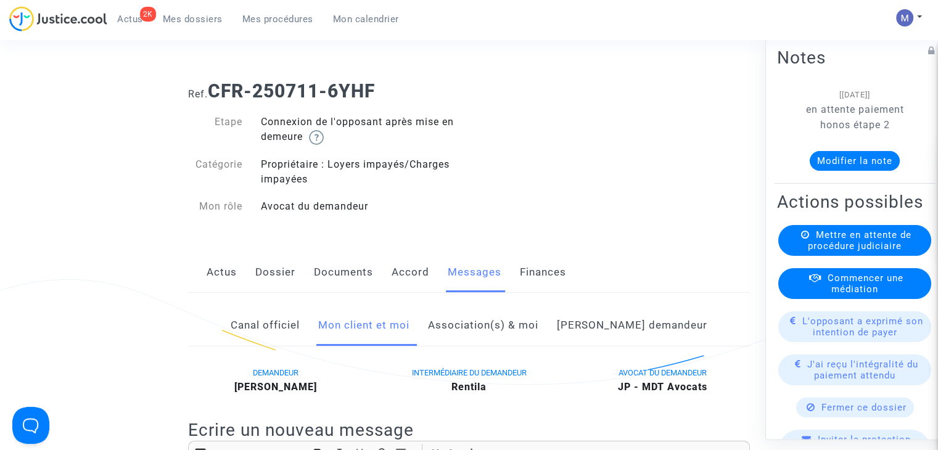
click at [186, 10] on link "Mes dossiers" at bounding box center [193, 19] width 80 height 18
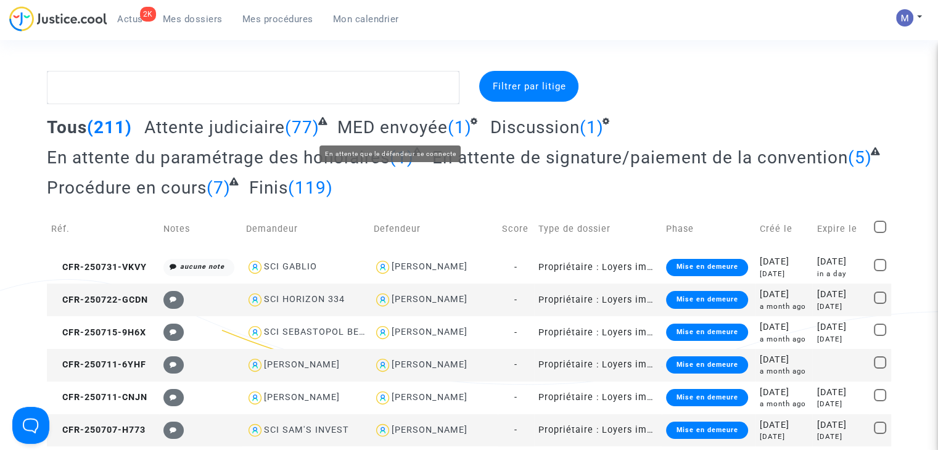
click at [375, 125] on span "MED envoyée" at bounding box center [392, 127] width 110 height 20
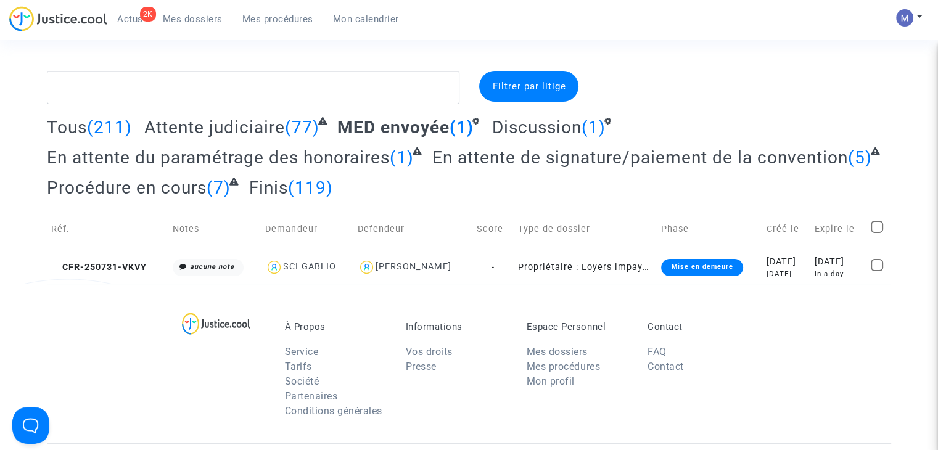
click at [168, 128] on span "Attente judiciaire" at bounding box center [214, 127] width 141 height 20
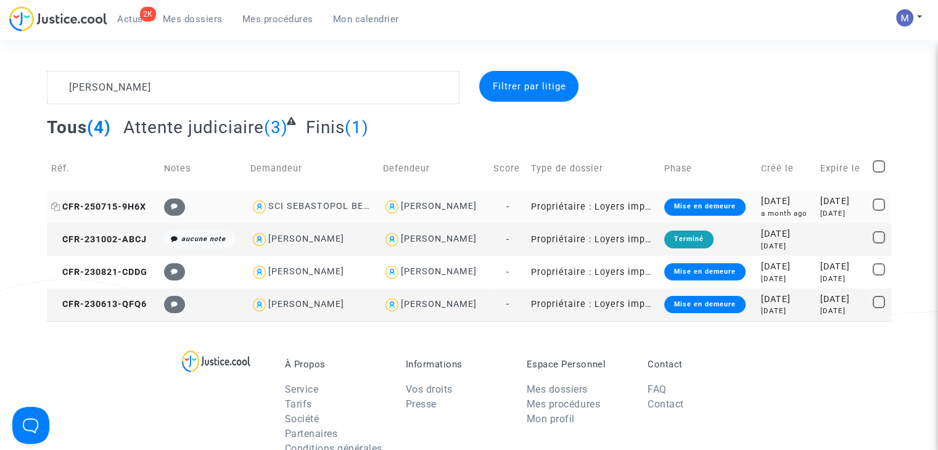
type textarea "[PERSON_NAME]"
click at [121, 205] on span "CFR-250715-9H6X" at bounding box center [98, 207] width 95 height 10
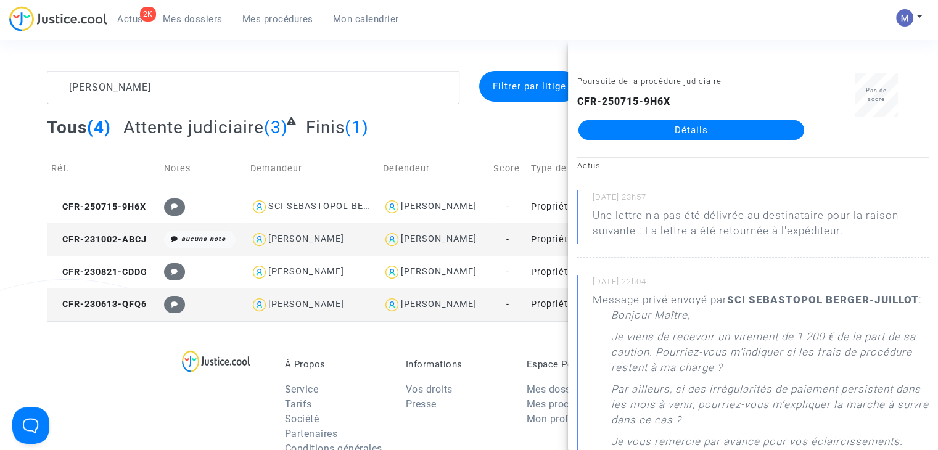
click at [608, 139] on link "Détails" at bounding box center [691, 130] width 226 height 20
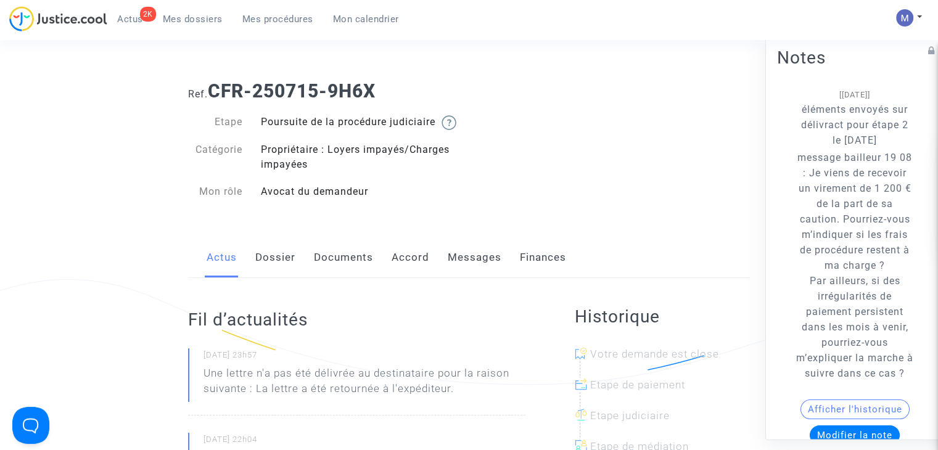
click at [460, 274] on link "Messages" at bounding box center [475, 257] width 54 height 41
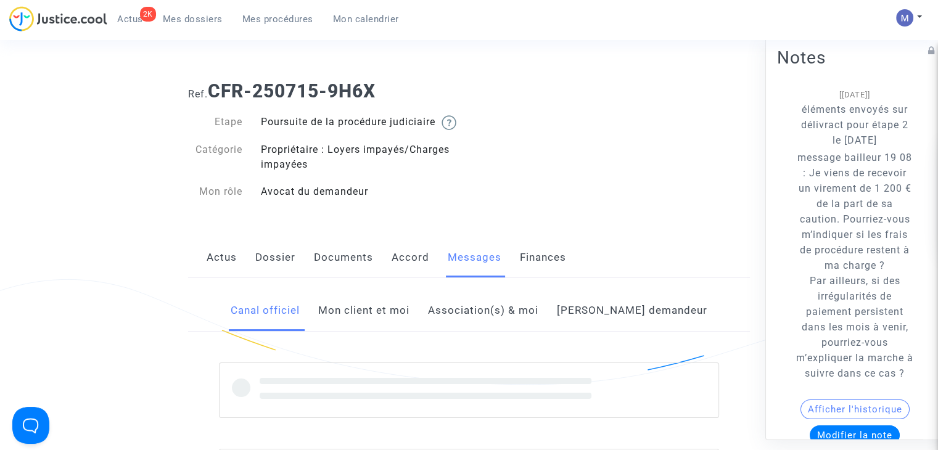
click at [404, 321] on link "Mon client et moi" at bounding box center [363, 310] width 91 height 41
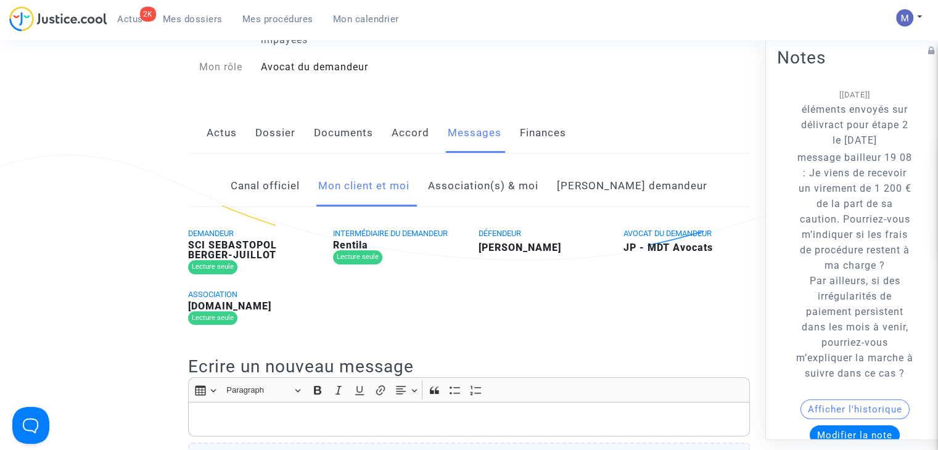
scroll to position [123, 0]
click at [290, 196] on link "Canal officiel" at bounding box center [265, 187] width 69 height 41
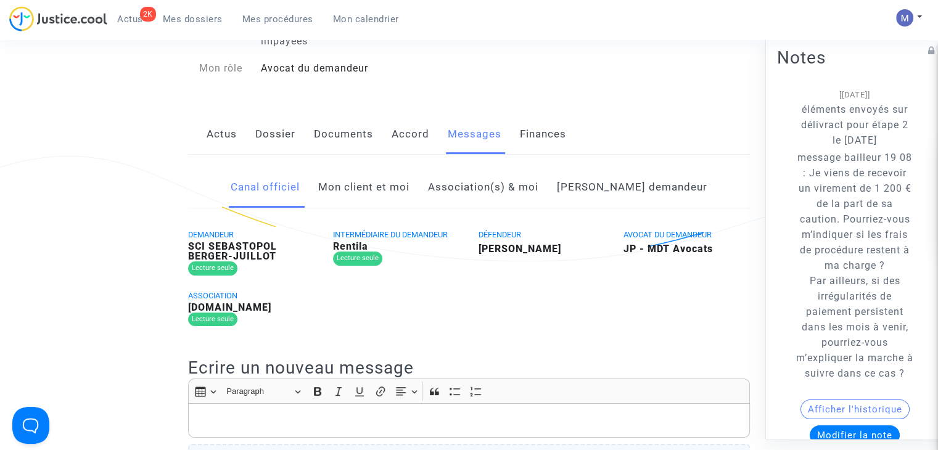
click at [374, 208] on link "Mon client et moi" at bounding box center [363, 187] width 91 height 41
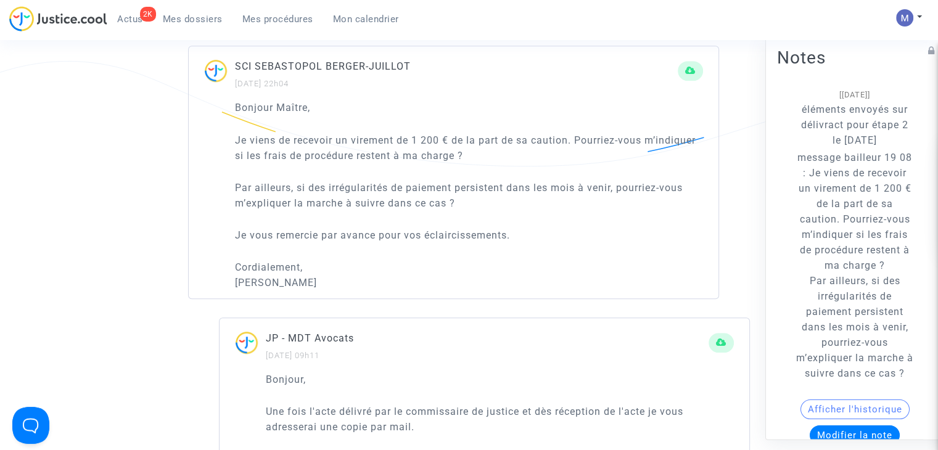
scroll to position [308, 0]
